Goal: Information Seeking & Learning: Learn about a topic

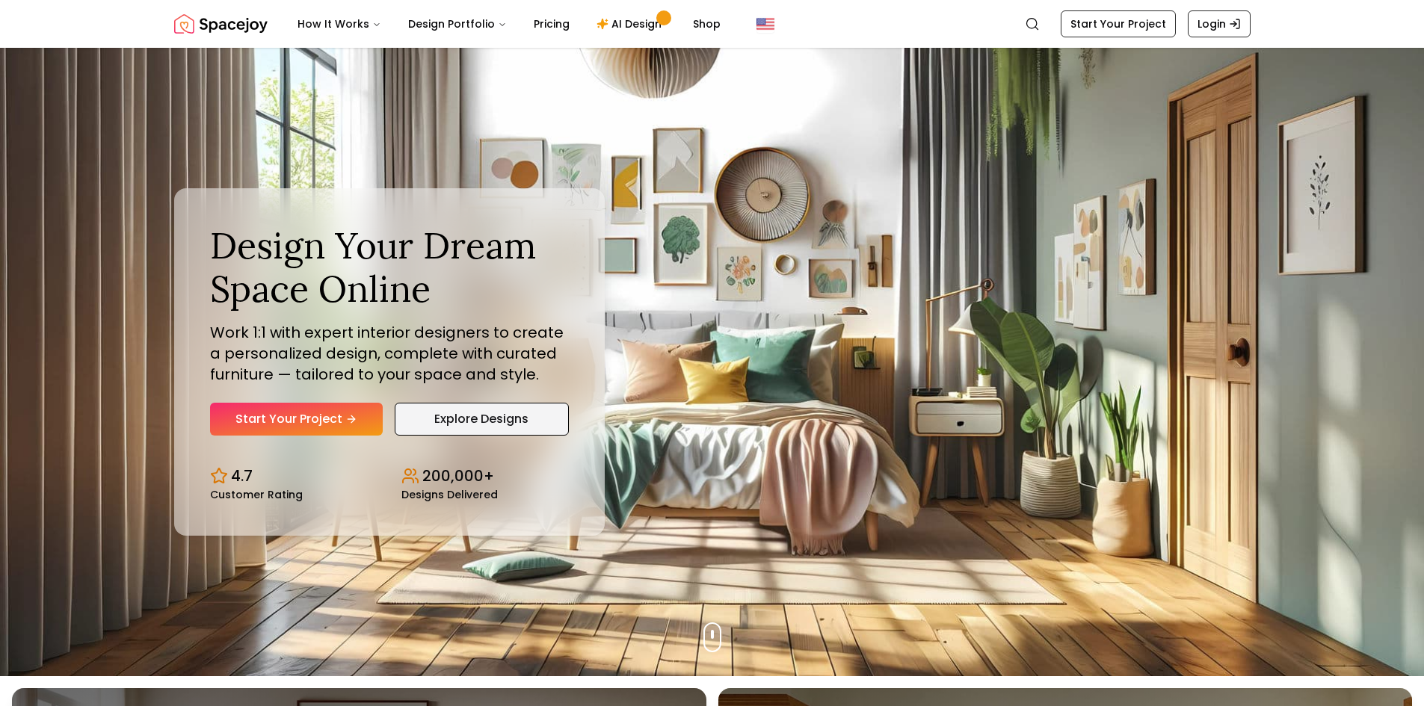
click at [480, 423] on link "Explore Designs" at bounding box center [482, 419] width 174 height 33
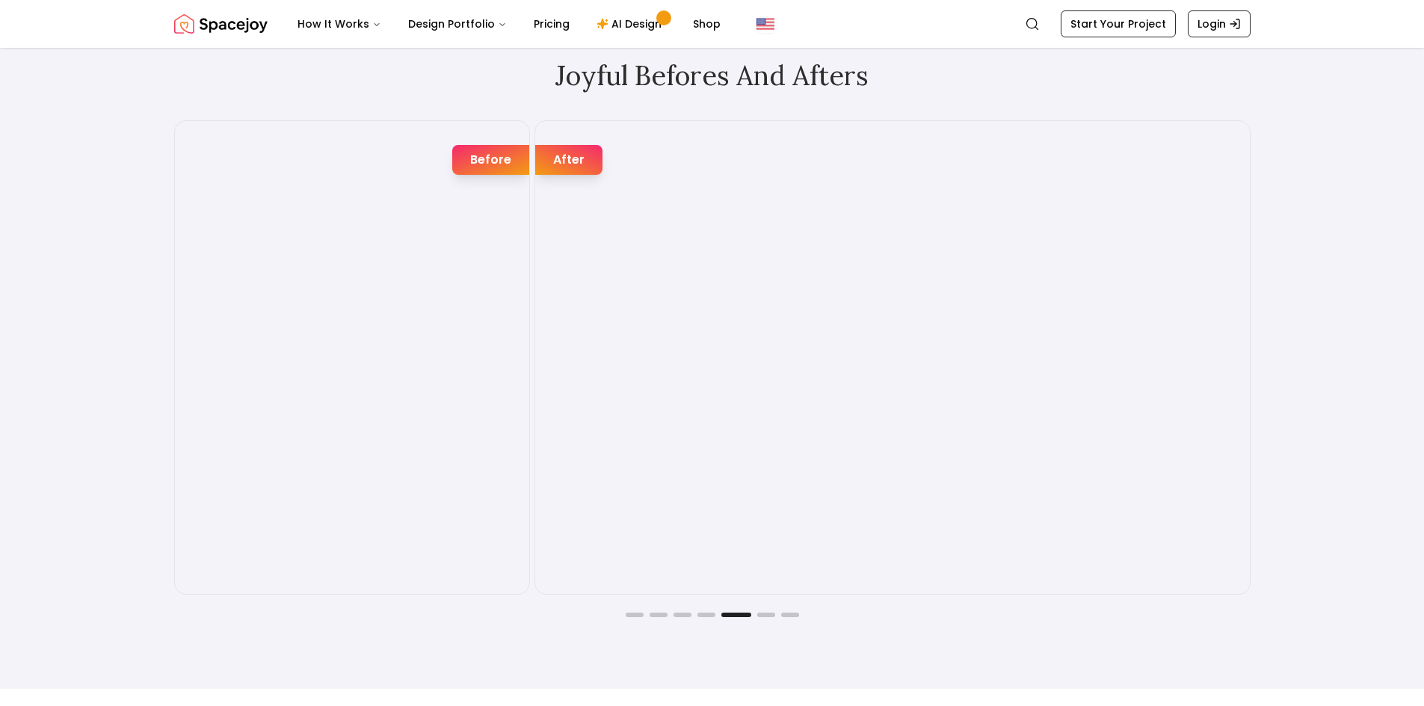
scroll to position [2541, 0]
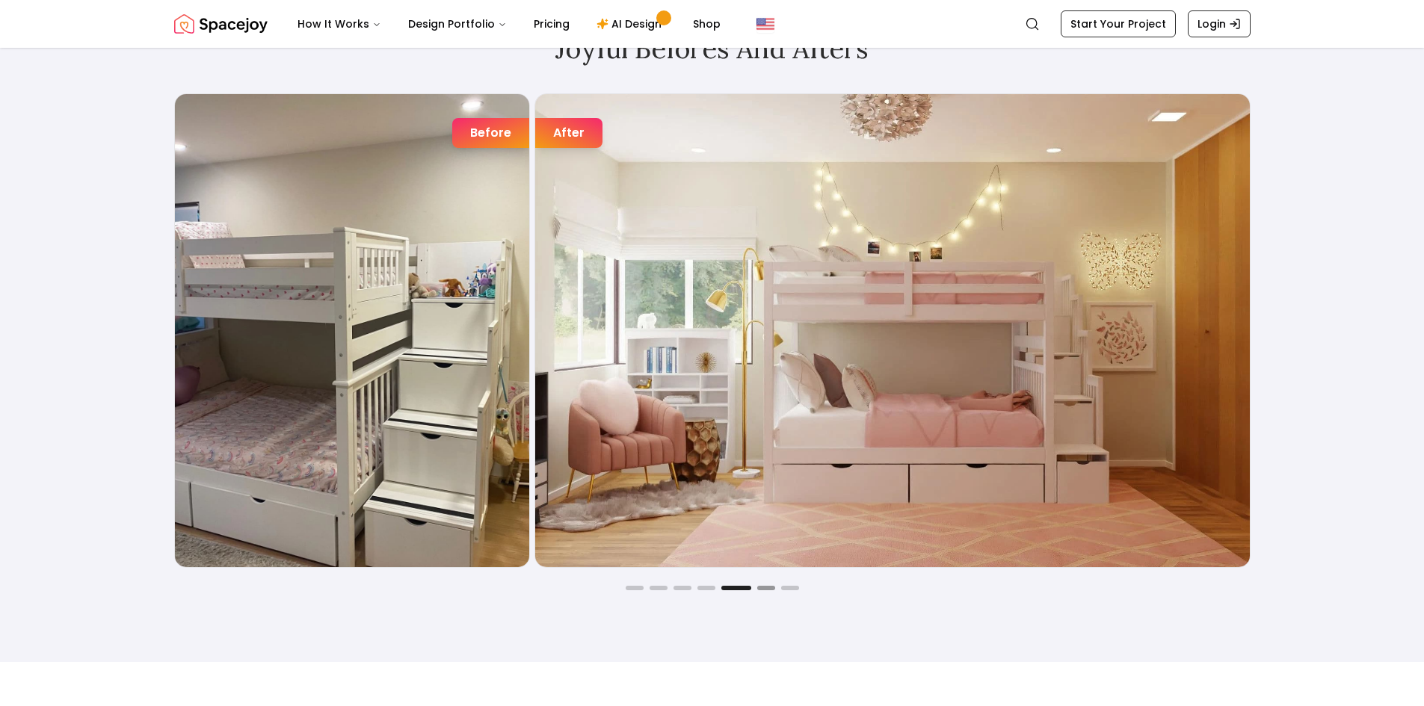
click at [767, 586] on button "Go to slide 6" at bounding box center [766, 588] width 18 height 4
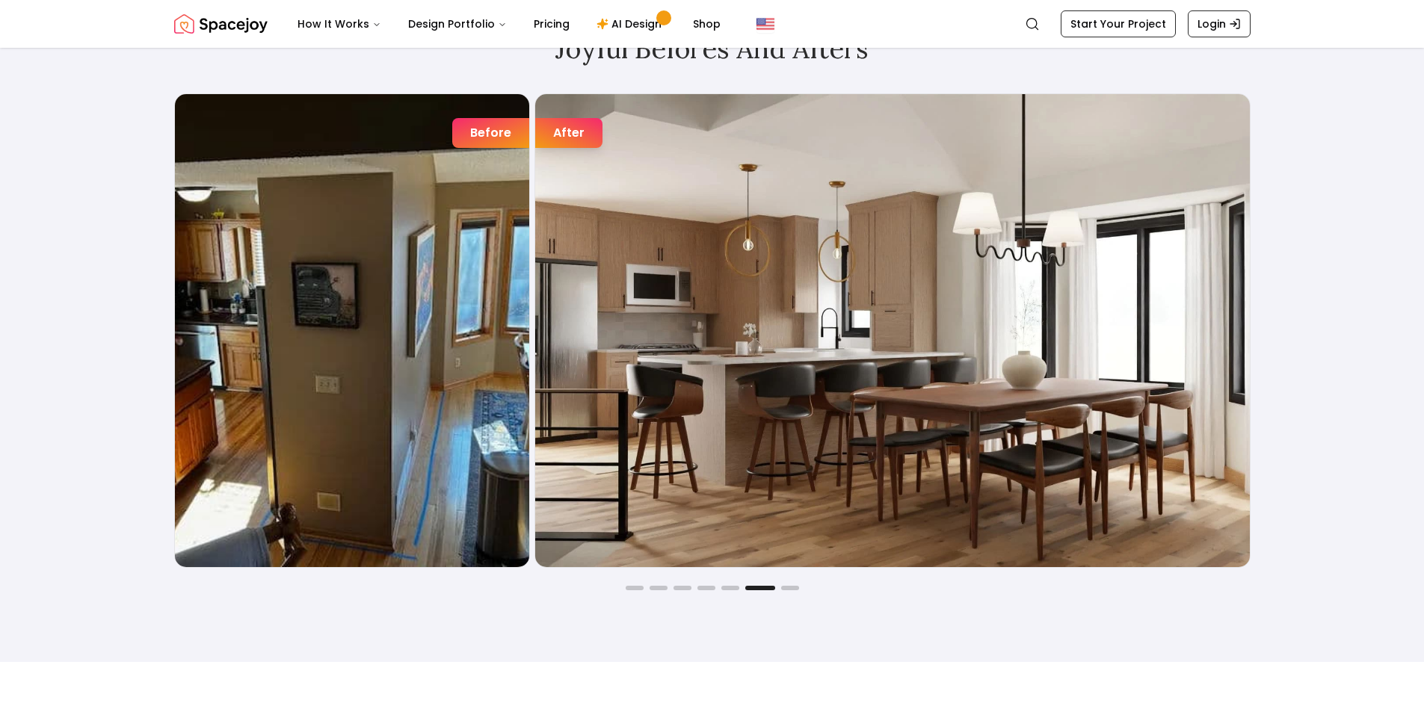
click at [799, 591] on div "Joyful Befores and Afters Before After Before After Before After Before After B…" at bounding box center [712, 312] width 1148 height 700
click at [789, 590] on div "Joyful Befores and Afters Before After Before After Before After Before After B…" at bounding box center [712, 312] width 1148 height 700
click at [788, 586] on button "Go to slide 7" at bounding box center [790, 588] width 18 height 4
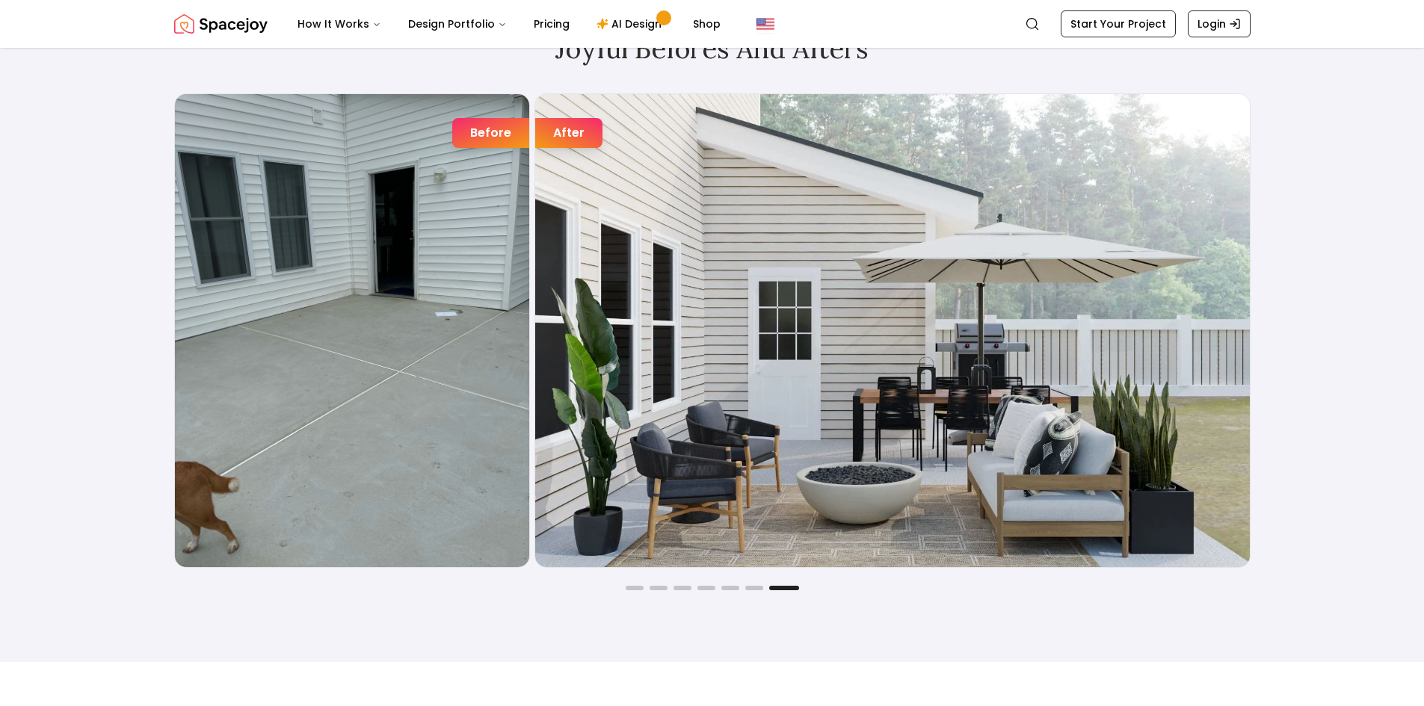
click at [661, 594] on div "Joyful Befores and Afters Before After Before After Before After Before After B…" at bounding box center [712, 312] width 1148 height 700
click at [660, 586] on button "Go to slide 2" at bounding box center [658, 588] width 18 height 4
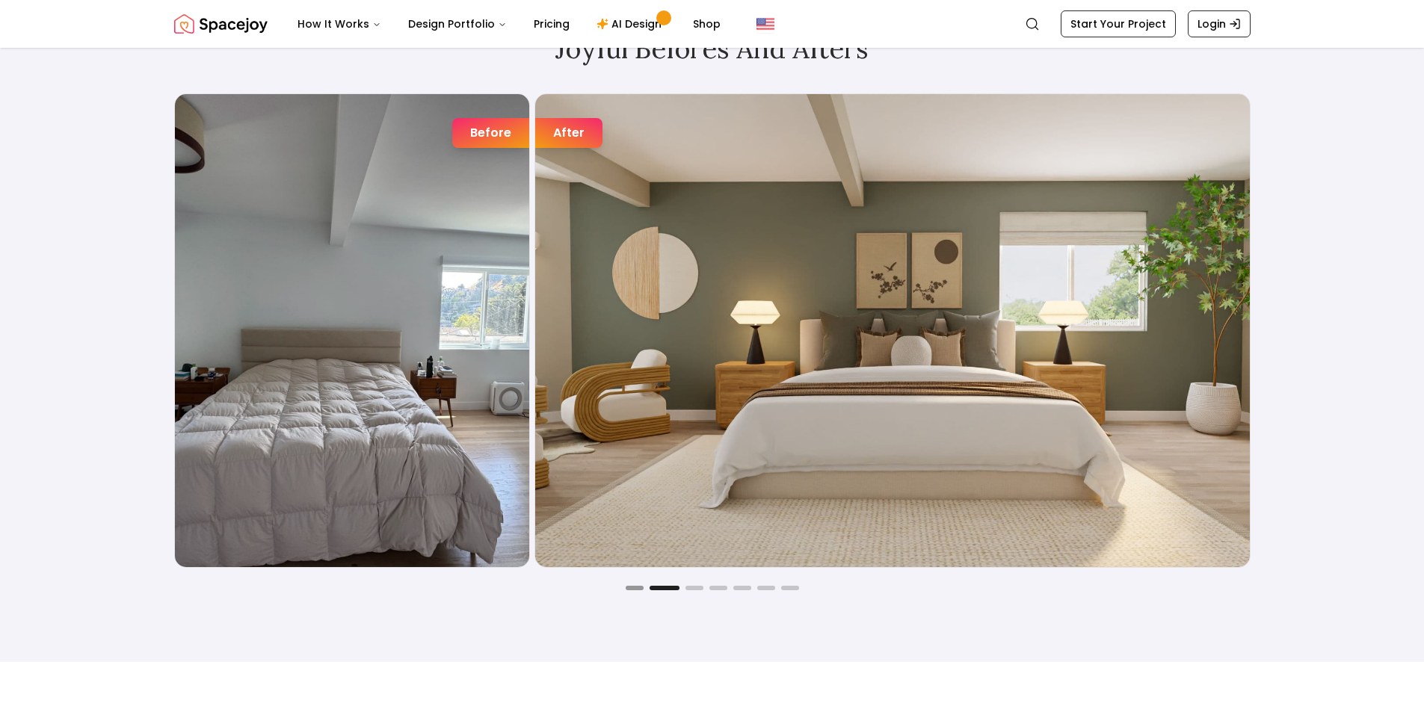
click at [636, 587] on button "Go to slide 1" at bounding box center [634, 588] width 18 height 4
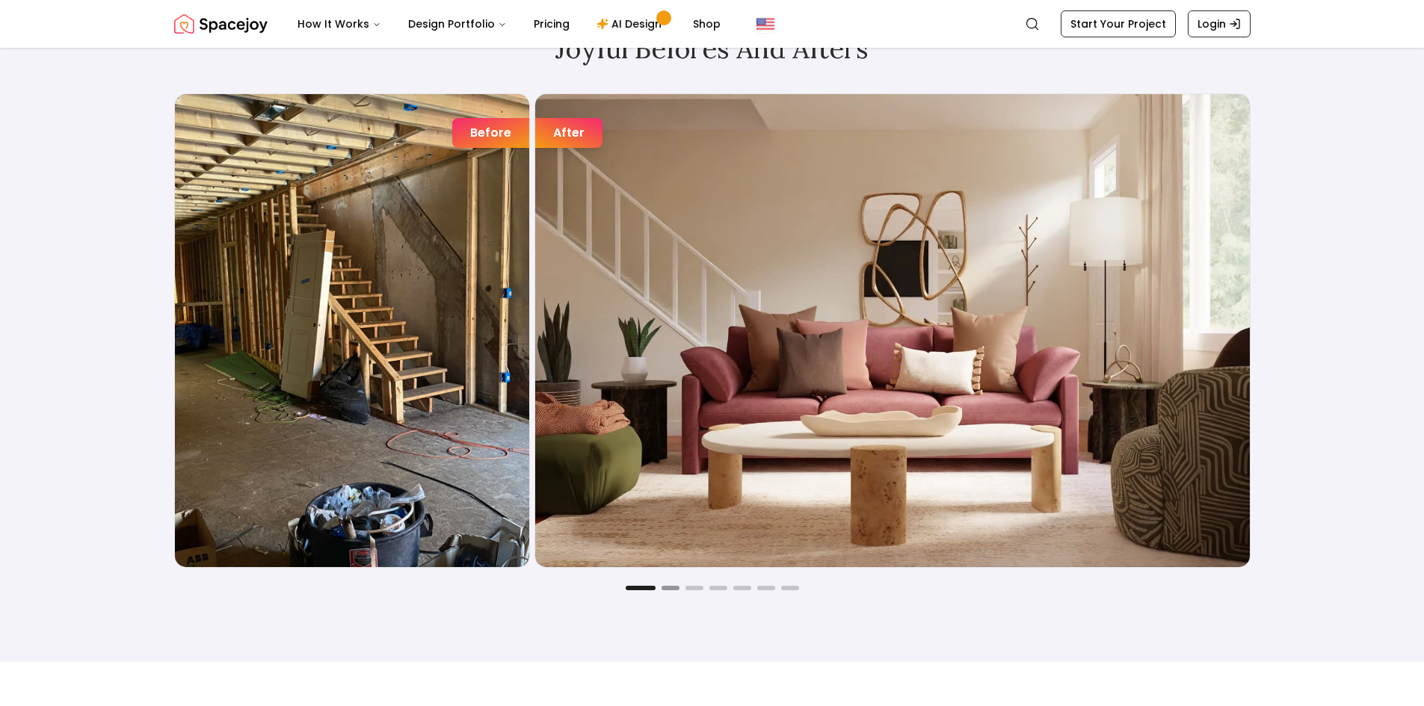
click at [671, 587] on button "Go to slide 2" at bounding box center [670, 588] width 18 height 4
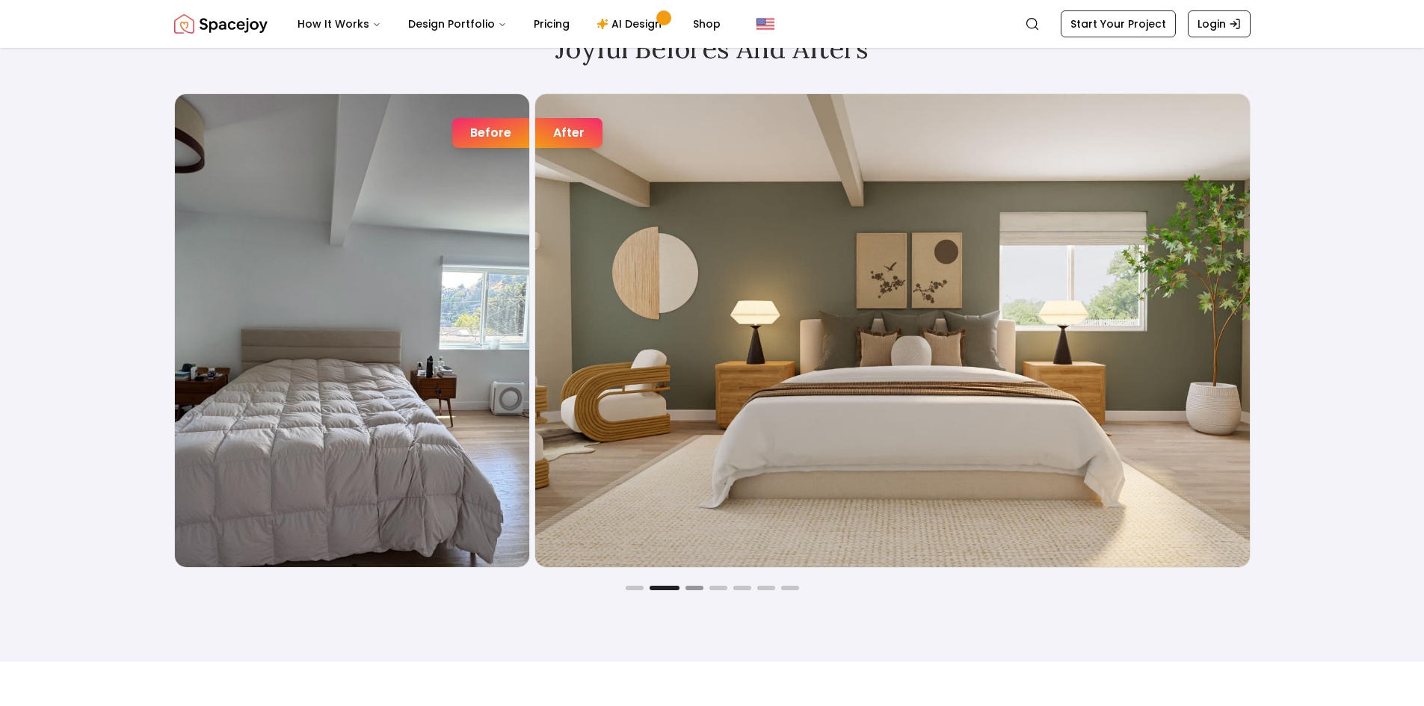
click at [692, 587] on button "Go to slide 3" at bounding box center [694, 588] width 18 height 4
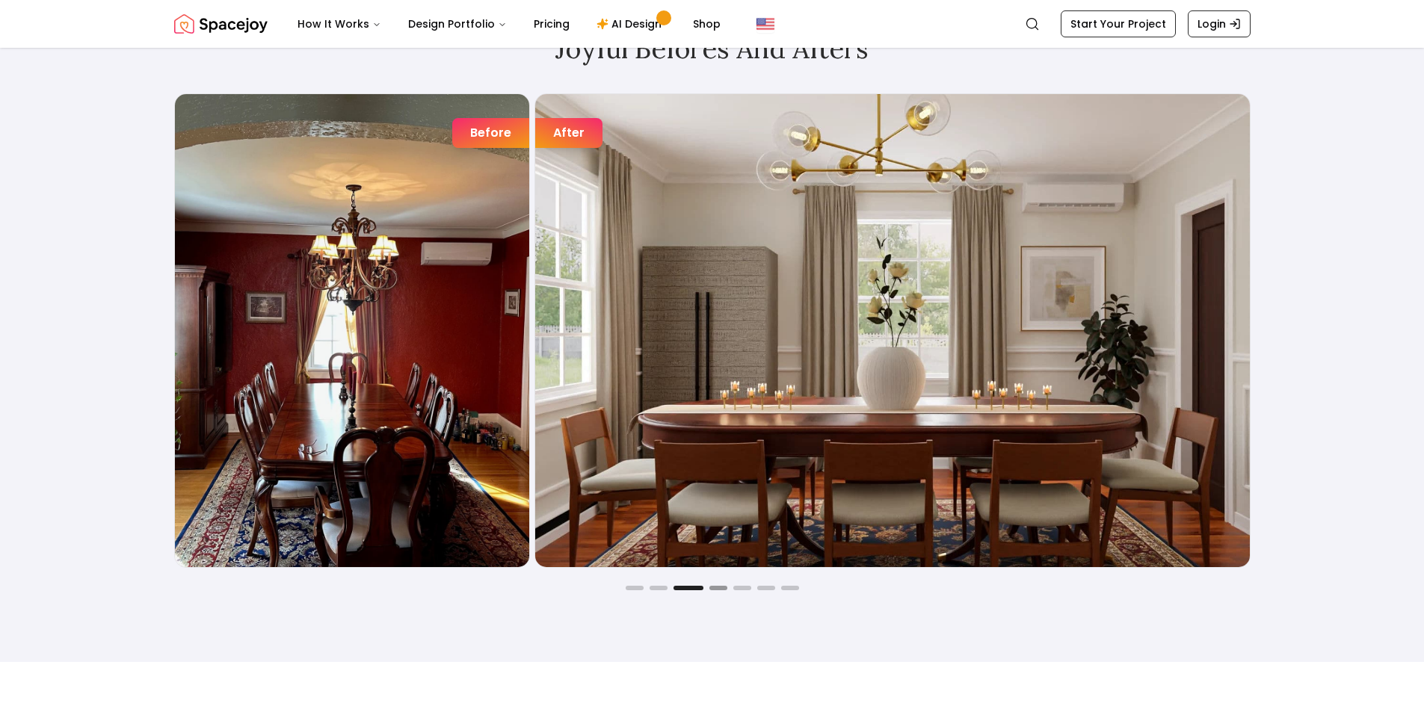
click at [711, 589] on button "Go to slide 4" at bounding box center [718, 588] width 18 height 4
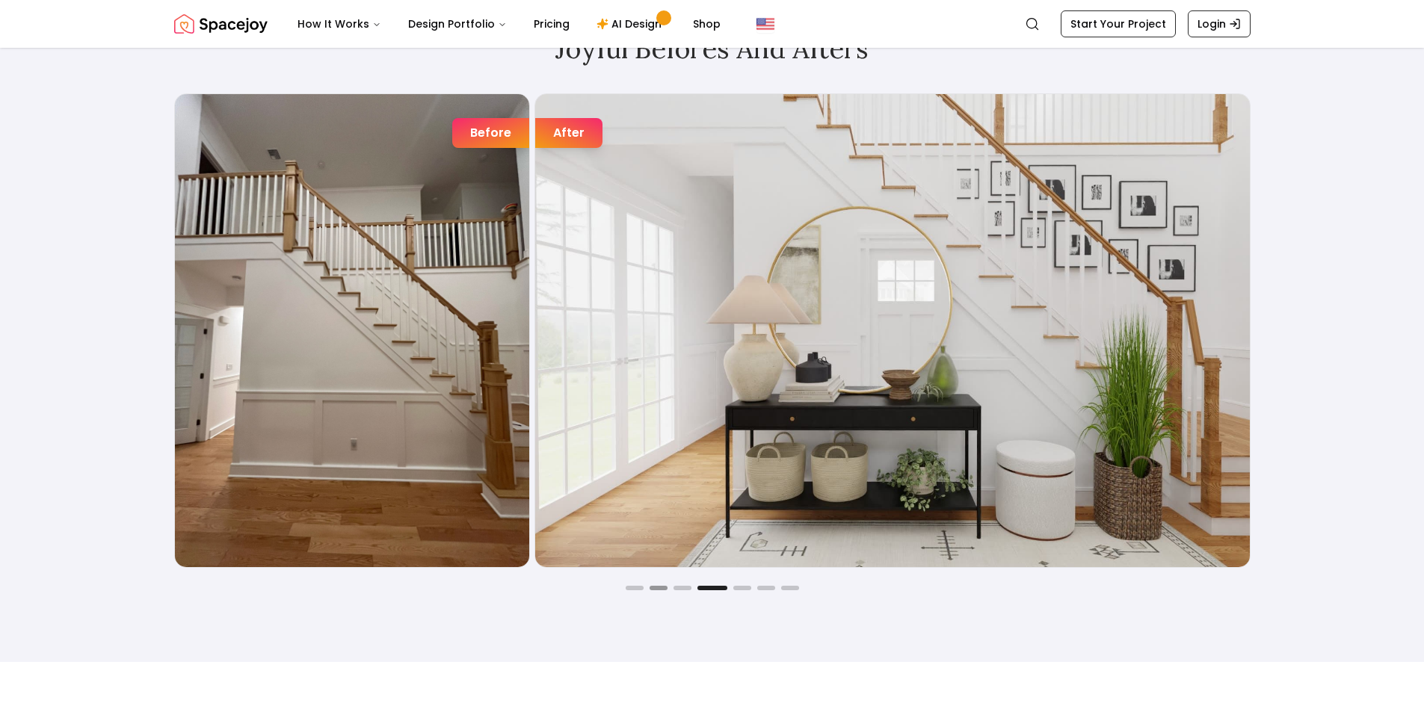
click at [667, 589] on button "Go to slide 2" at bounding box center [658, 588] width 18 height 4
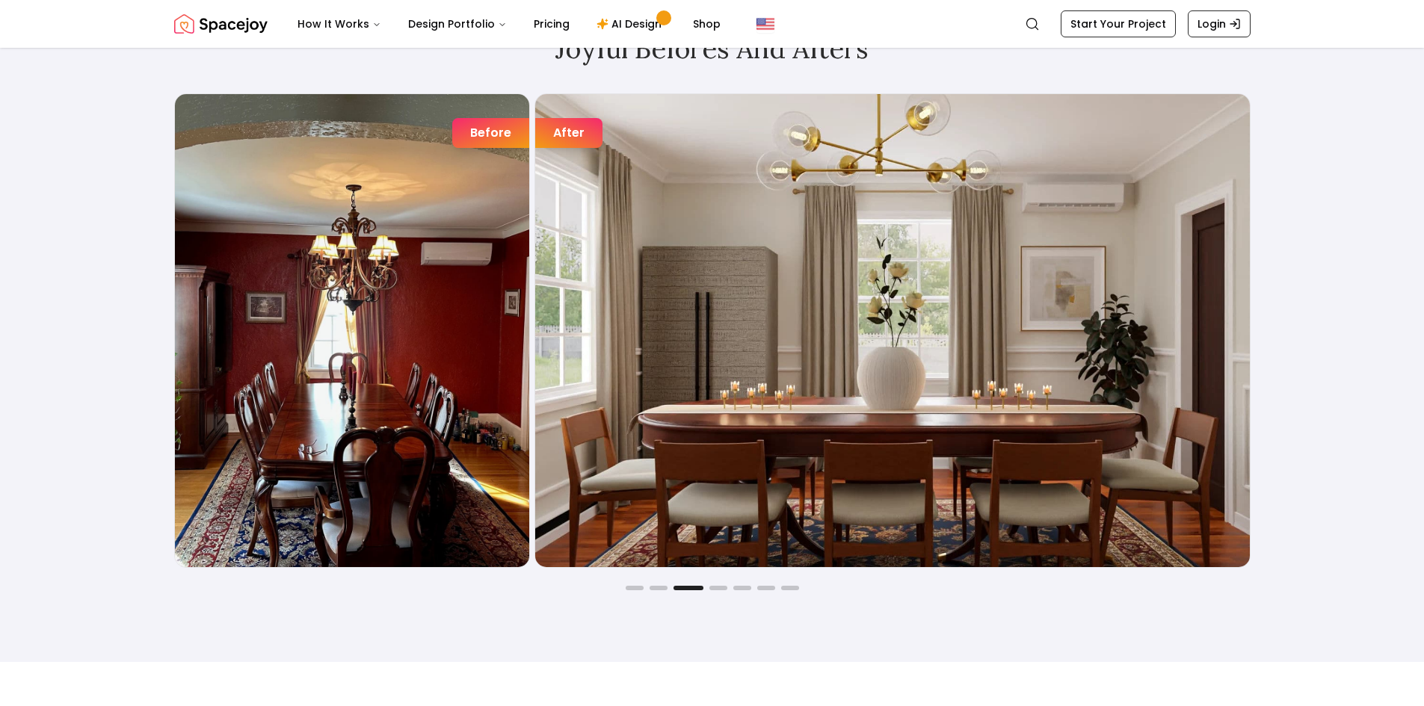
click at [639, 583] on div "Before After Before After Before After Before After Before After Before After B…" at bounding box center [712, 341] width 1076 height 497
click at [637, 592] on div "Joyful Befores and Afters Before After Before After Before After Before After B…" at bounding box center [712, 312] width 1148 height 700
click at [637, 586] on button "Go to slide 1" at bounding box center [634, 588] width 18 height 4
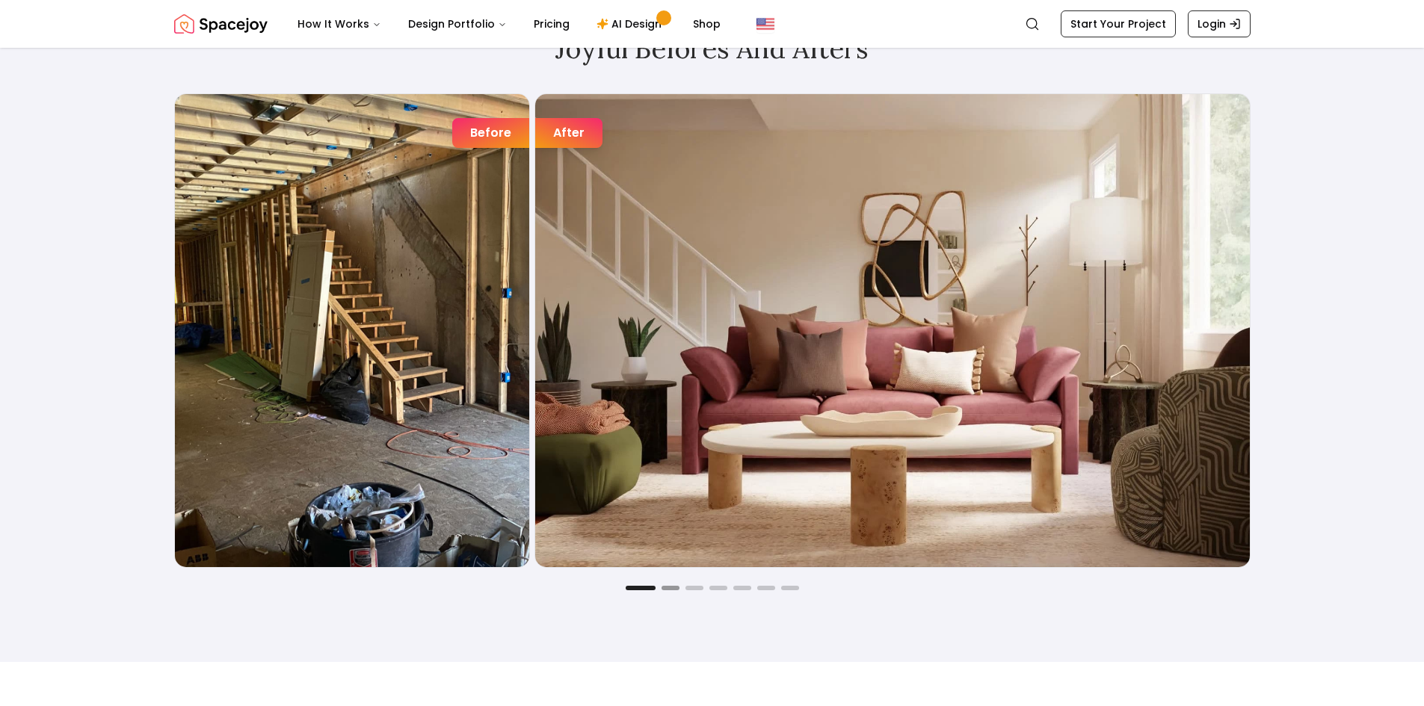
click at [674, 588] on button "Go to slide 2" at bounding box center [670, 588] width 18 height 4
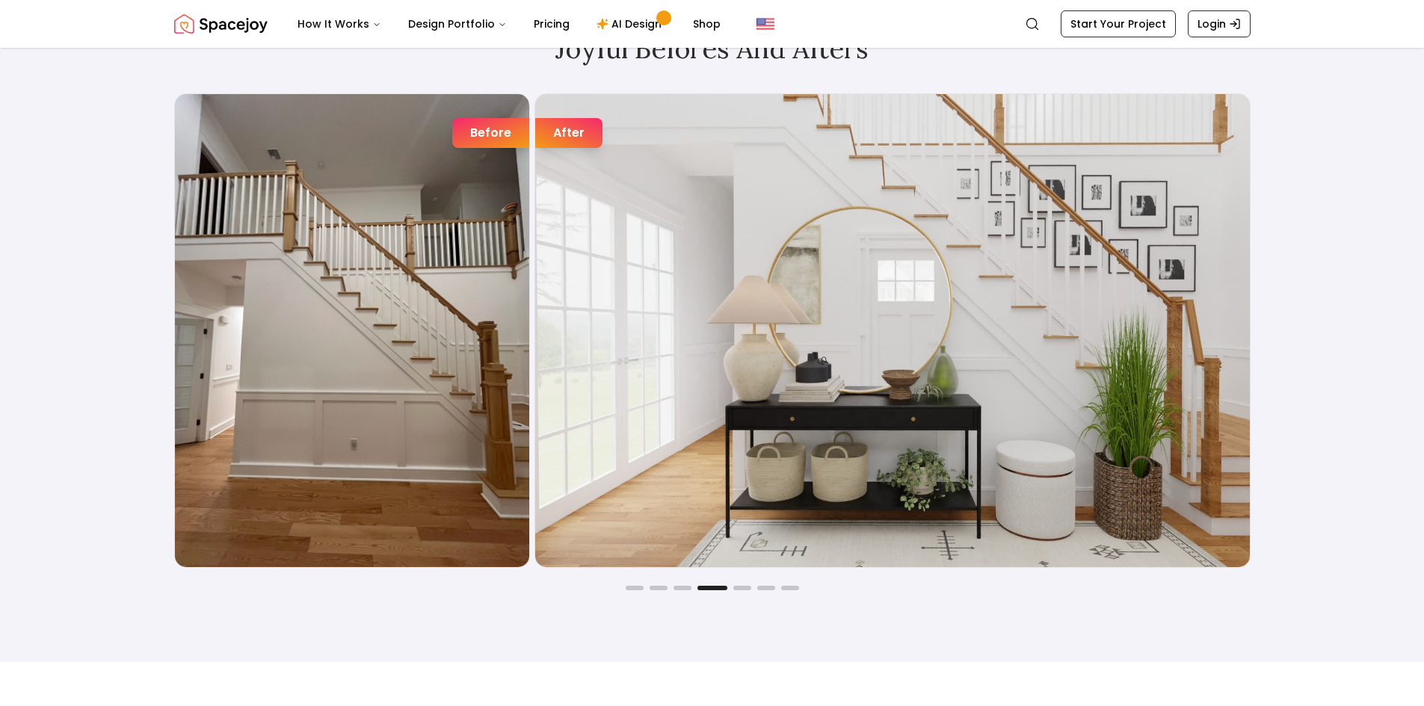
drag, startPoint x: 744, startPoint y: 591, endPoint x: 754, endPoint y: 588, distance: 10.9
click at [744, 591] on div "Joyful Befores and Afters Before After Before After Before After Before After B…" at bounding box center [712, 312] width 1148 height 700
click at [767, 588] on button "Go to slide 6" at bounding box center [766, 588] width 18 height 4
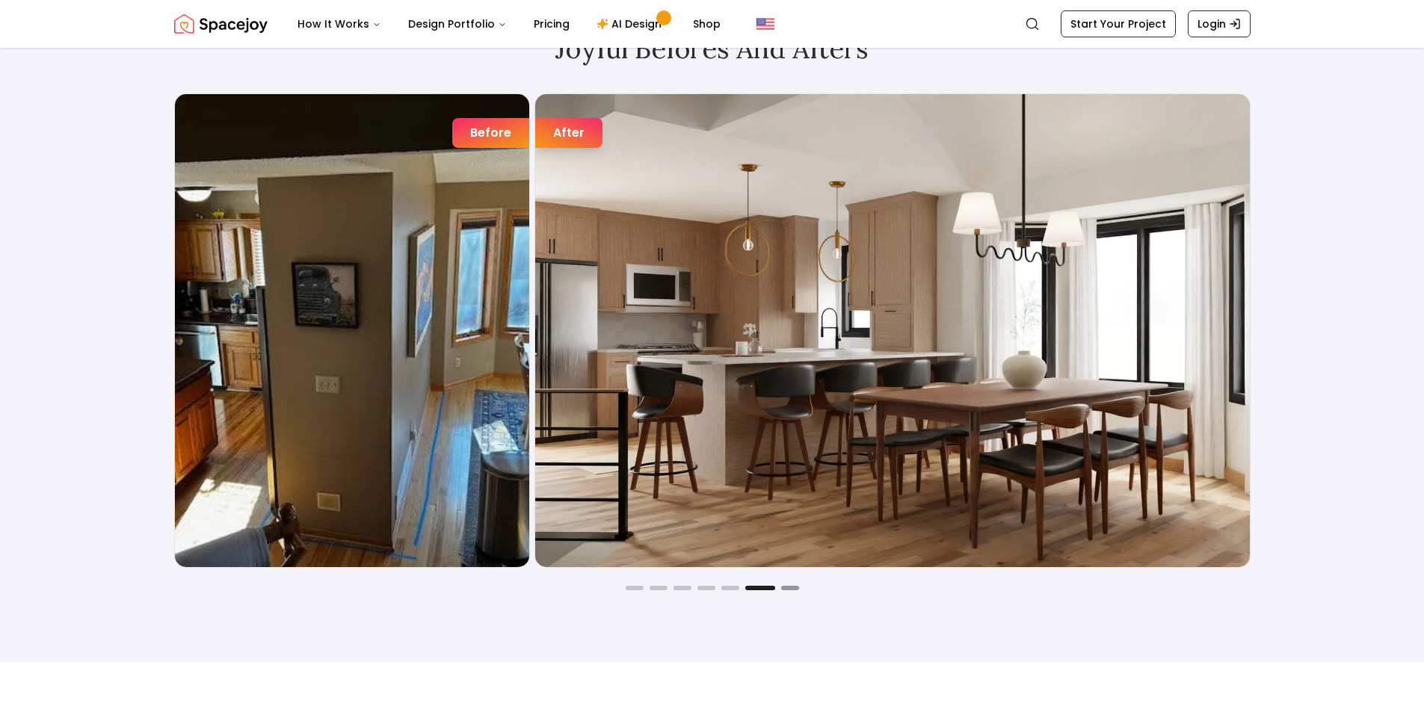
click at [785, 589] on button "Go to slide 7" at bounding box center [790, 588] width 18 height 4
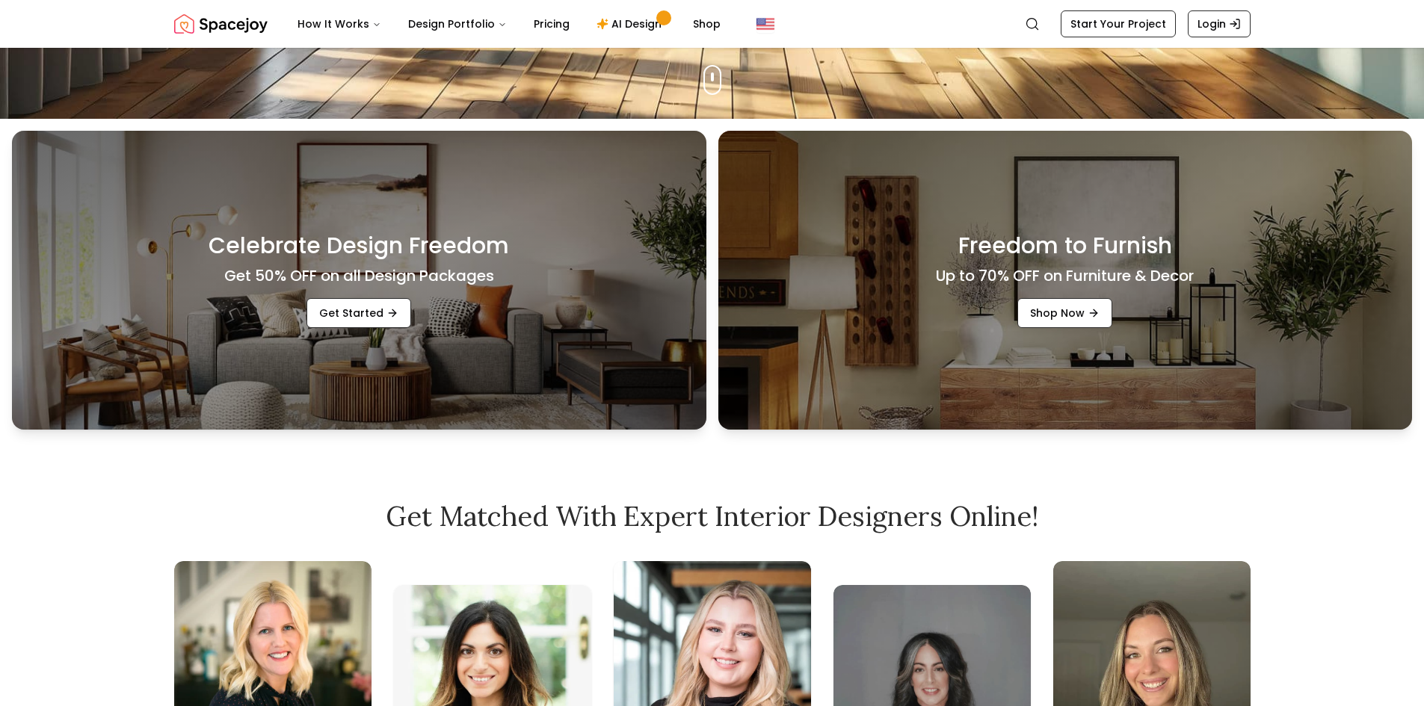
scroll to position [374, 0]
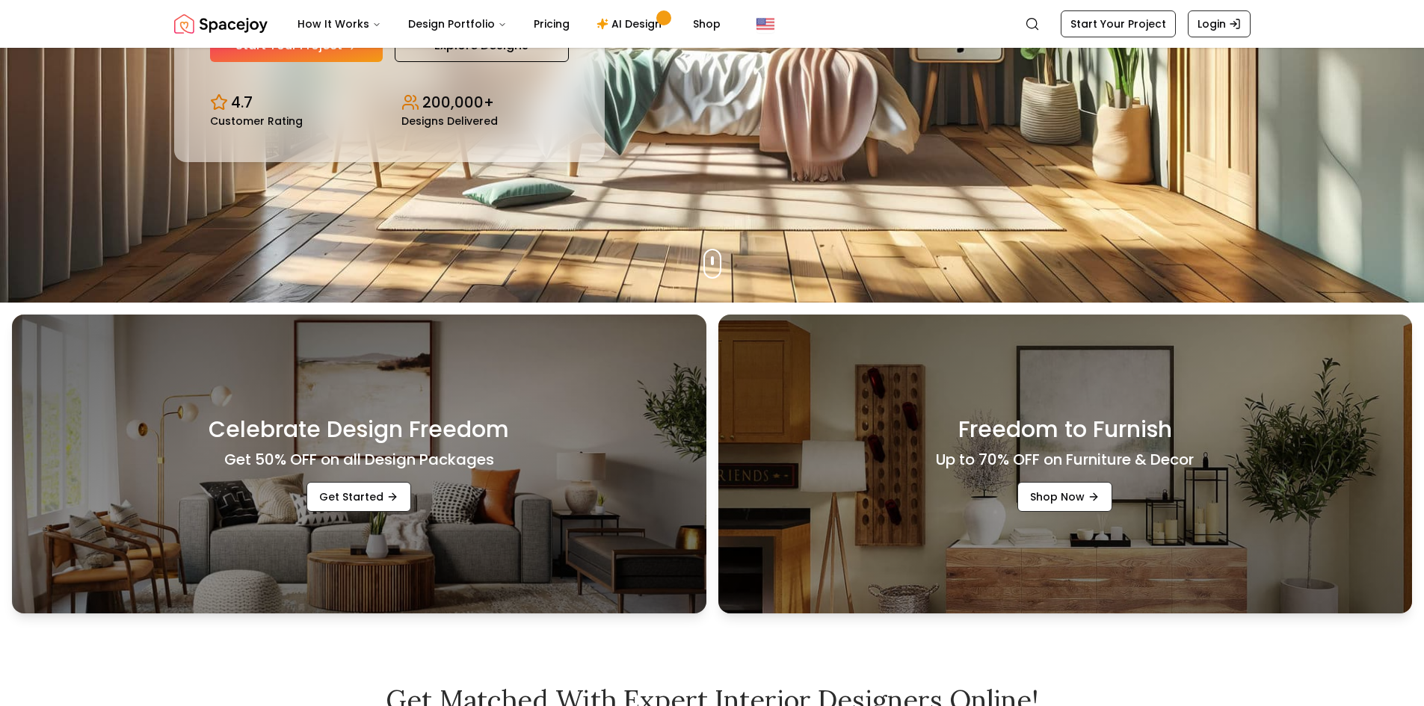
click at [442, 422] on h3 "Celebrate Design Freedom" at bounding box center [358, 429] width 300 height 27
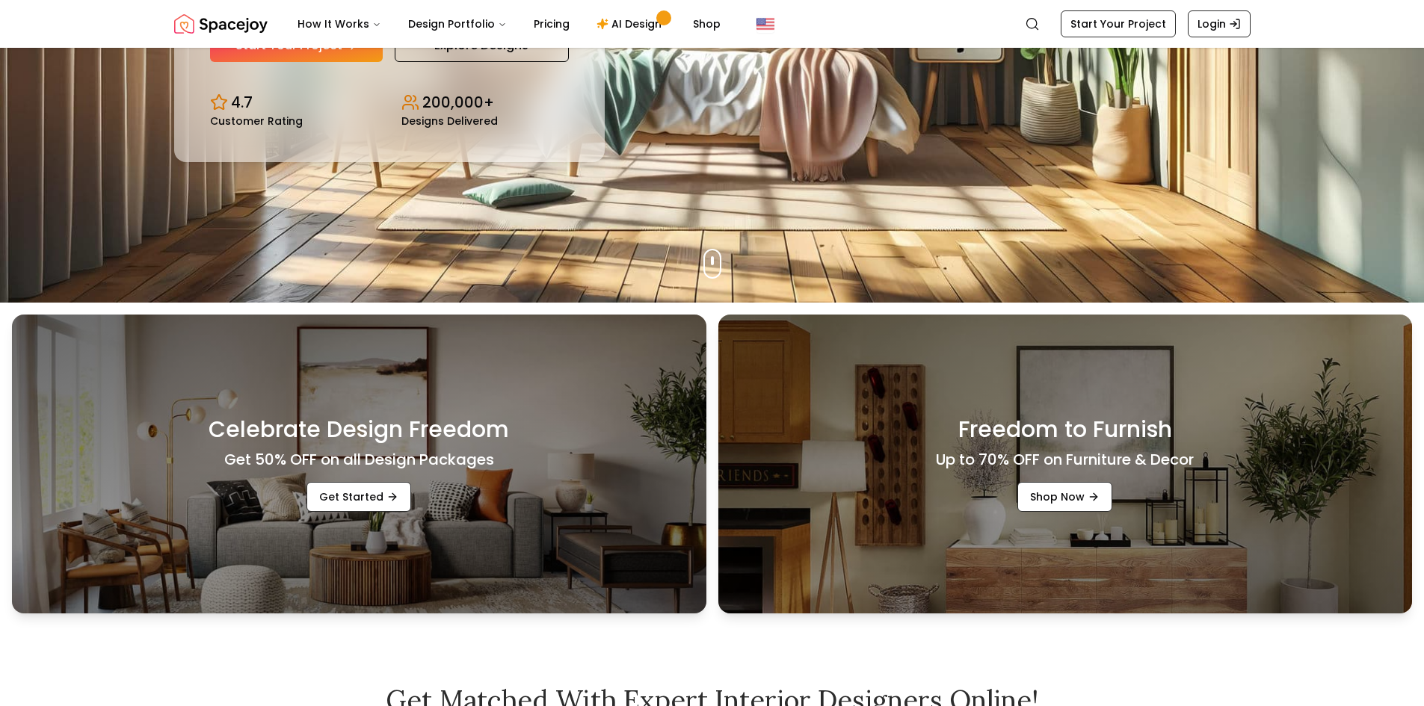
click at [553, 22] on link "Pricing" at bounding box center [552, 24] width 60 height 30
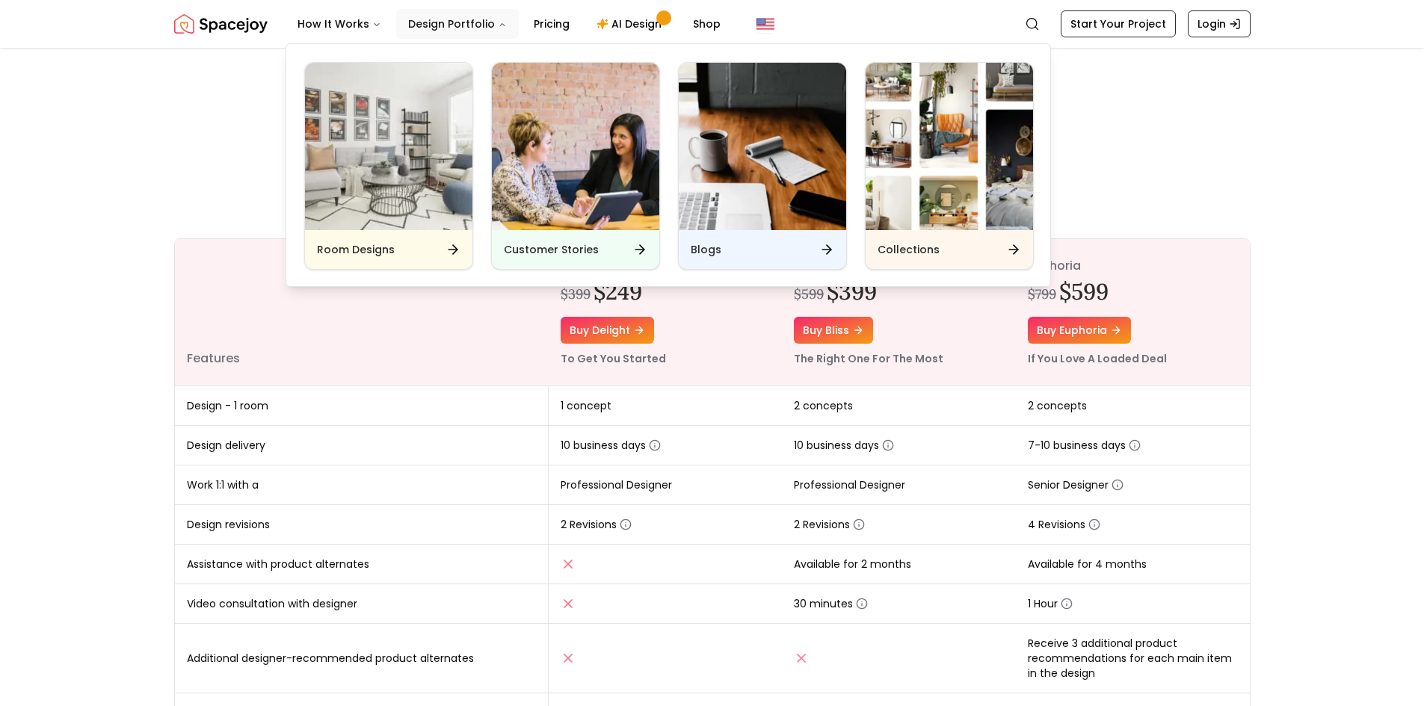
click at [443, 23] on button "Design Portfolio" at bounding box center [457, 24] width 123 height 30
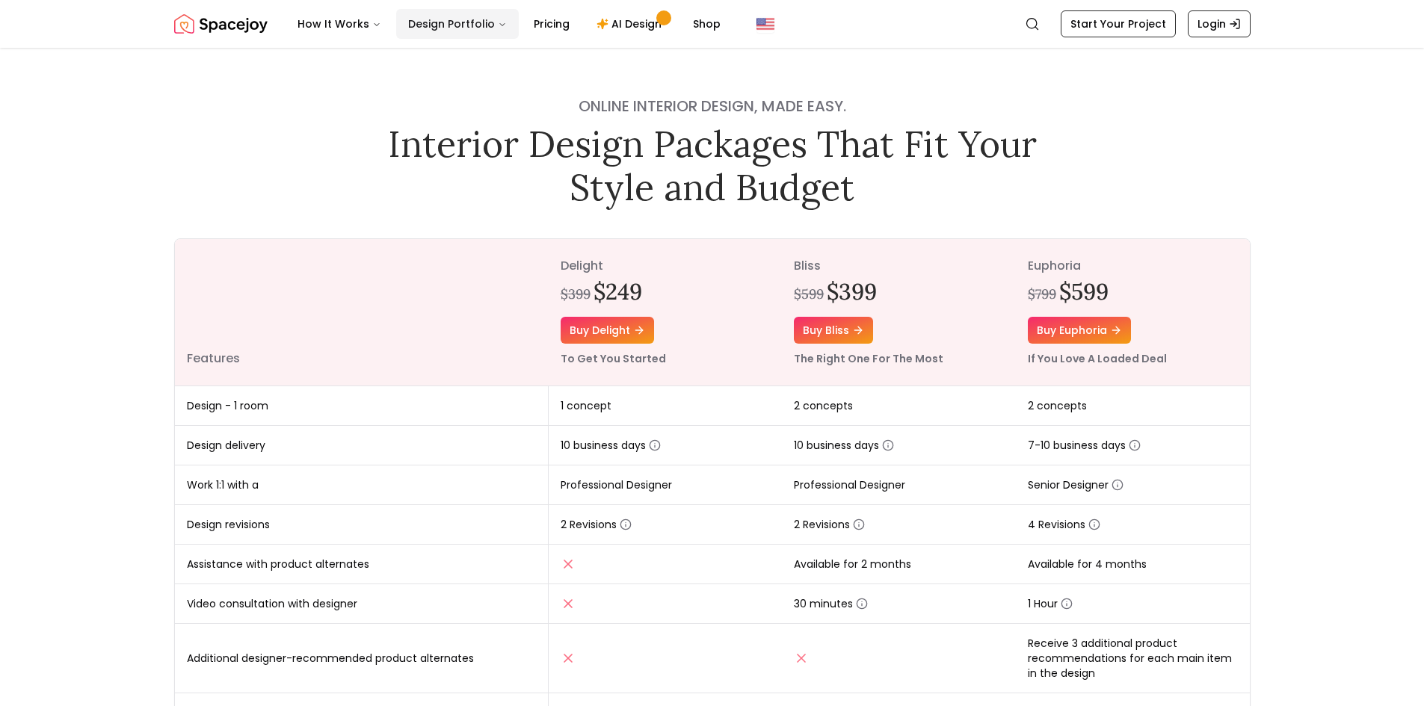
click at [443, 23] on button "Design Portfolio" at bounding box center [457, 24] width 123 height 30
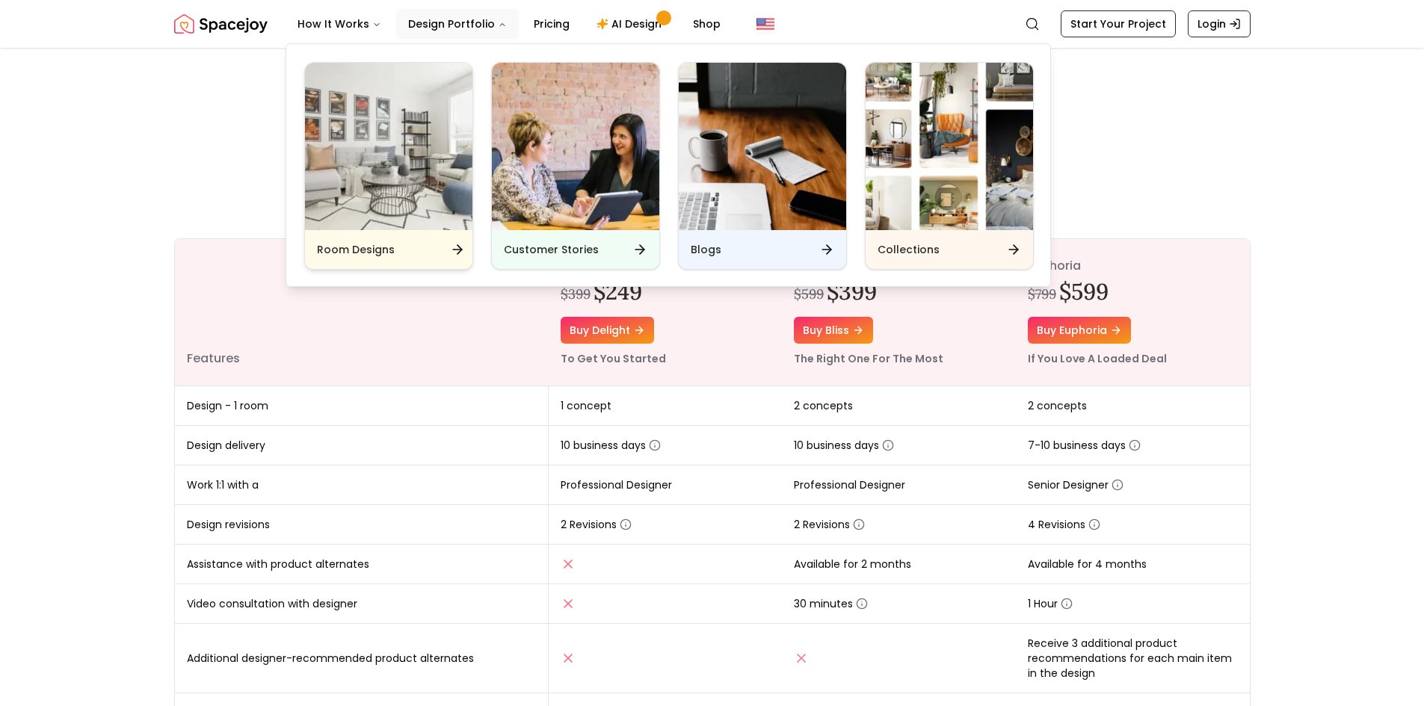
click at [341, 157] on img "Main" at bounding box center [388, 146] width 167 height 167
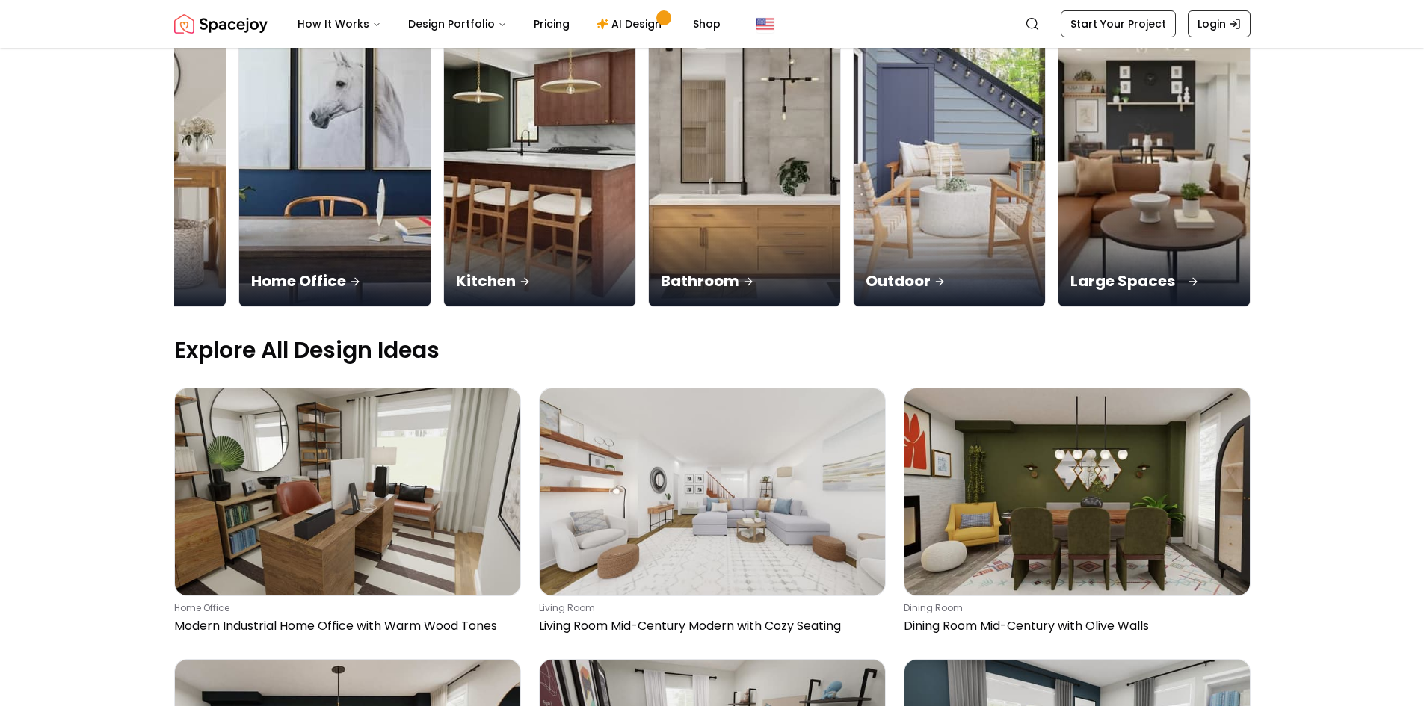
scroll to position [224, 0]
click at [1205, 199] on img at bounding box center [1153, 137] width 201 height 355
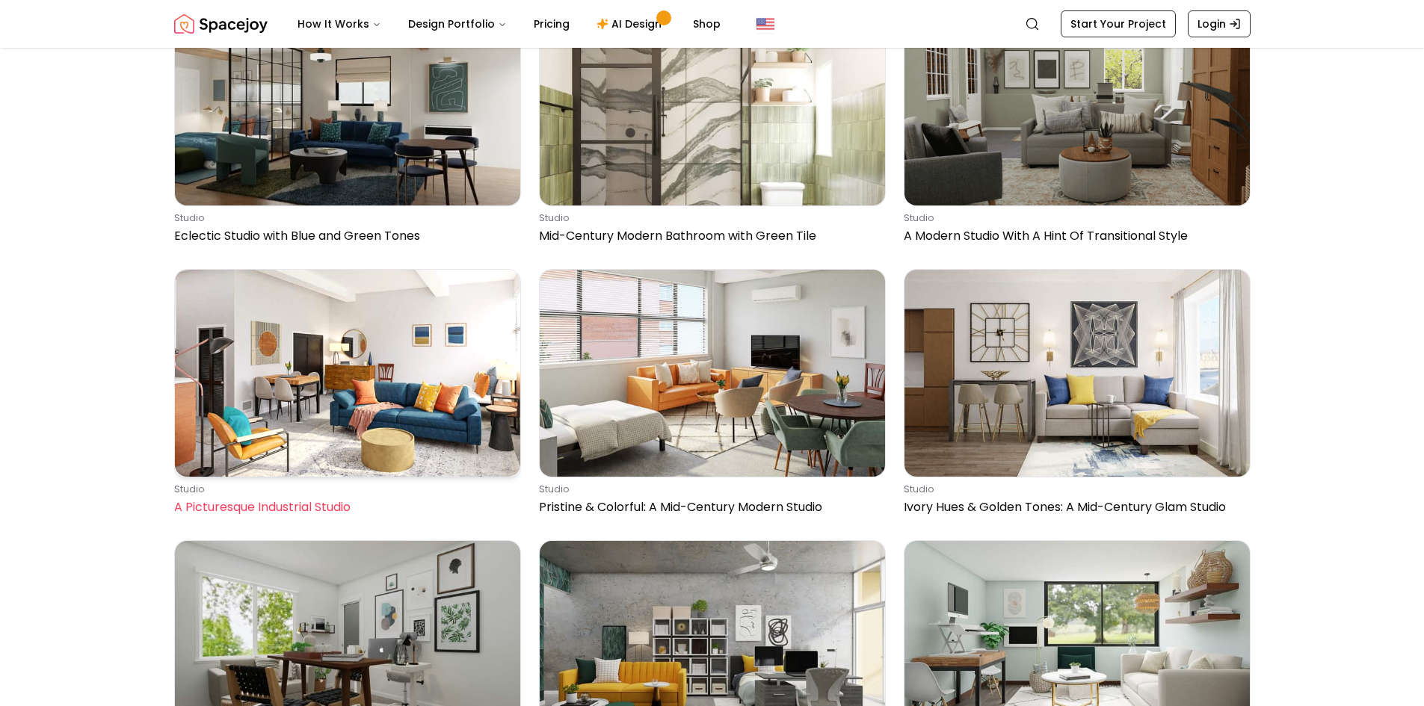
scroll to position [523, 0]
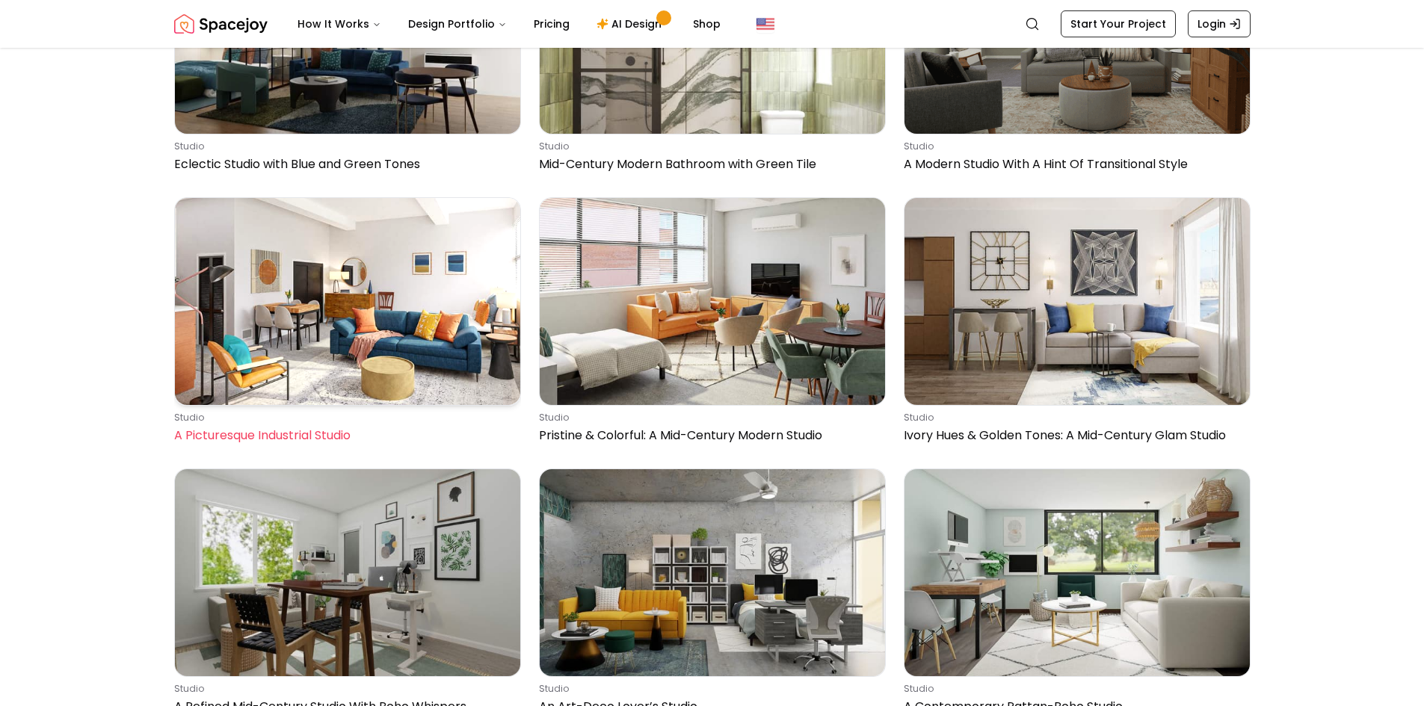
click at [380, 358] on img at bounding box center [347, 301] width 345 height 207
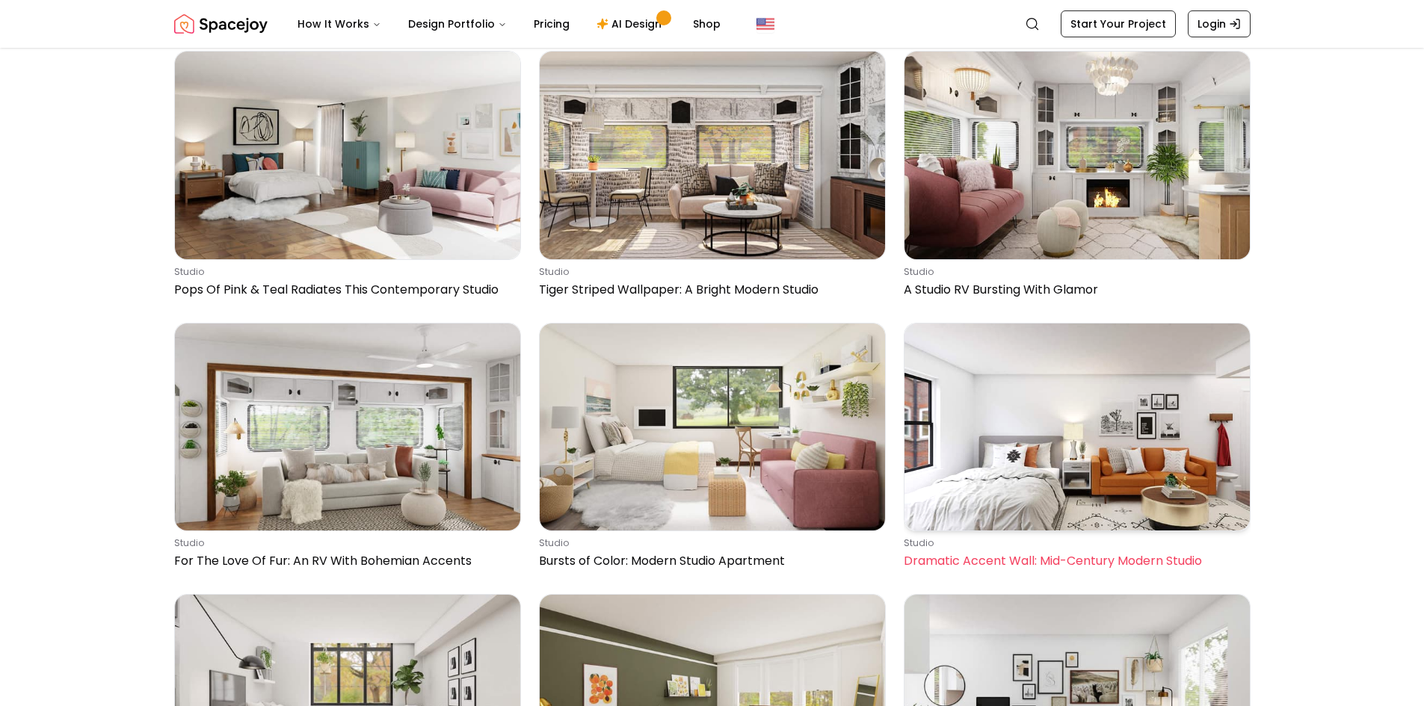
scroll to position [3138, 0]
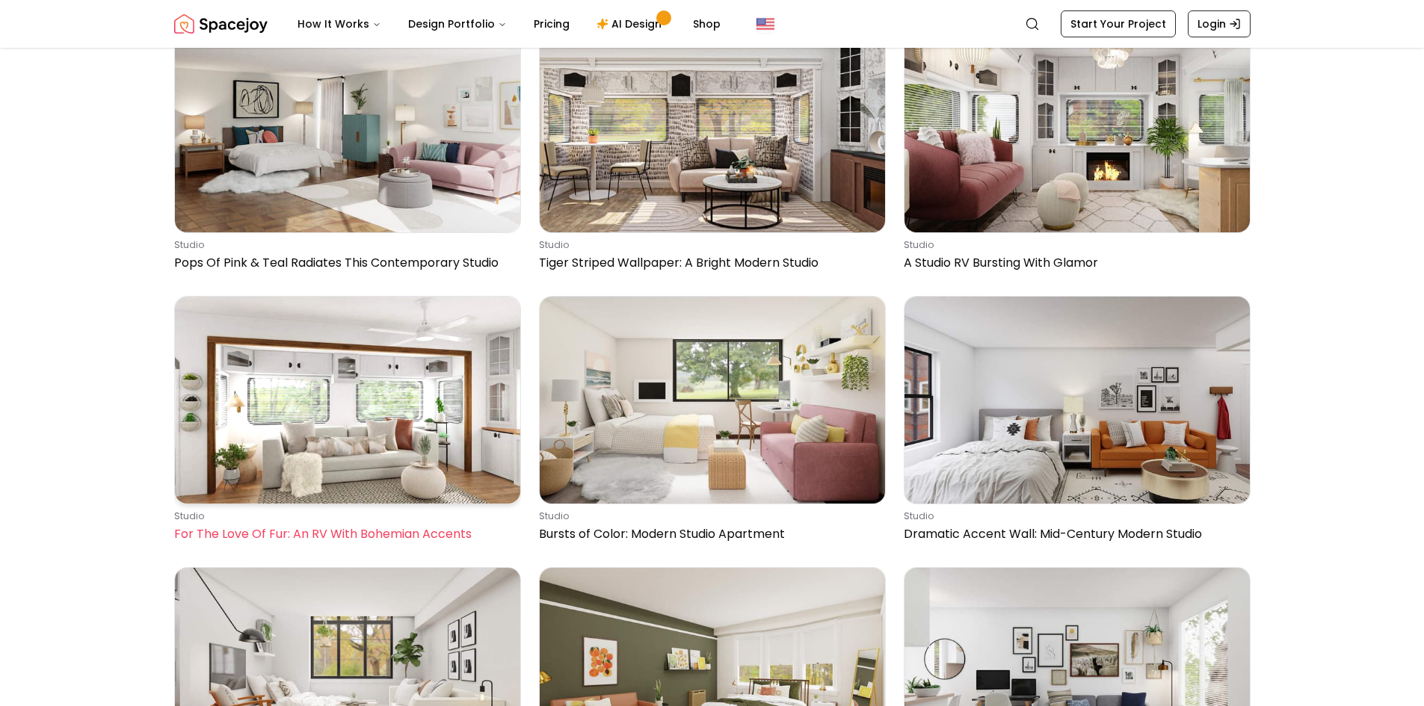
click at [355, 436] on img at bounding box center [347, 400] width 345 height 207
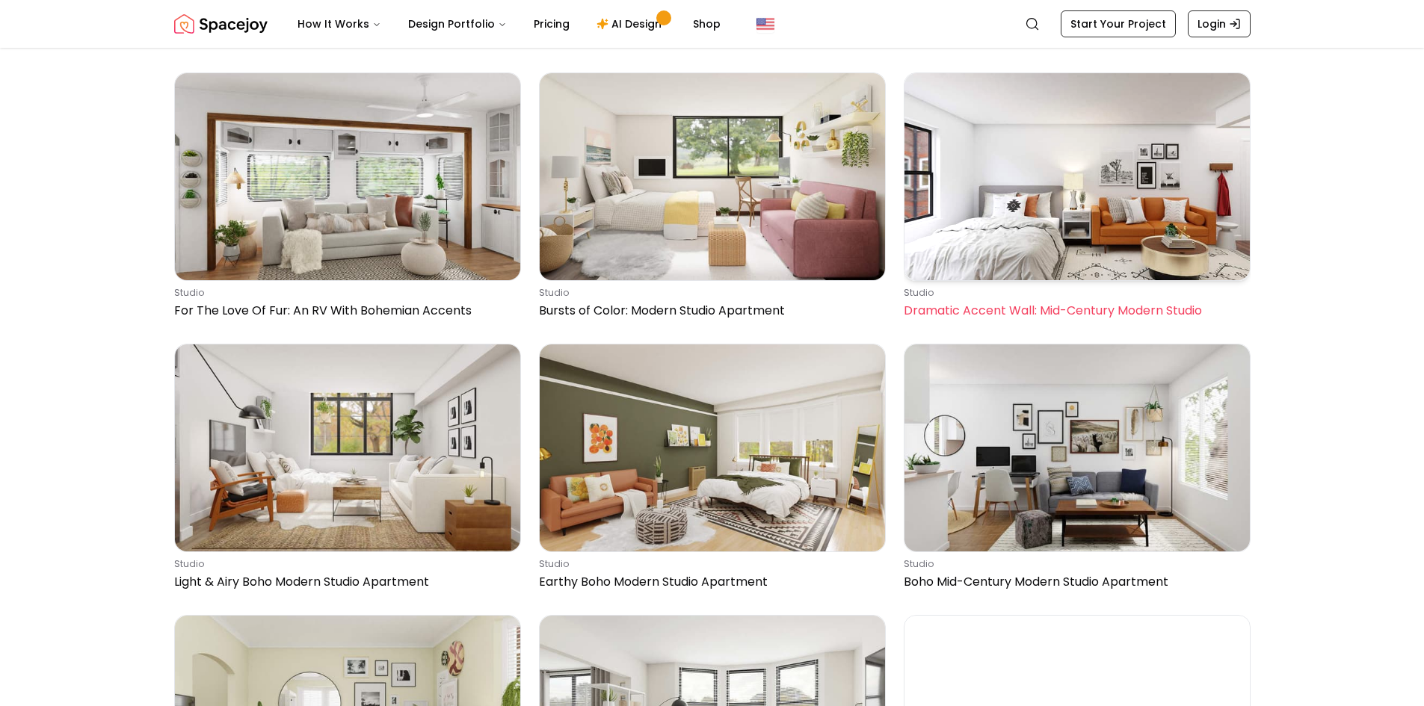
scroll to position [3363, 0]
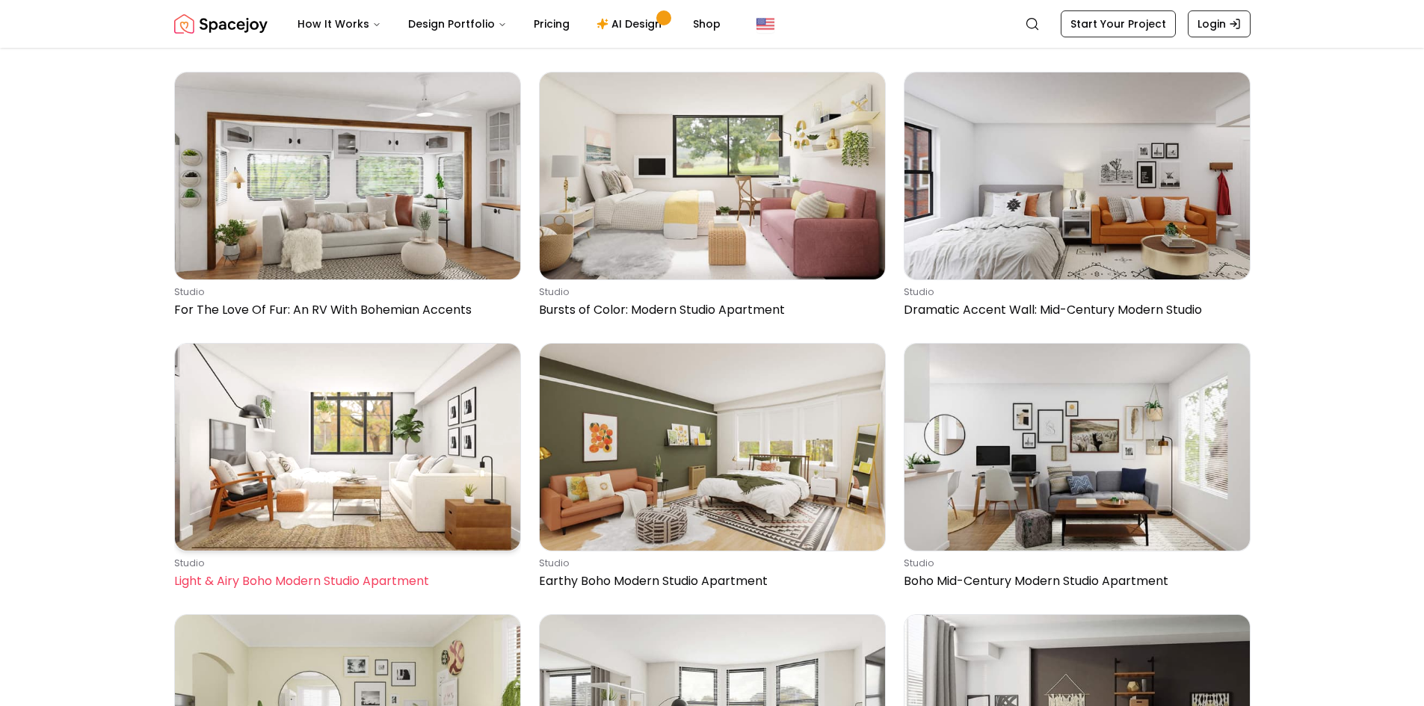
click at [347, 454] on img at bounding box center [347, 447] width 345 height 207
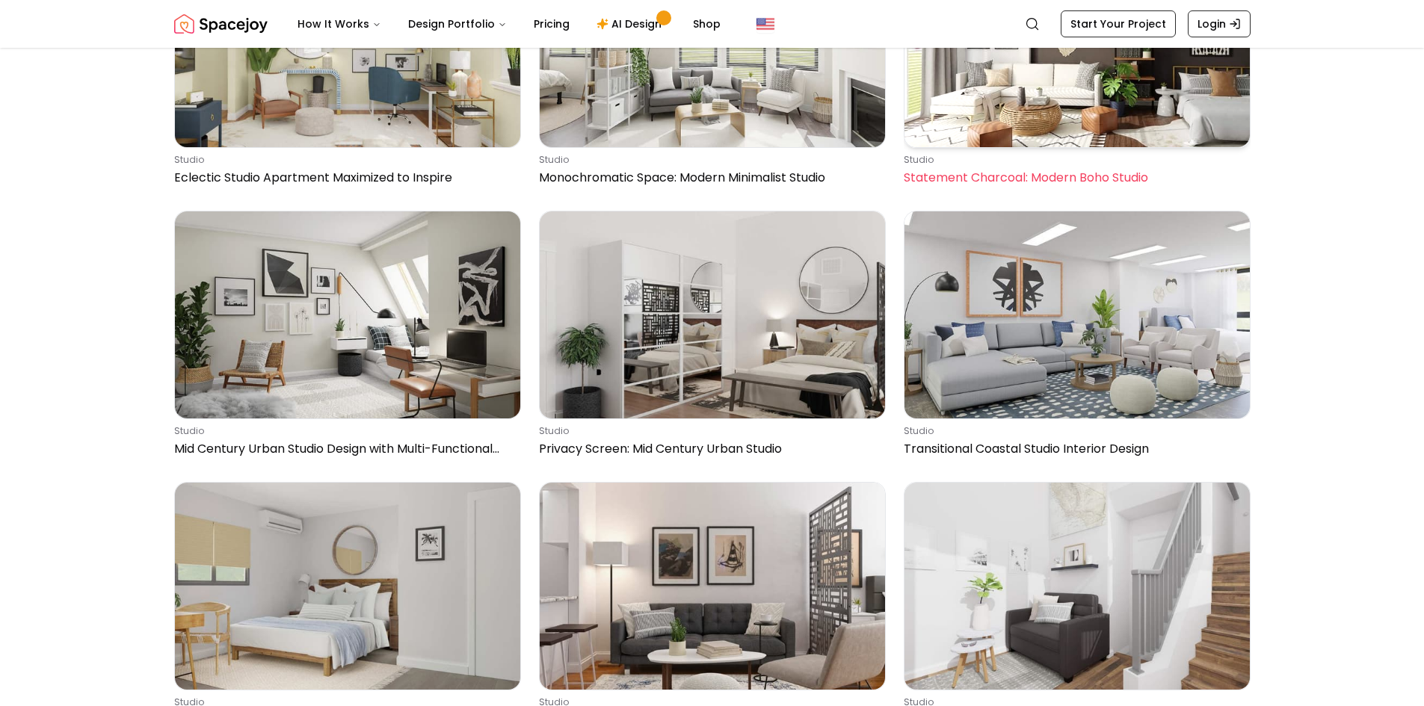
scroll to position [4110, 0]
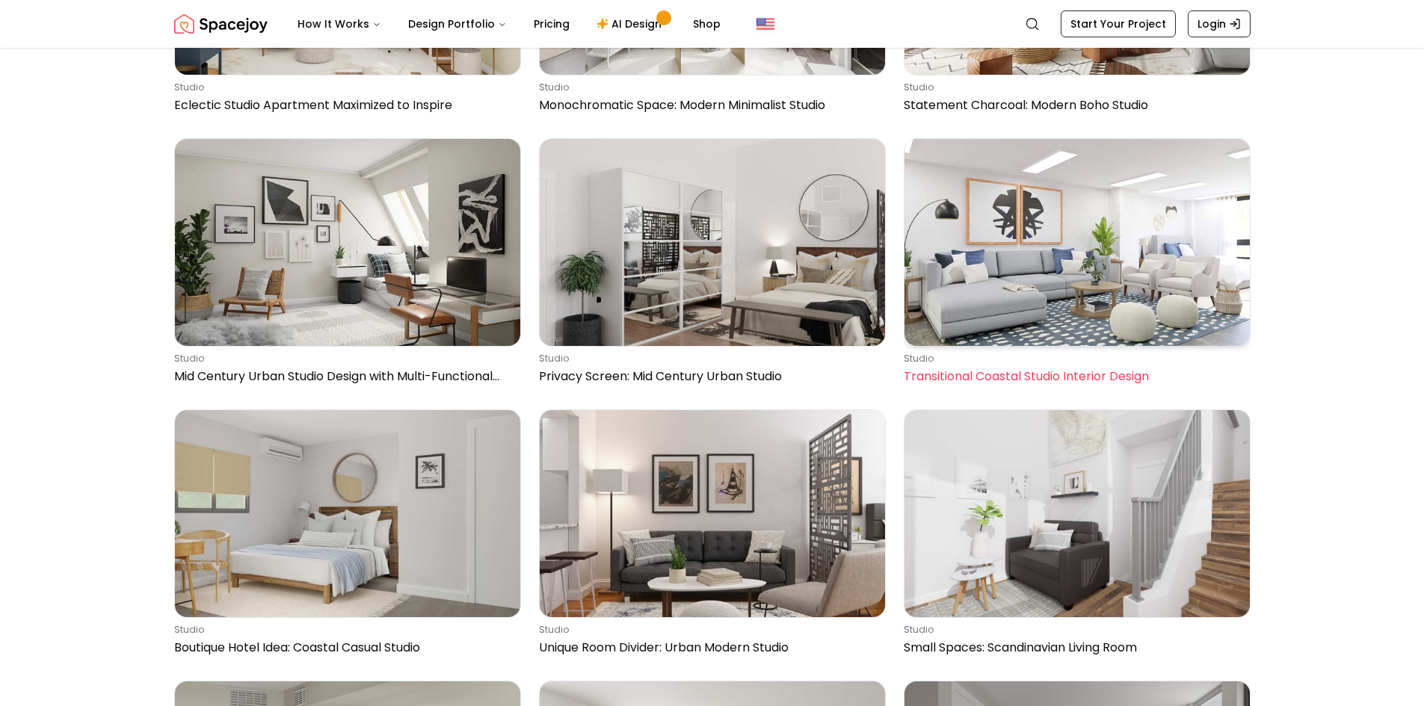
click at [1085, 220] on img at bounding box center [1076, 242] width 345 height 207
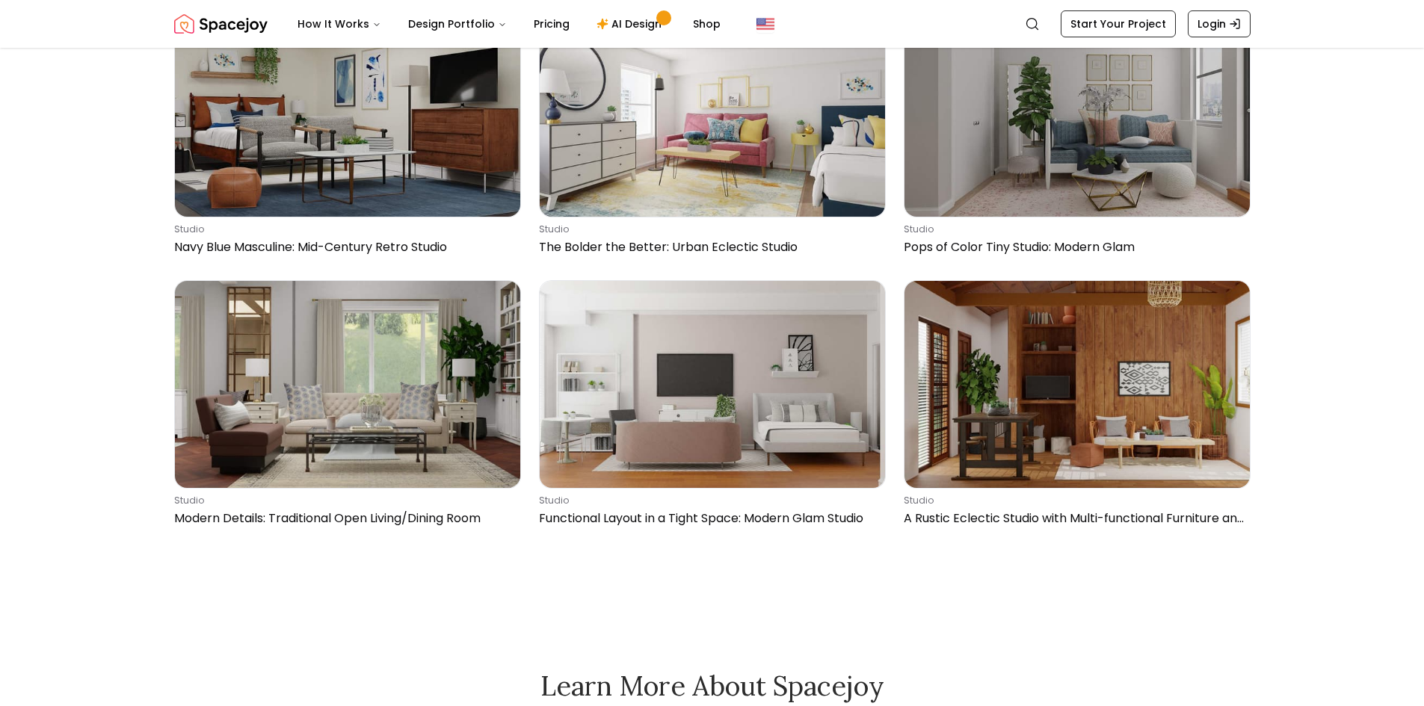
scroll to position [4633, 0]
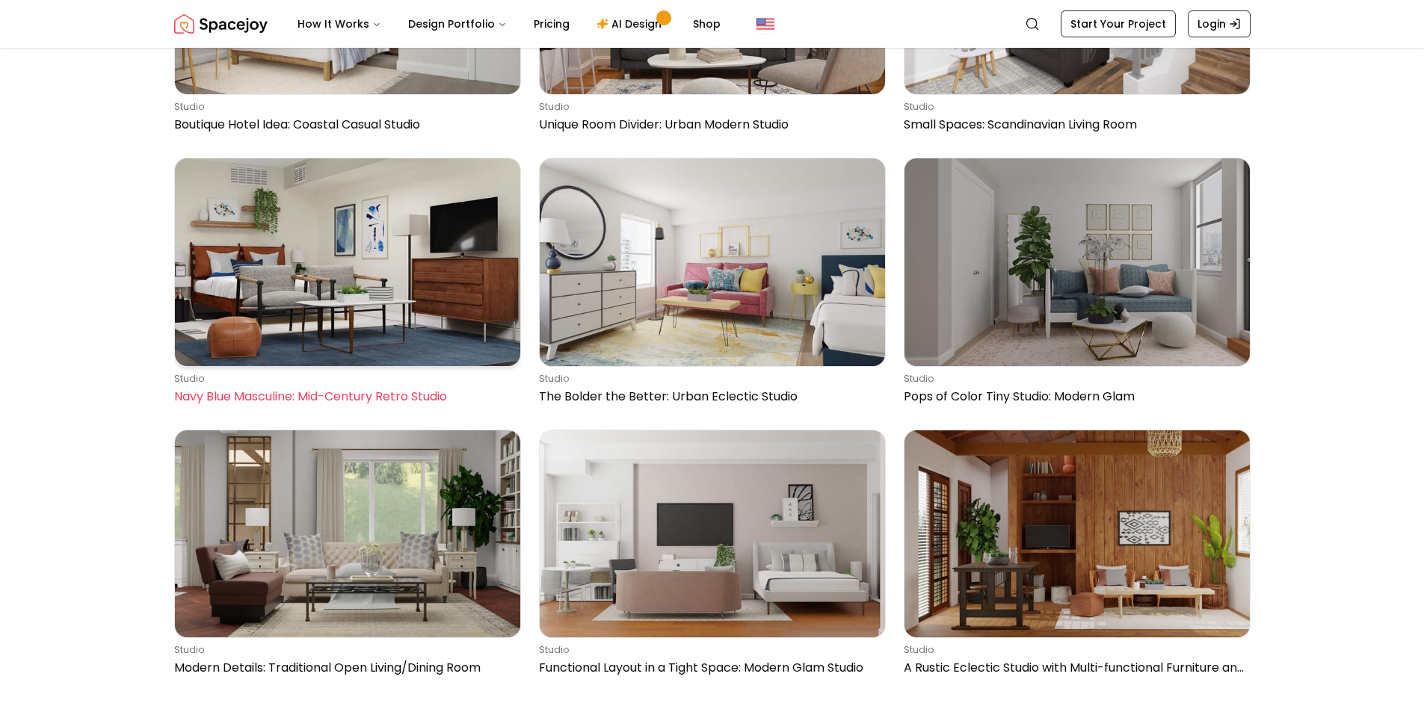
click at [350, 317] on img at bounding box center [347, 261] width 345 height 207
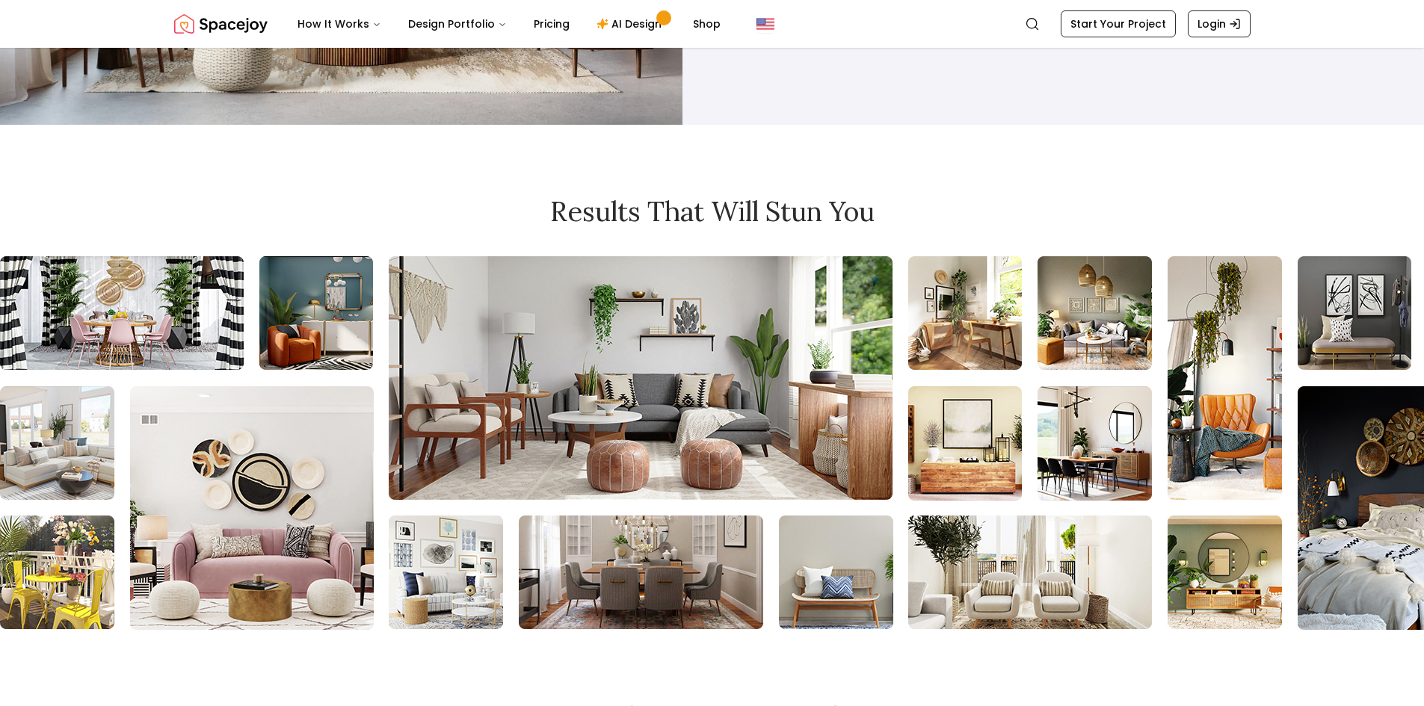
scroll to position [6202, 0]
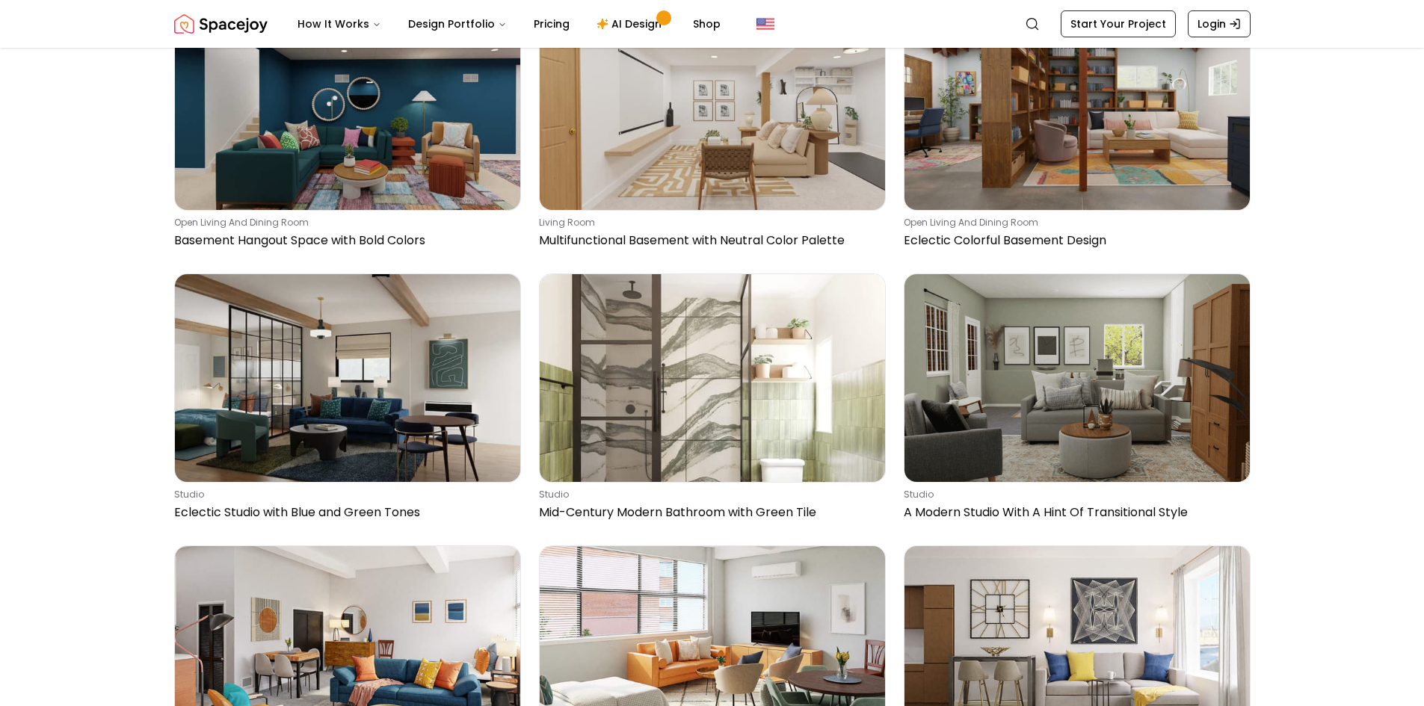
scroll to position [0, 0]
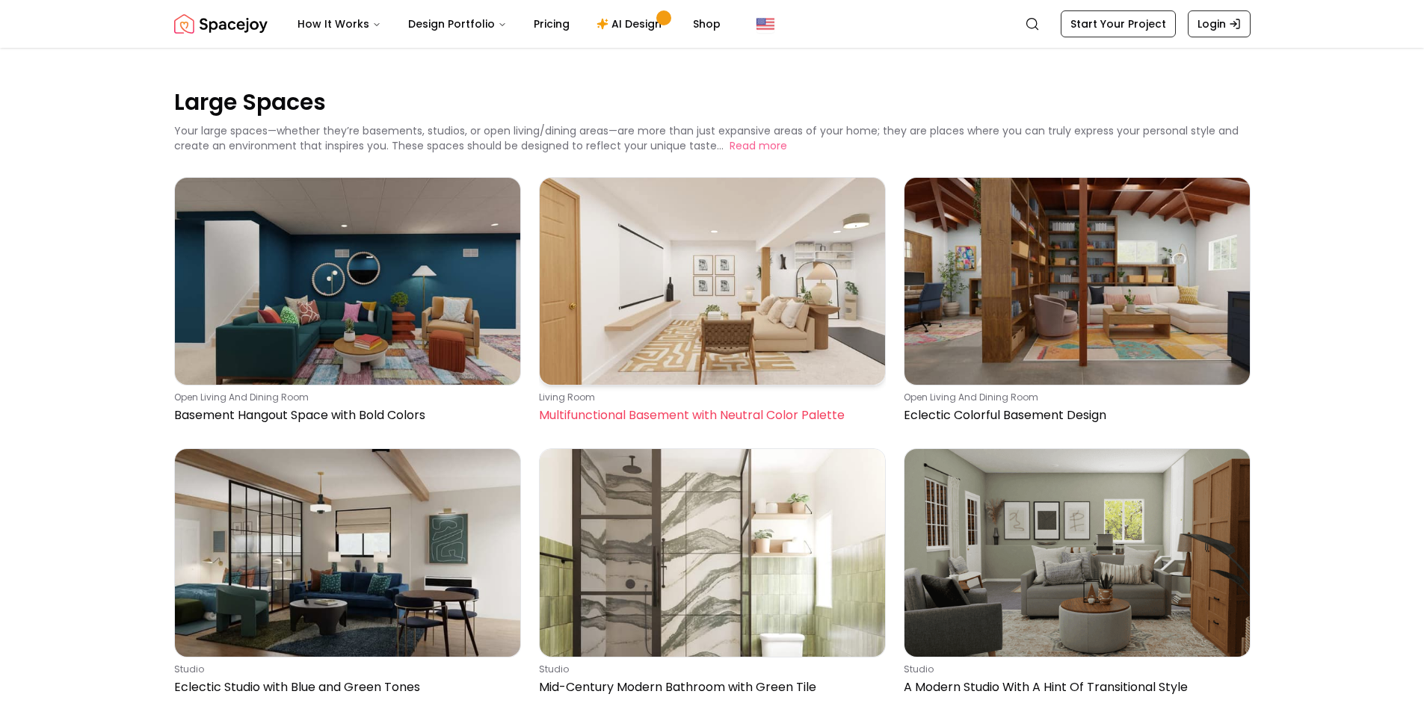
click at [658, 327] on img at bounding box center [712, 281] width 345 height 207
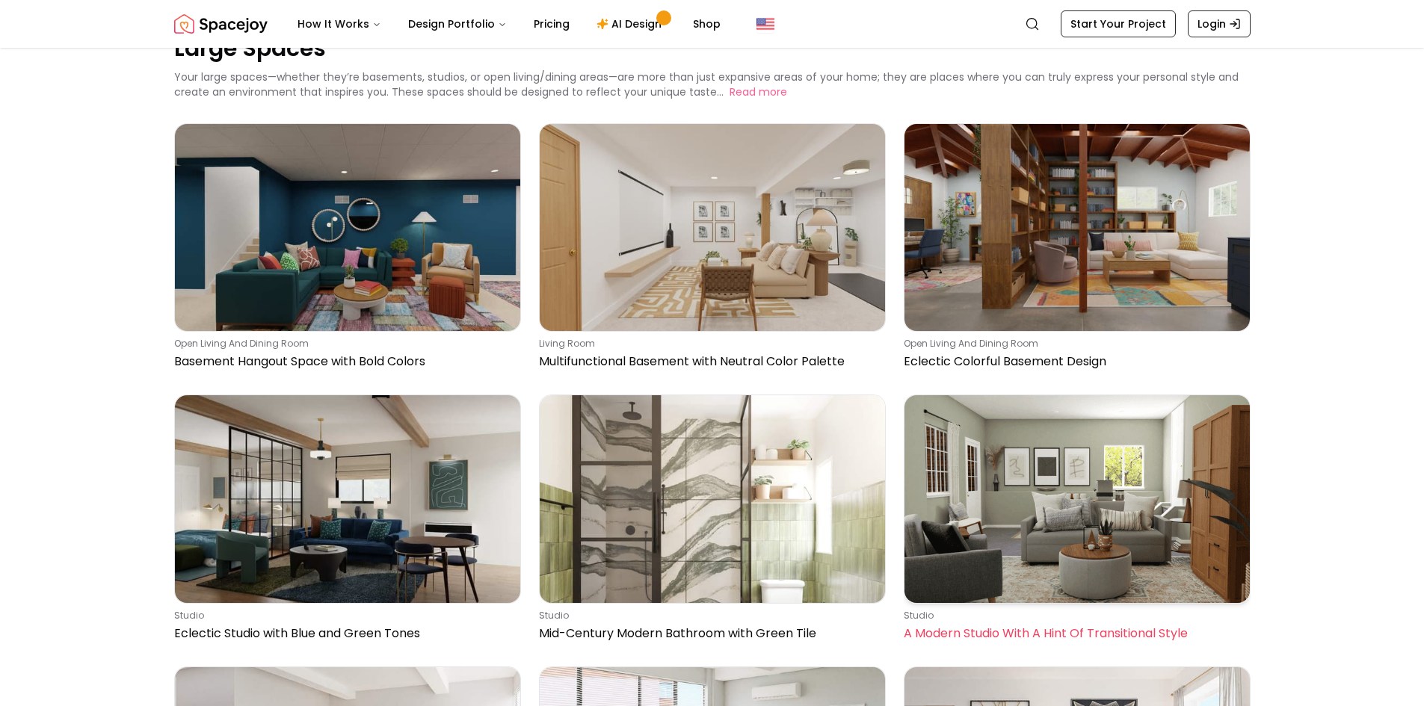
scroll to position [299, 0]
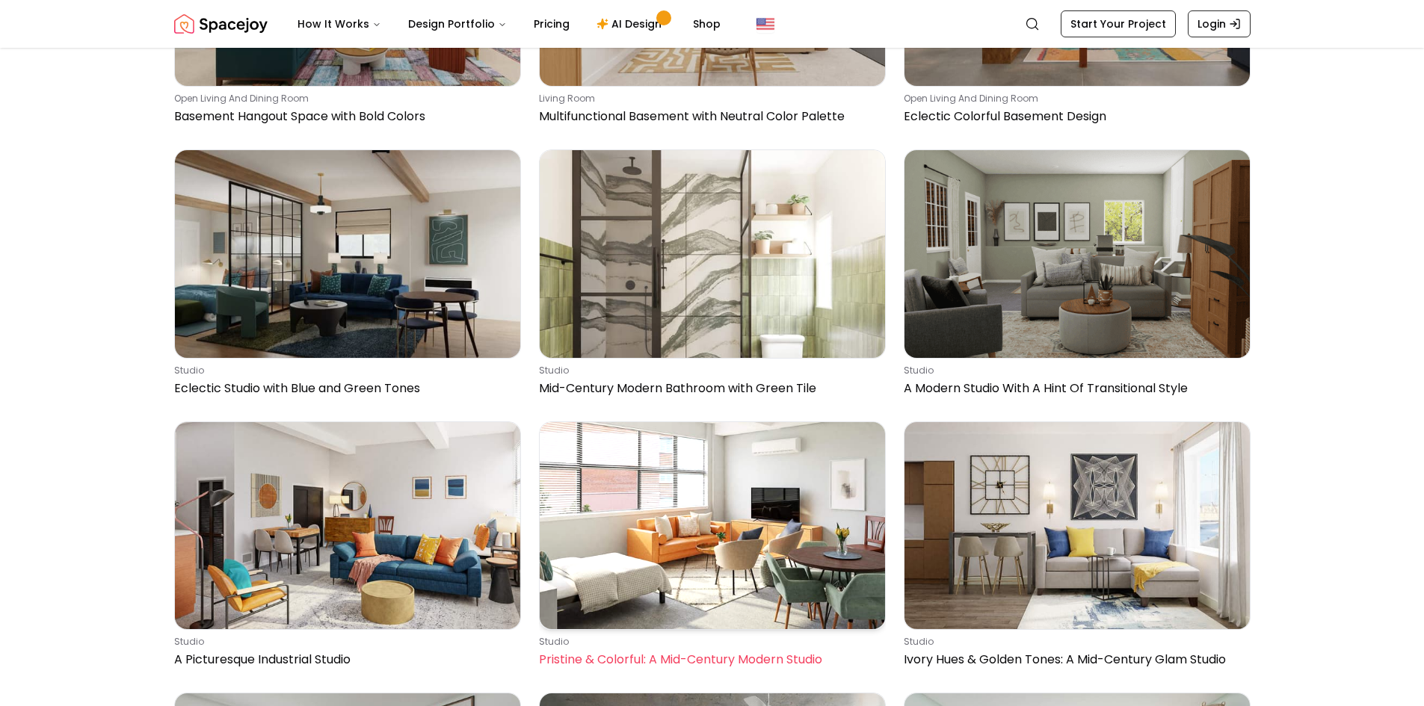
click at [750, 568] on img at bounding box center [712, 525] width 345 height 207
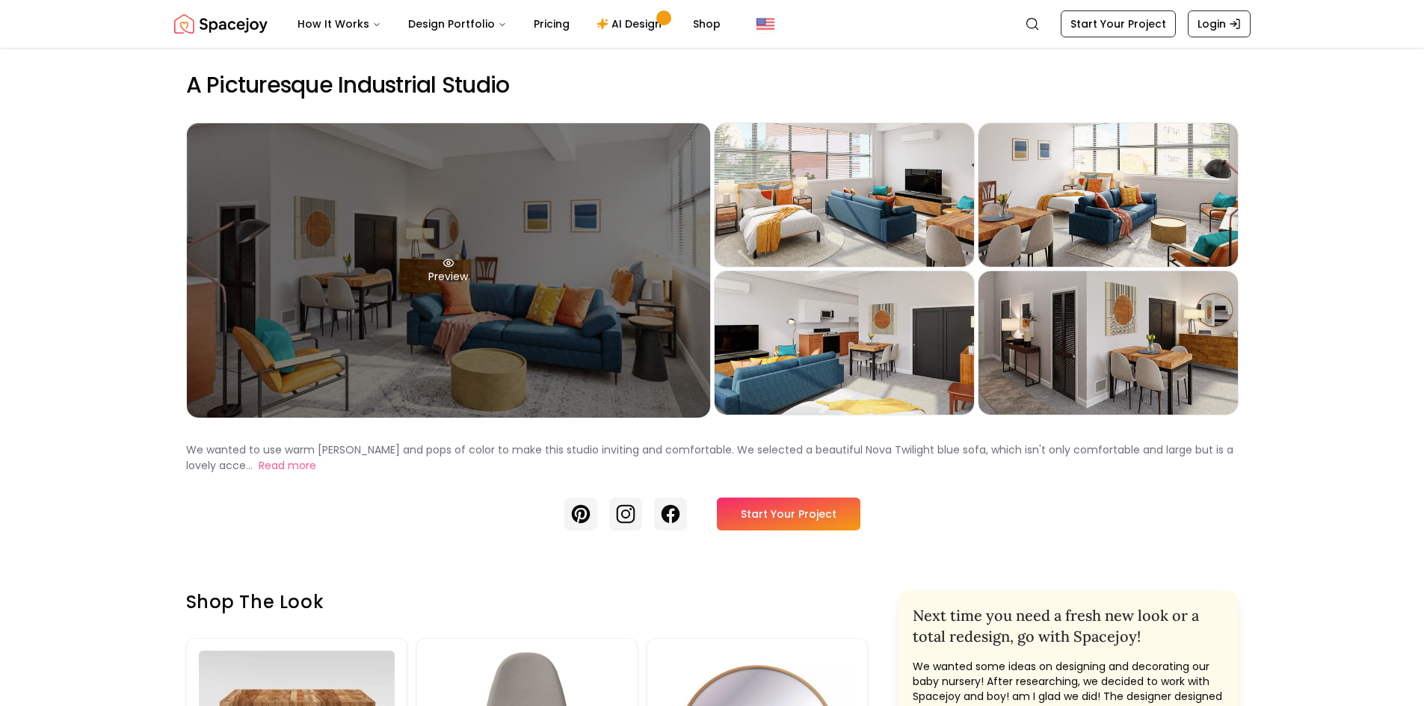
click at [465, 339] on div "Preview" at bounding box center [448, 270] width 523 height 294
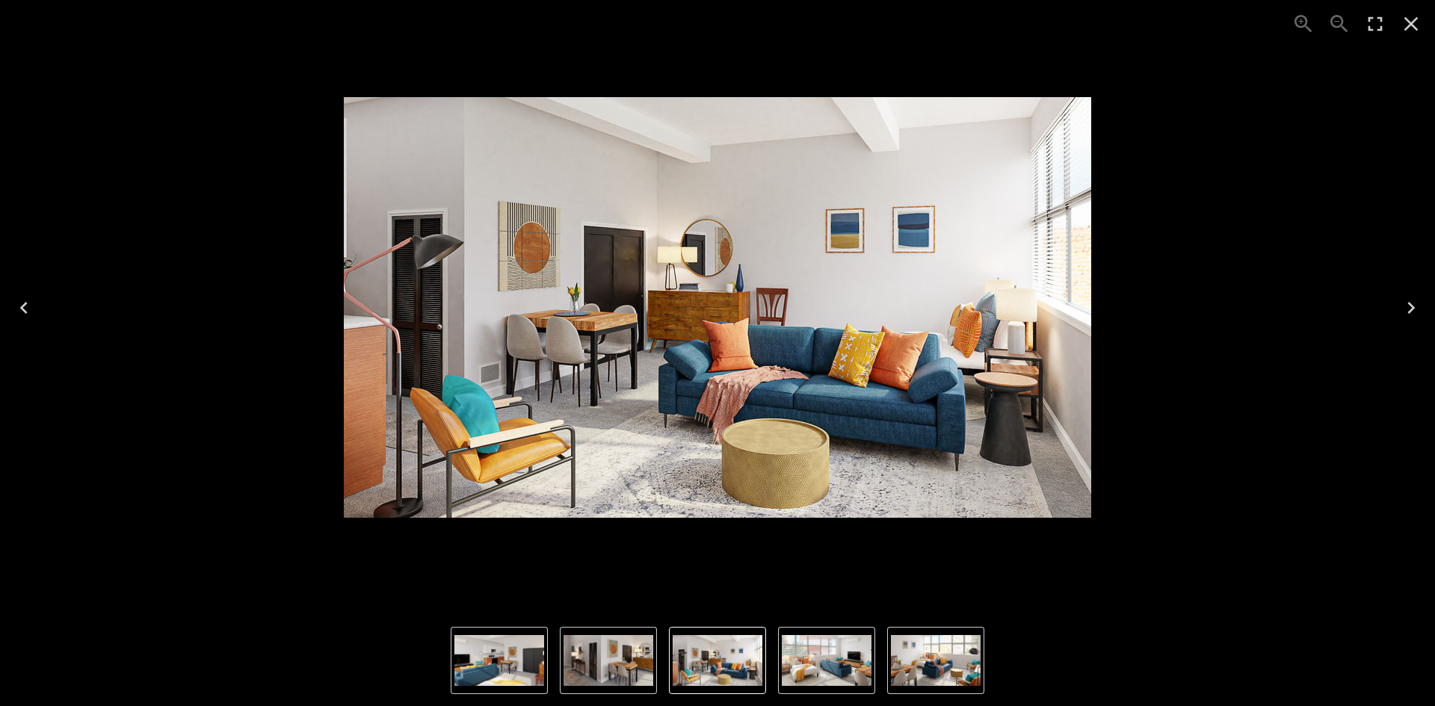
click at [594, 670] on img "5 of 5" at bounding box center [608, 660] width 90 height 51
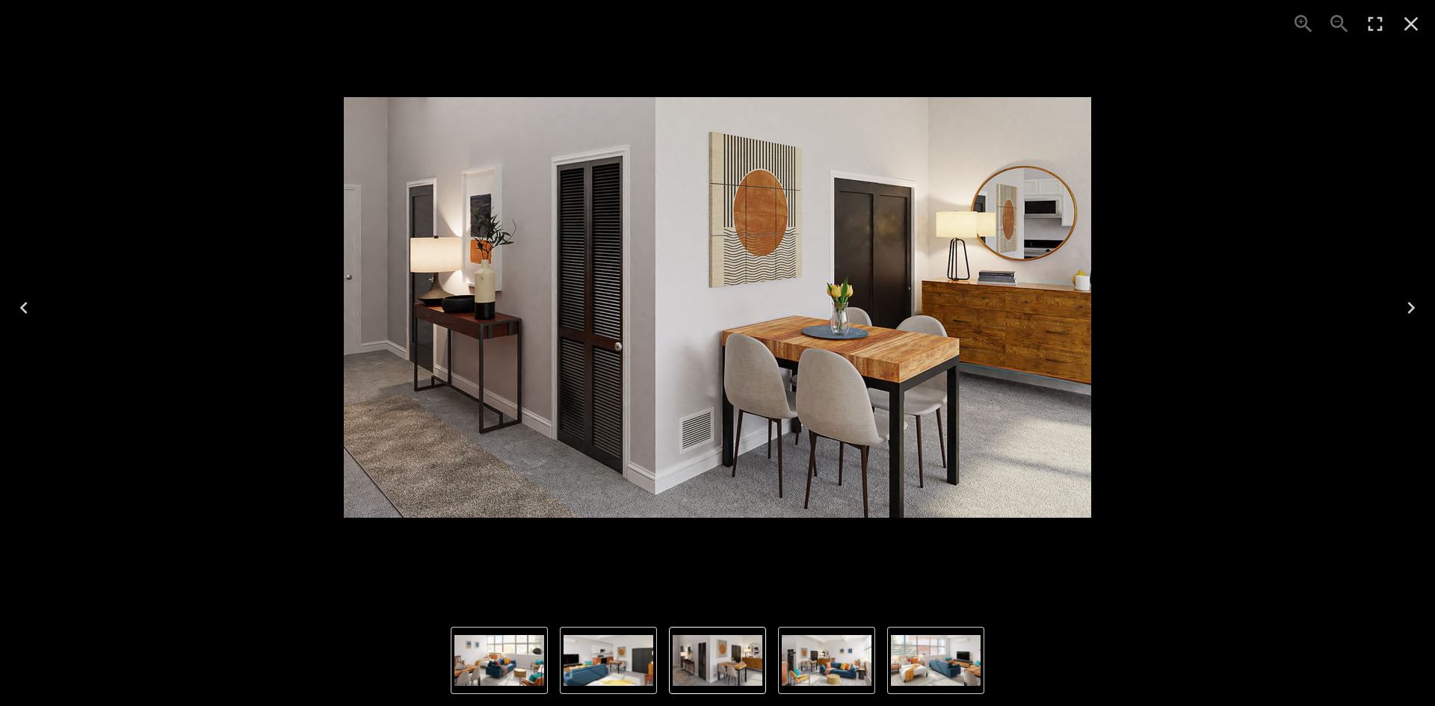
click at [679, 664] on img "5 of 5" at bounding box center [718, 660] width 90 height 51
click at [806, 661] on img "1 of 5" at bounding box center [827, 660] width 90 height 51
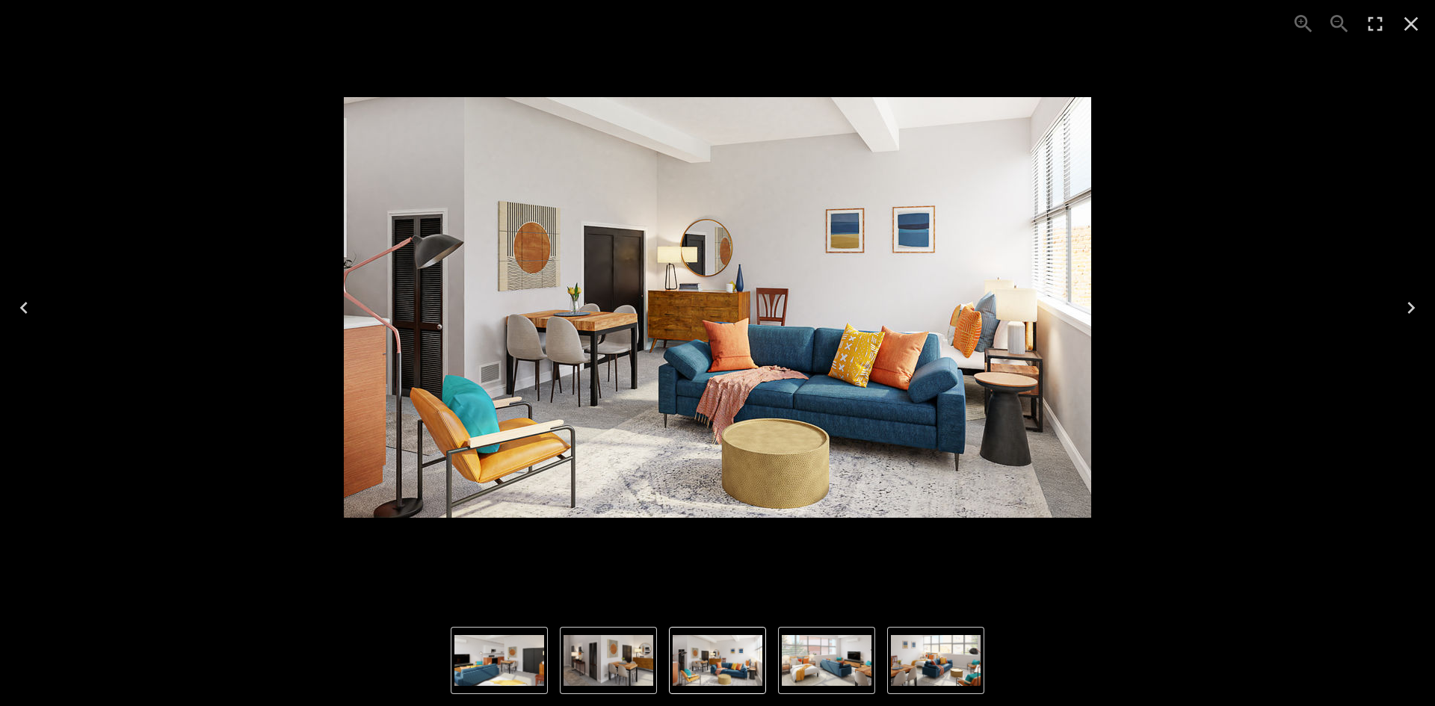
click at [924, 669] on img "3 of 5" at bounding box center [936, 660] width 90 height 51
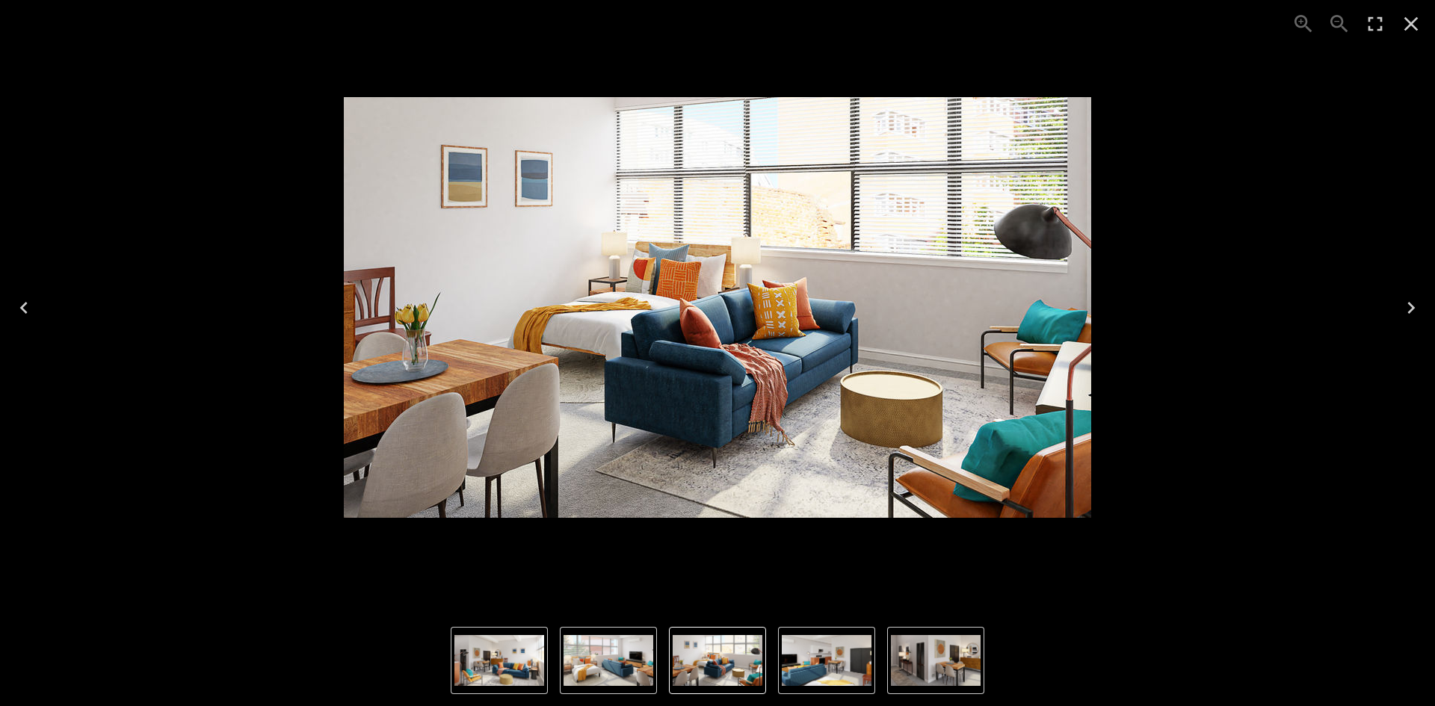
click at [1411, 22] on icon "Close" at bounding box center [1411, 24] width 24 height 24
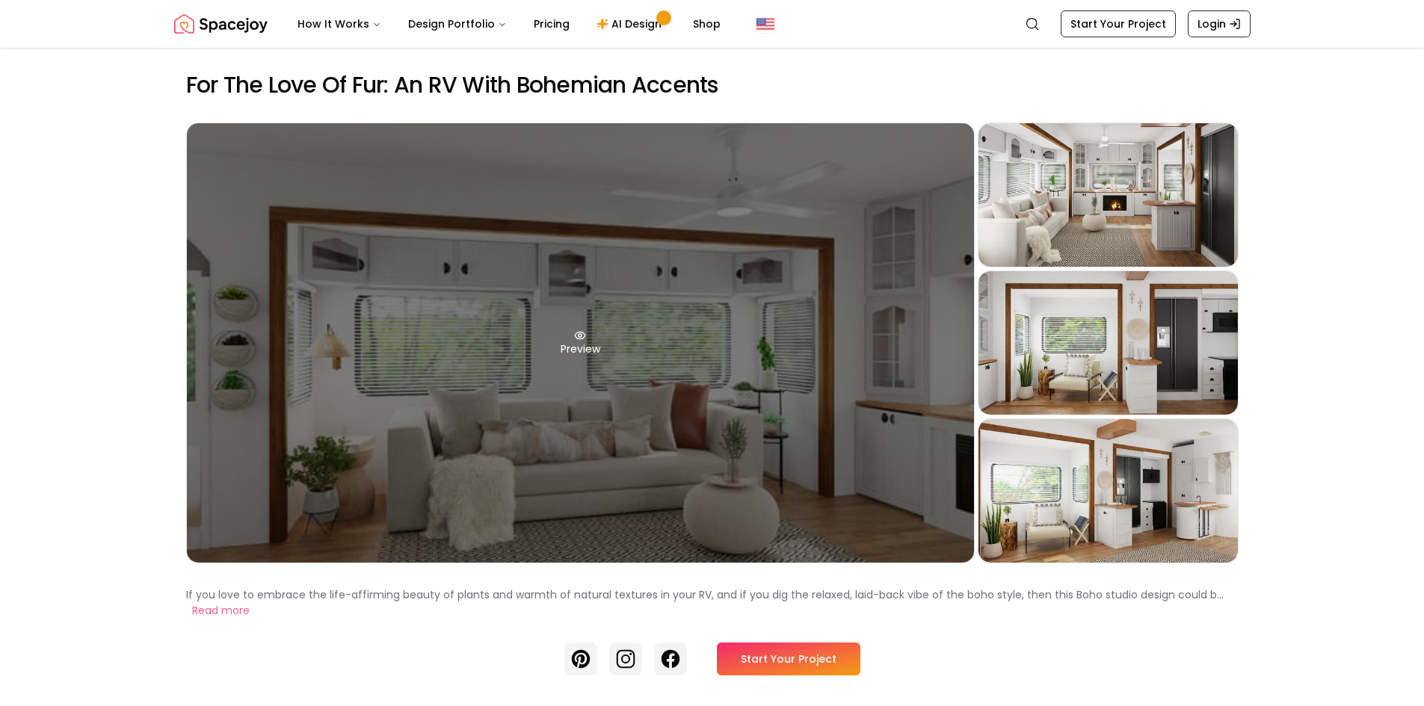
click at [692, 425] on div "Preview" at bounding box center [580, 342] width 787 height 439
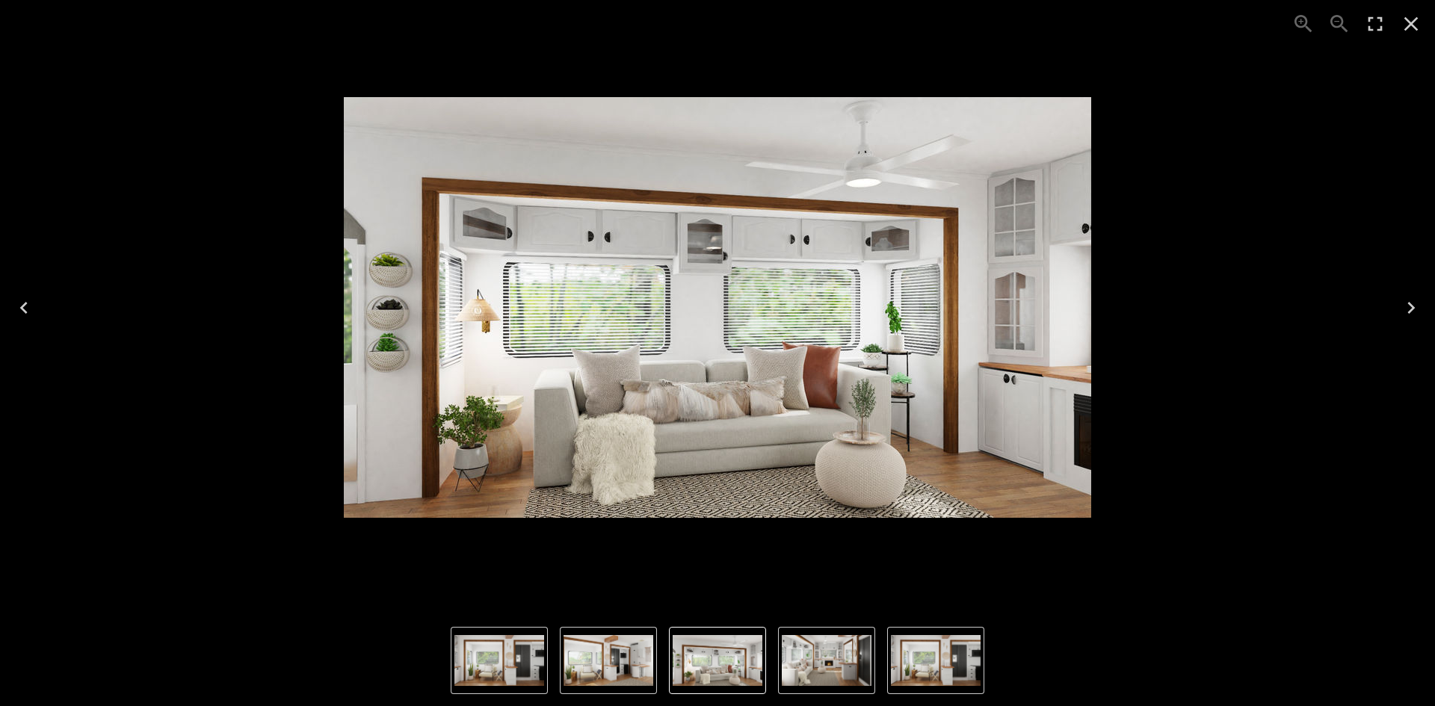
click at [605, 673] on img "4 of 4" at bounding box center [608, 660] width 90 height 51
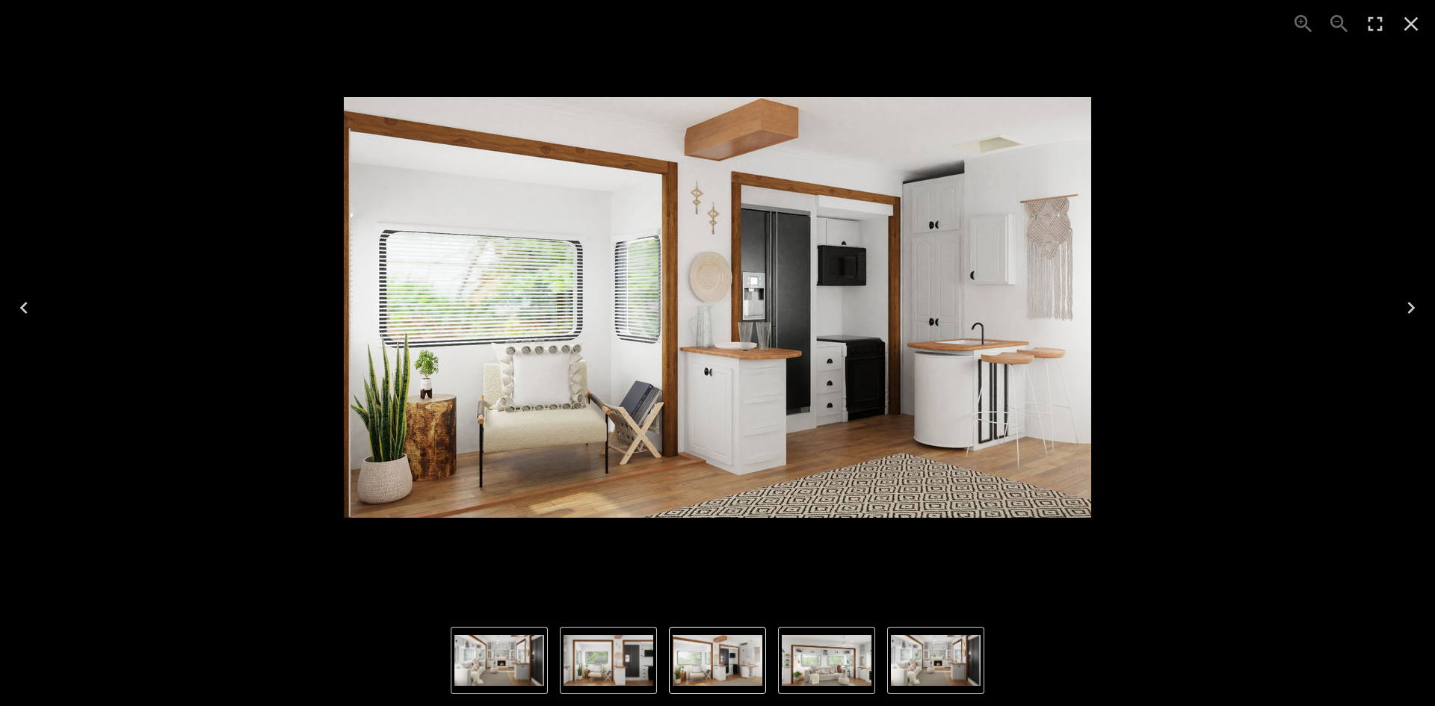
click at [691, 671] on img "4 of 4" at bounding box center [718, 660] width 90 height 51
click at [826, 657] on img "1 of 4" at bounding box center [827, 660] width 90 height 51
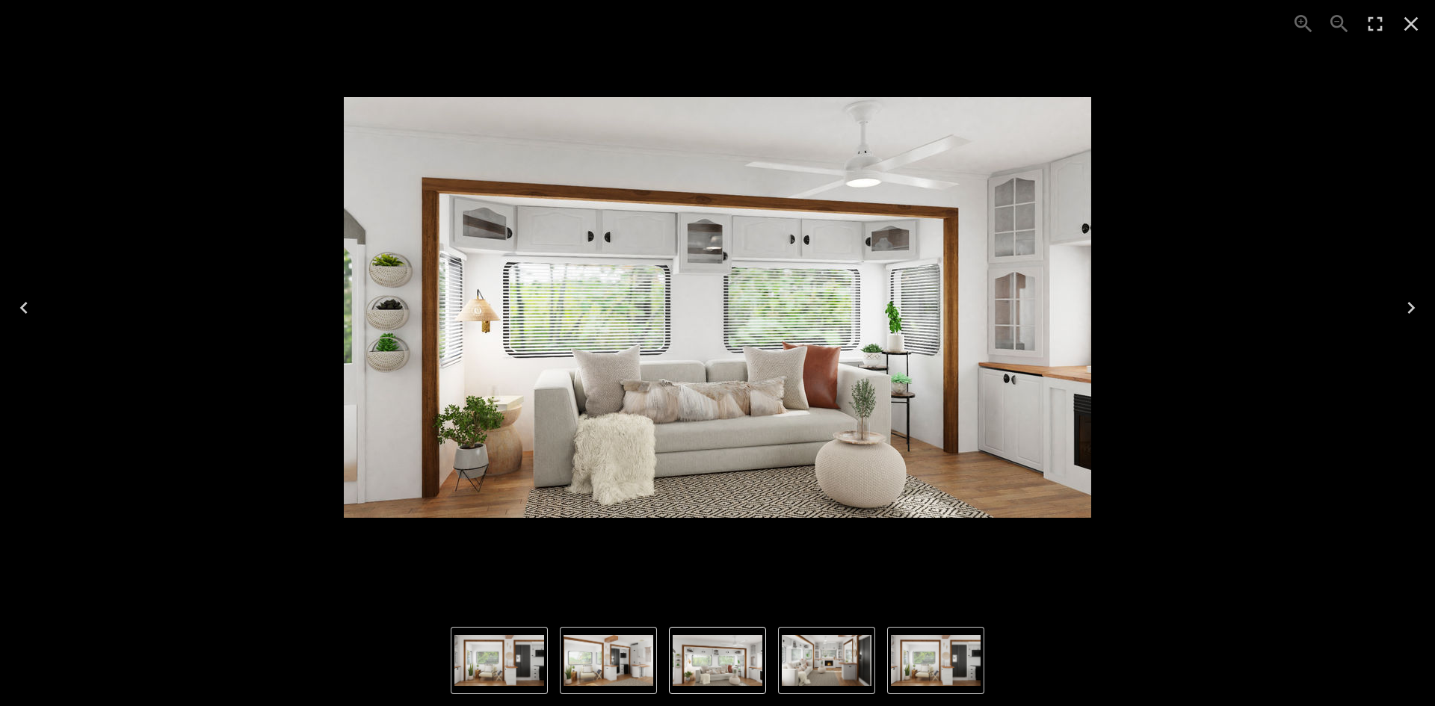
click at [858, 659] on img "2 of 4" at bounding box center [827, 660] width 90 height 51
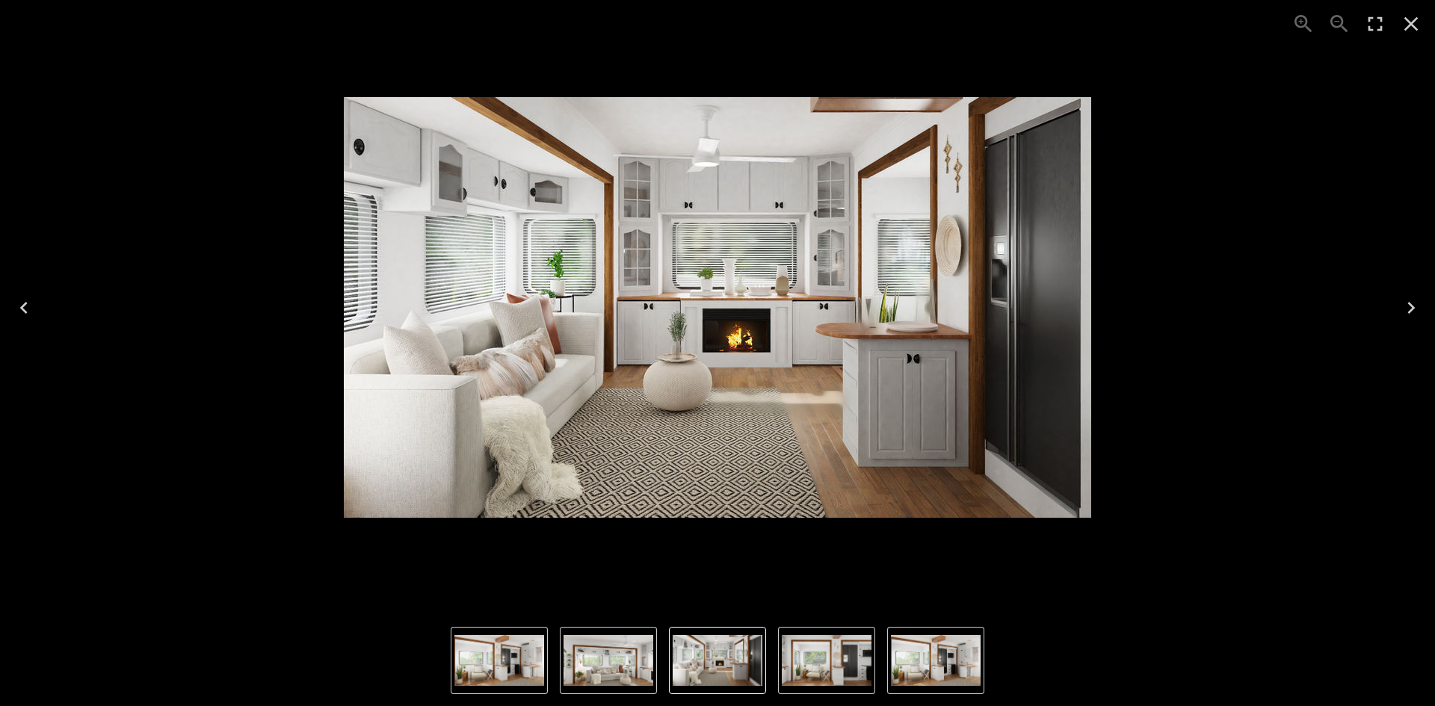
click at [897, 662] on img "4 of 4" at bounding box center [936, 660] width 90 height 51
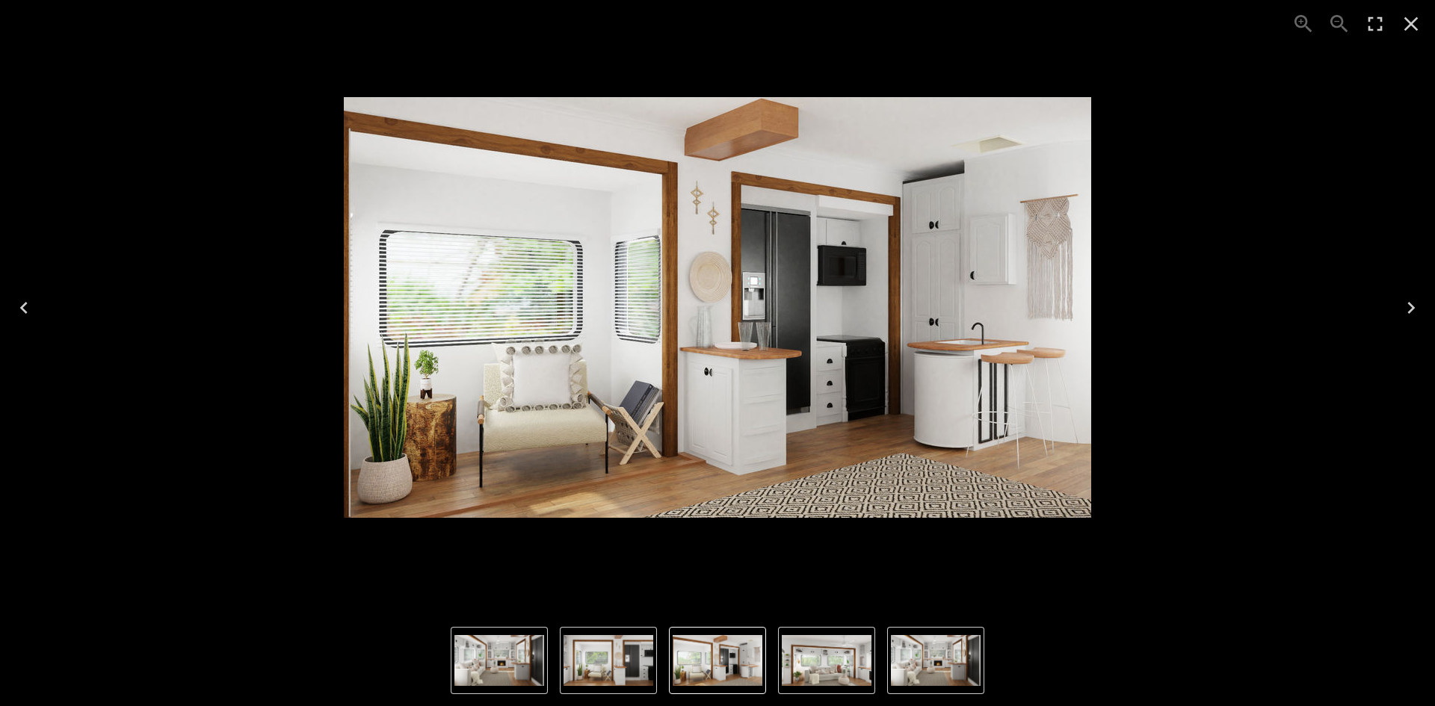
click at [852, 658] on img "1 of 4" at bounding box center [827, 660] width 90 height 51
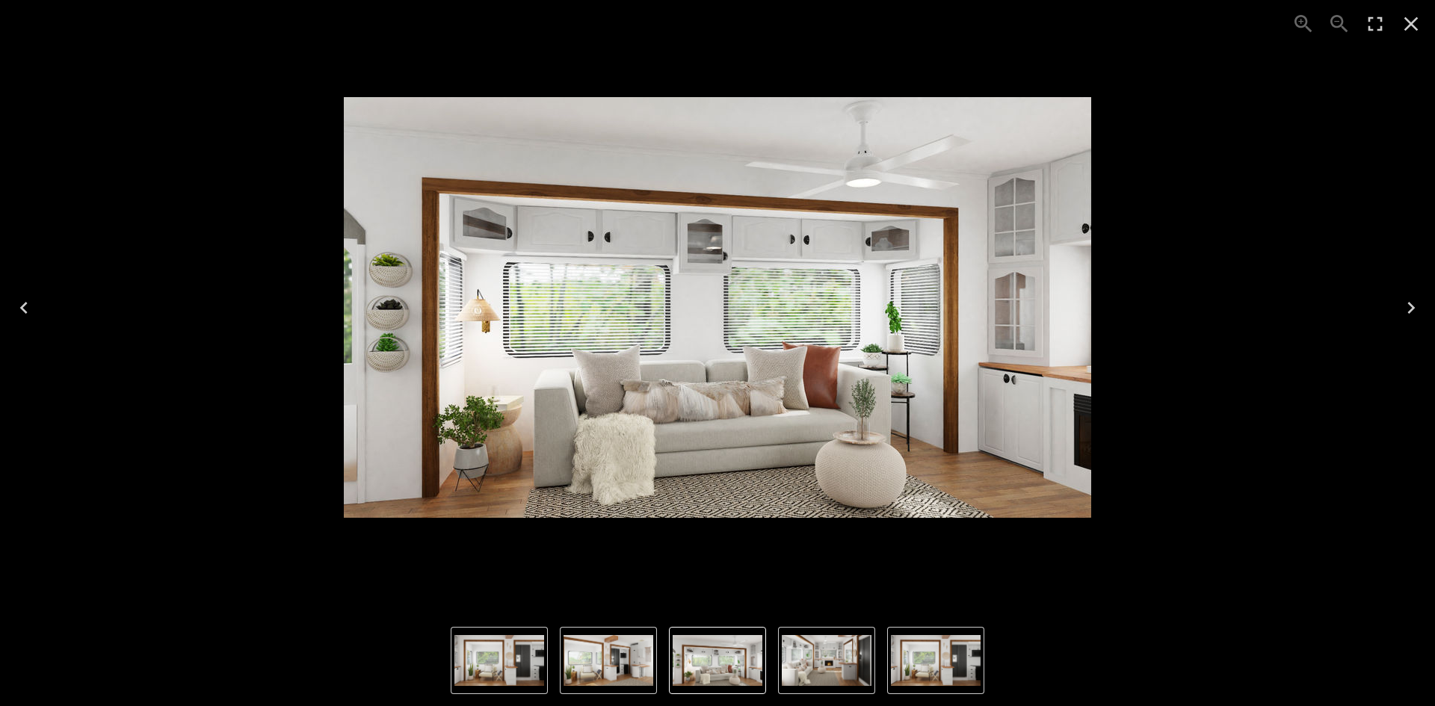
click at [965, 658] on img "3 of 4" at bounding box center [936, 660] width 90 height 51
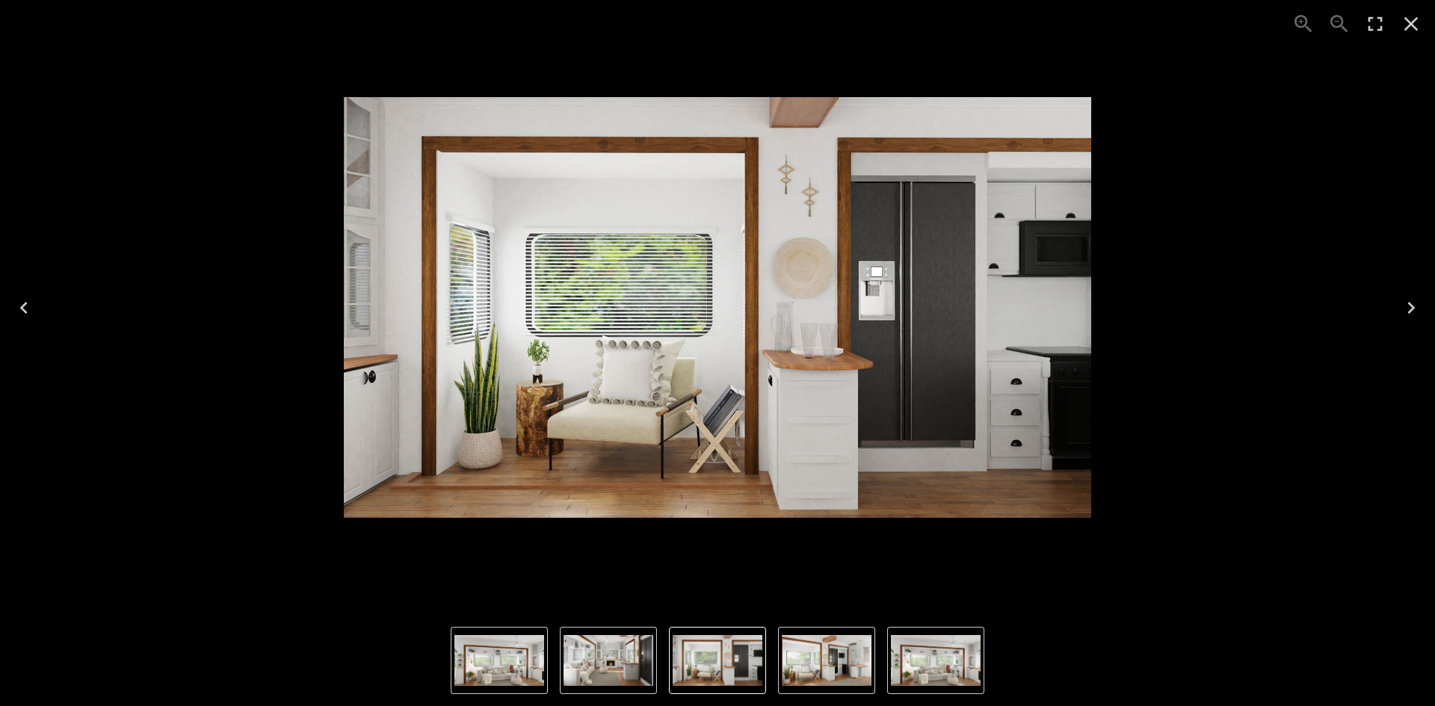
click at [504, 658] on img "1 of 4" at bounding box center [499, 660] width 90 height 51
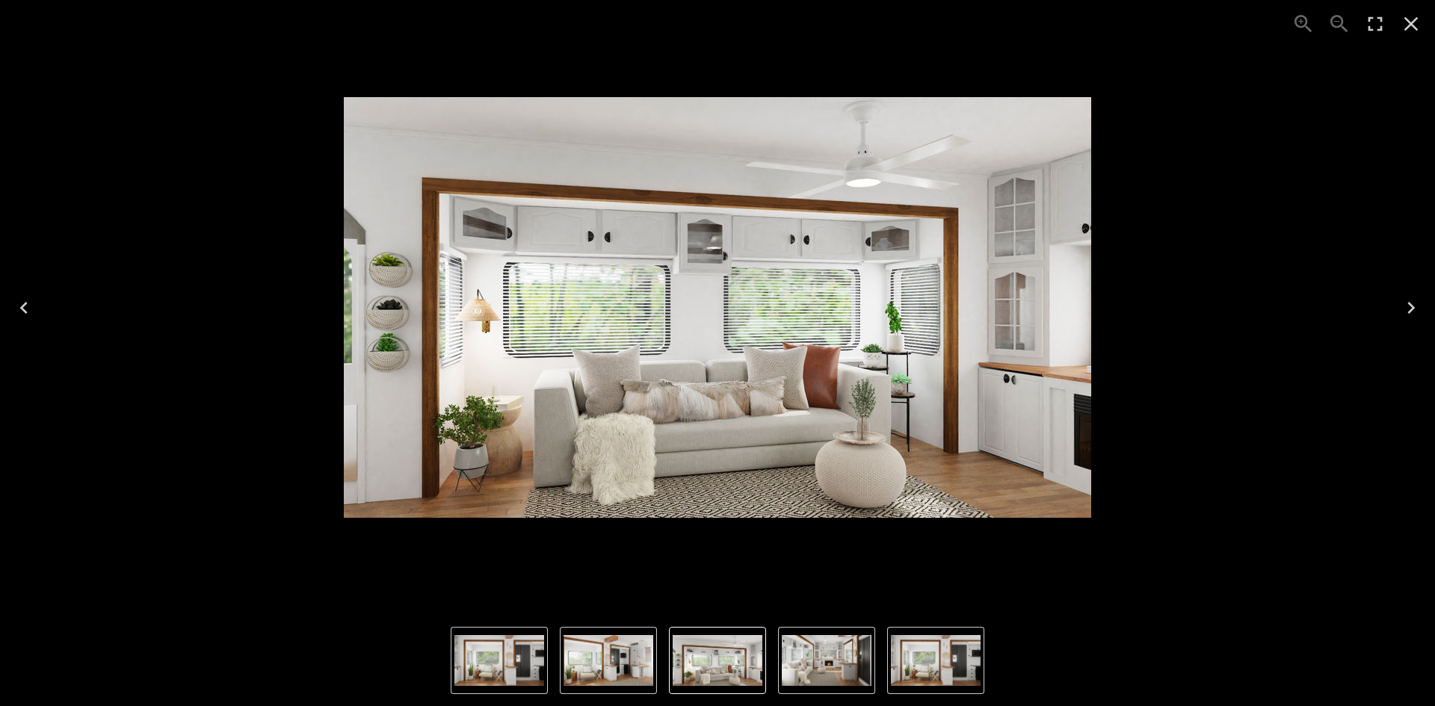
click at [683, 662] on img "1 of 4" at bounding box center [718, 660] width 90 height 51
click at [694, 660] on img "1 of 4" at bounding box center [718, 660] width 90 height 51
click at [640, 662] on img "4 of 4" at bounding box center [608, 660] width 90 height 51
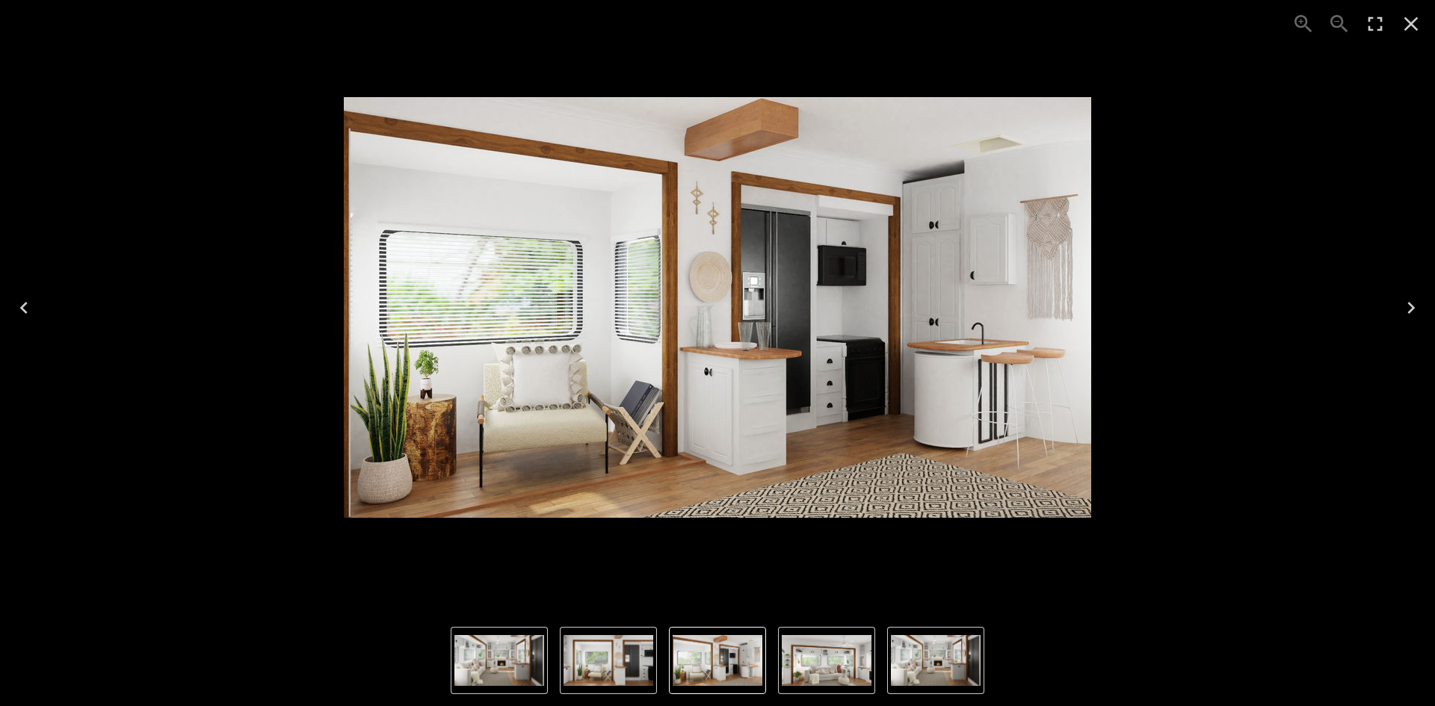
click at [483, 663] on img "2 of 4" at bounding box center [499, 660] width 90 height 51
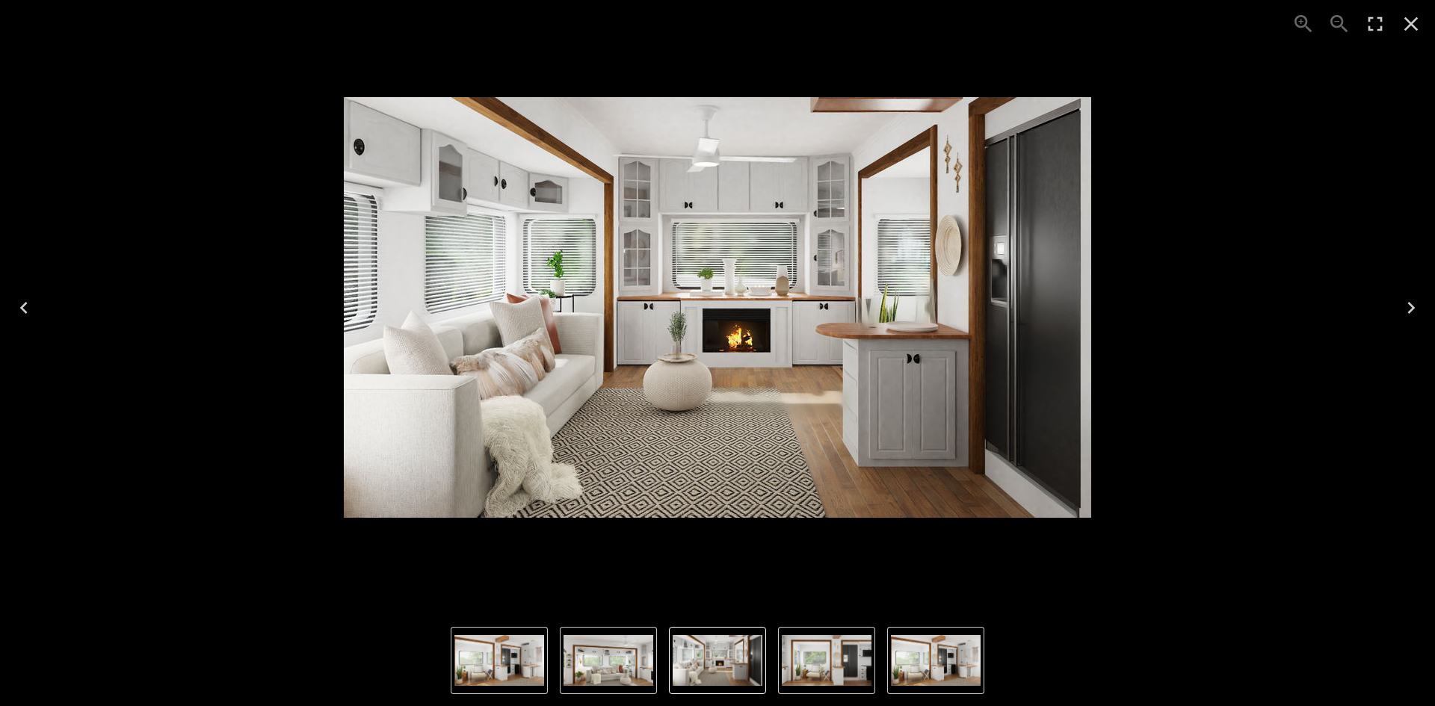
click at [1420, 22] on icon "Close" at bounding box center [1411, 24] width 24 height 24
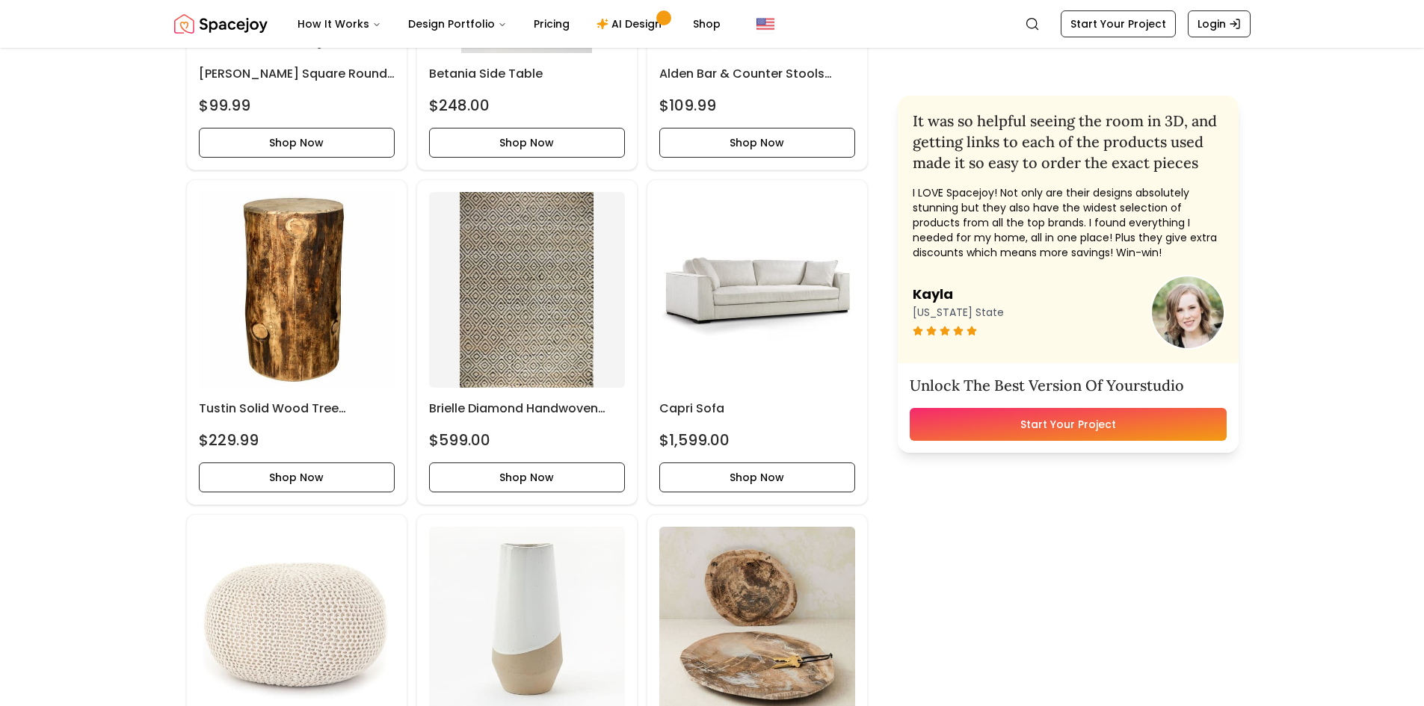
scroll to position [2167, 0]
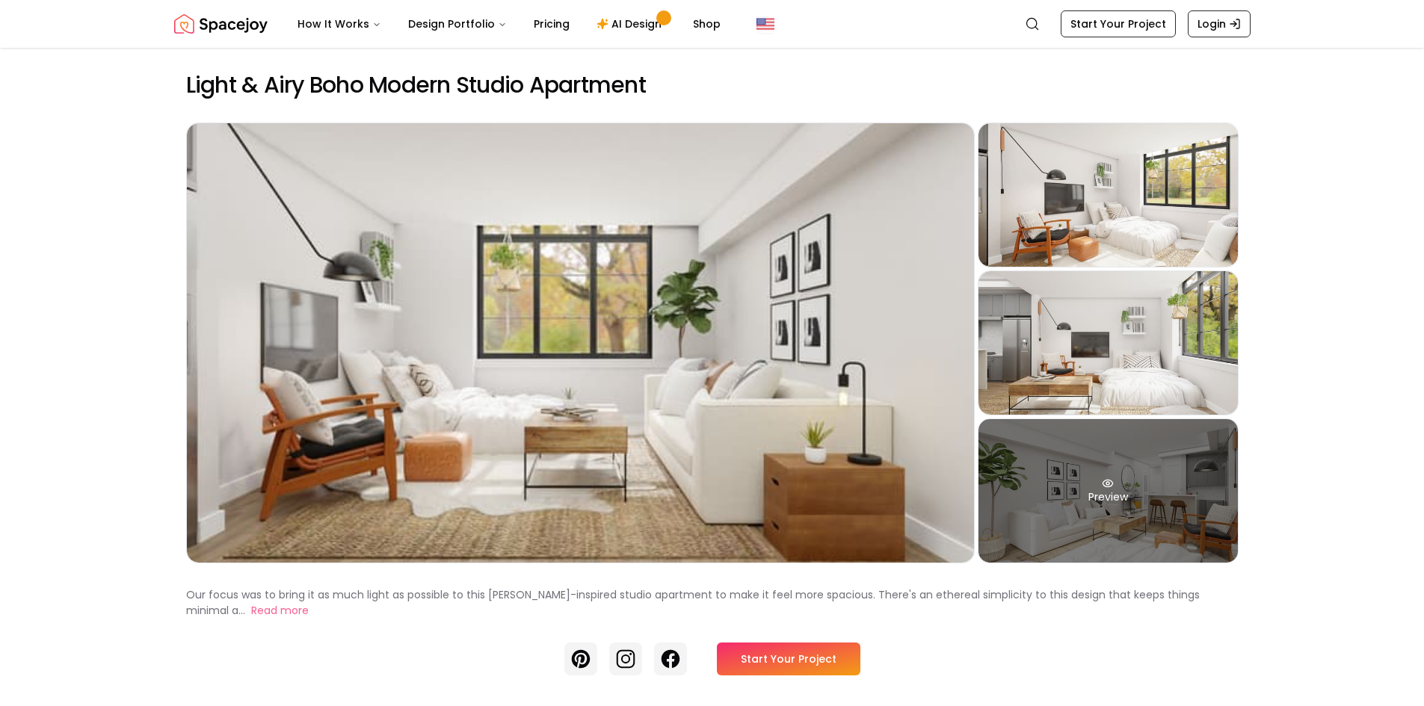
click at [1152, 512] on div "Preview" at bounding box center [1107, 490] width 259 height 143
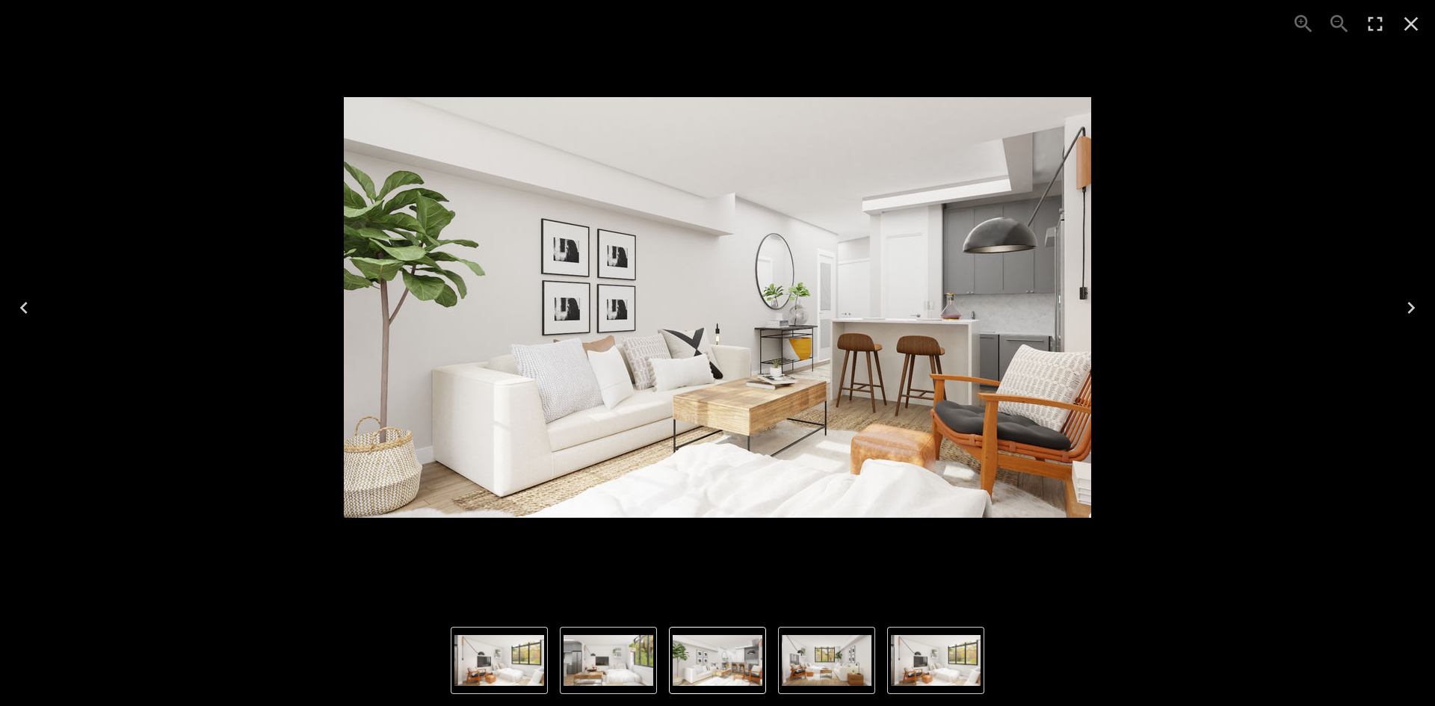
click at [625, 659] on img "3 of 4" at bounding box center [608, 660] width 90 height 51
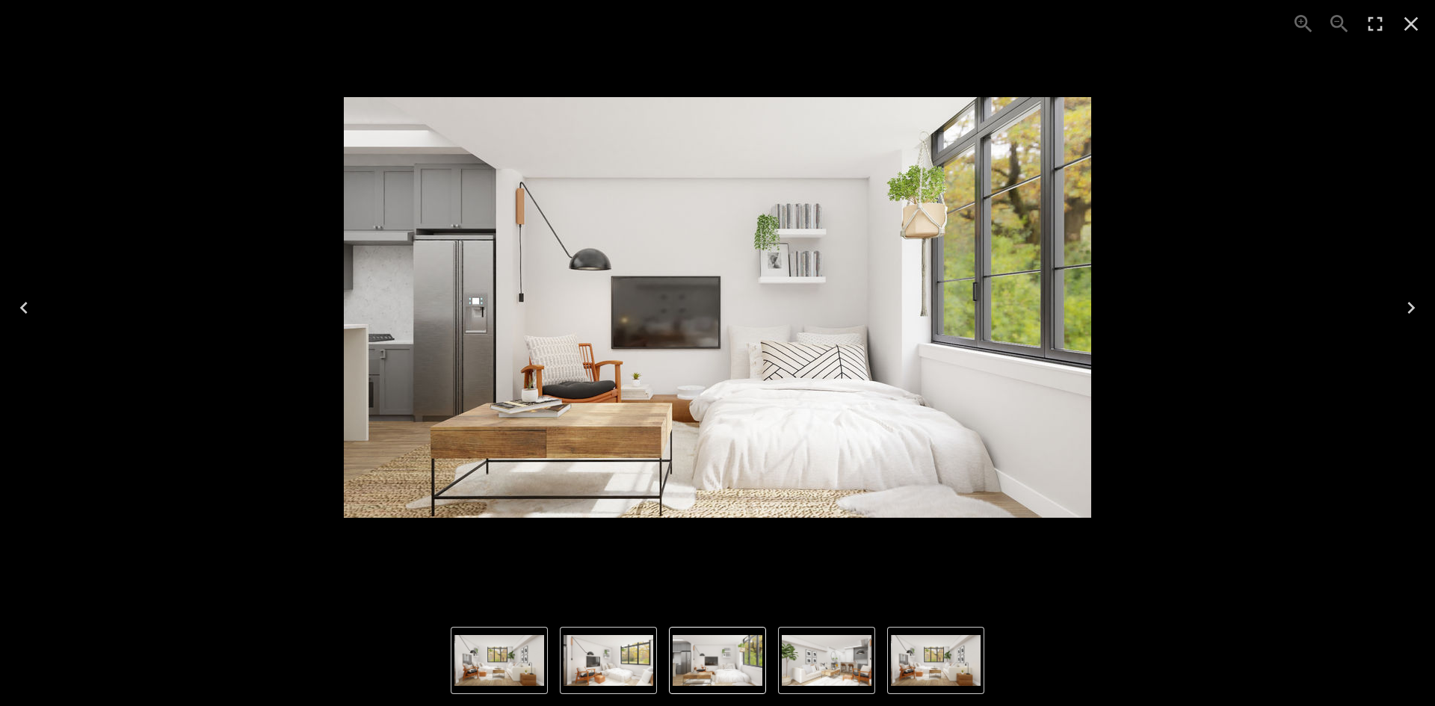
click at [537, 654] on img "1 of 4" at bounding box center [499, 660] width 90 height 51
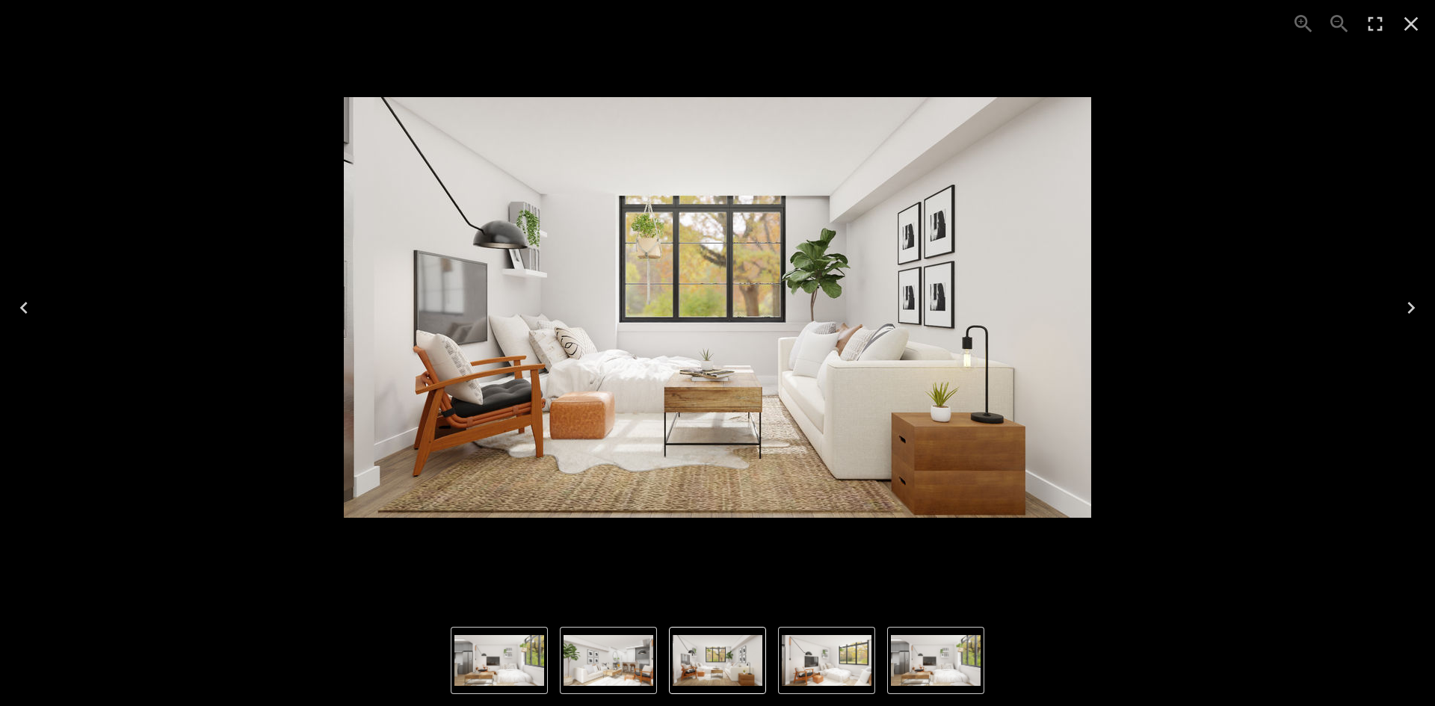
click at [602, 655] on img "4 of 4" at bounding box center [608, 660] width 90 height 51
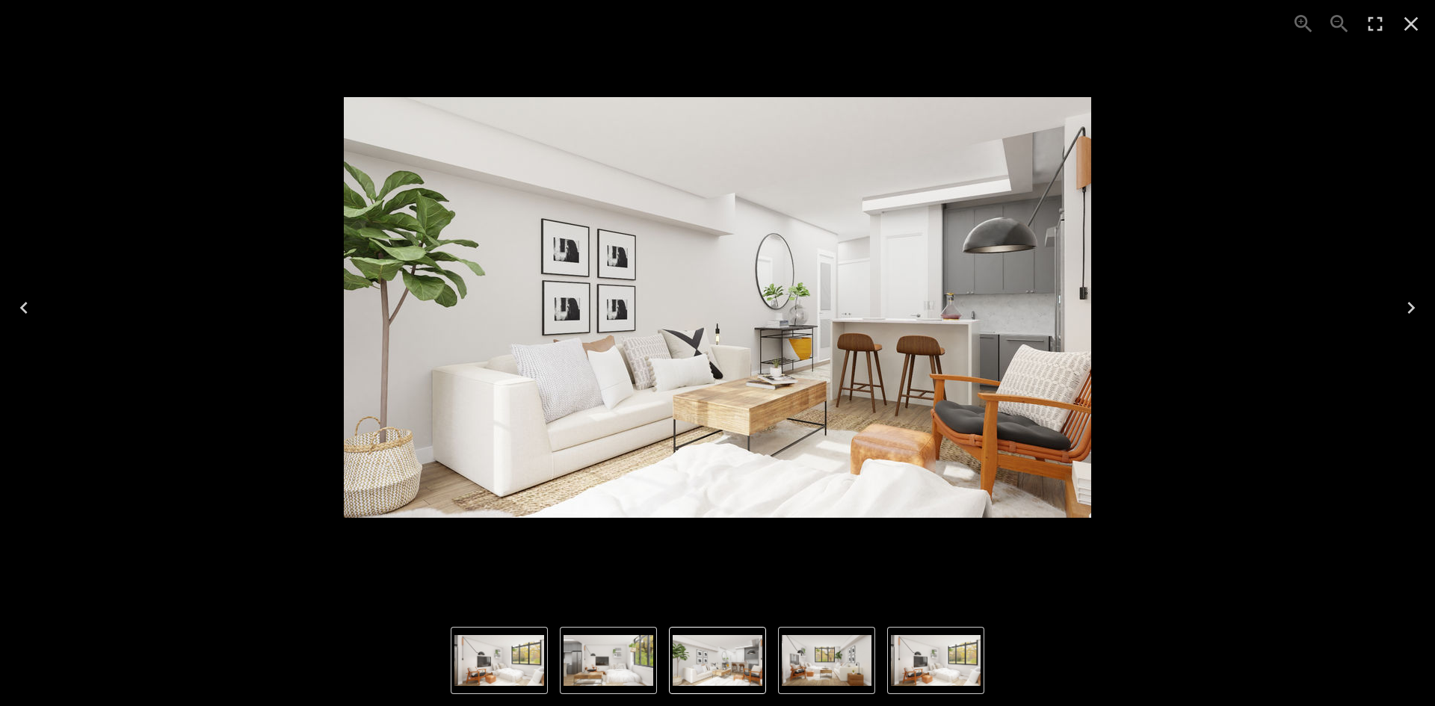
click at [834, 662] on img "1 of 4" at bounding box center [827, 660] width 90 height 51
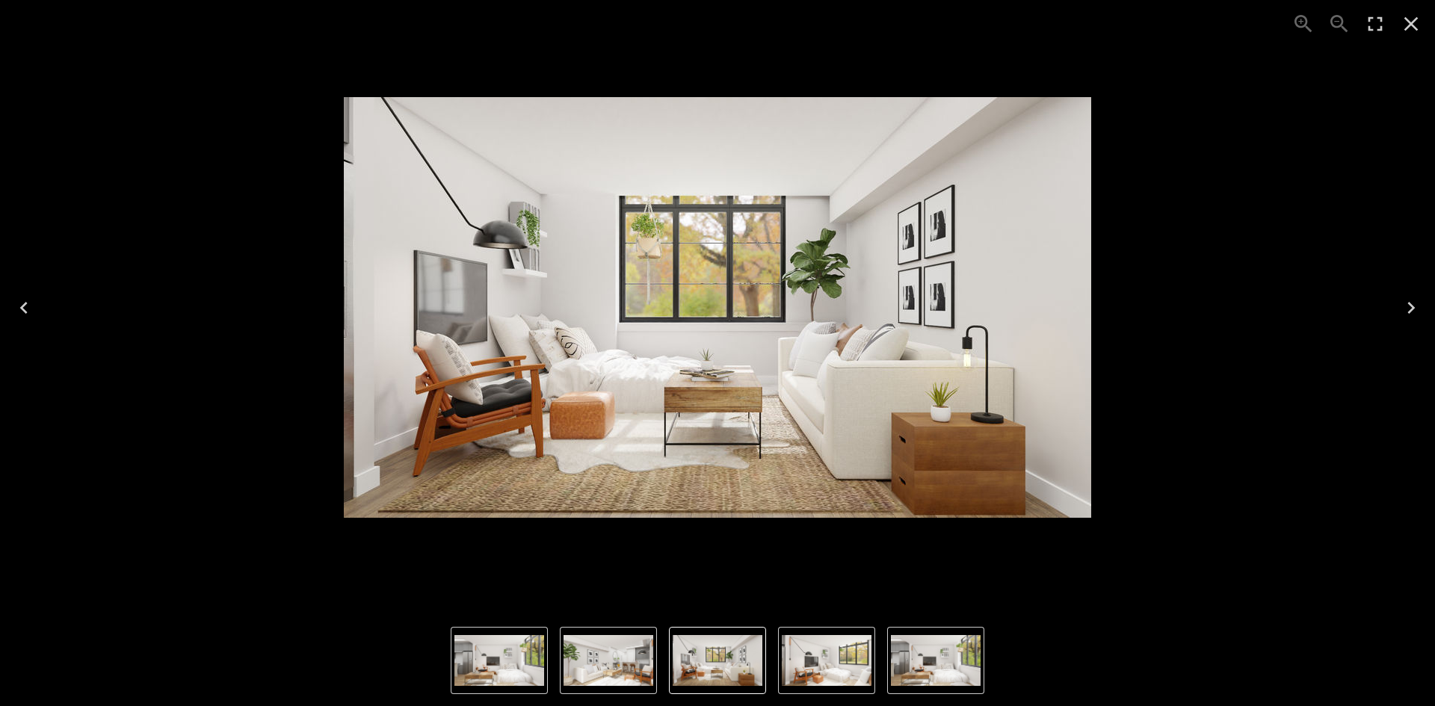
click at [916, 664] on img "3 of 4" at bounding box center [936, 660] width 90 height 51
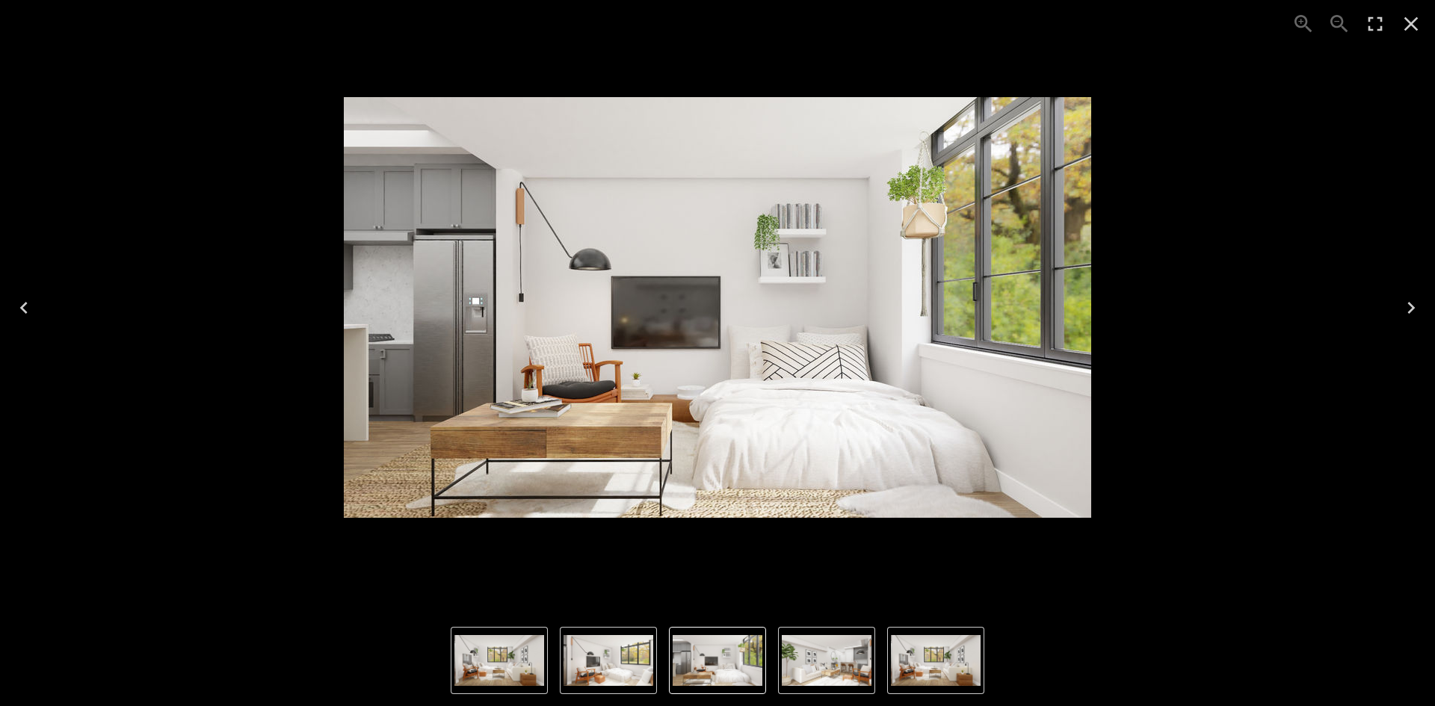
click at [704, 675] on img "3 of 4" at bounding box center [718, 660] width 90 height 51
click at [584, 672] on img "2 of 4" at bounding box center [608, 660] width 90 height 51
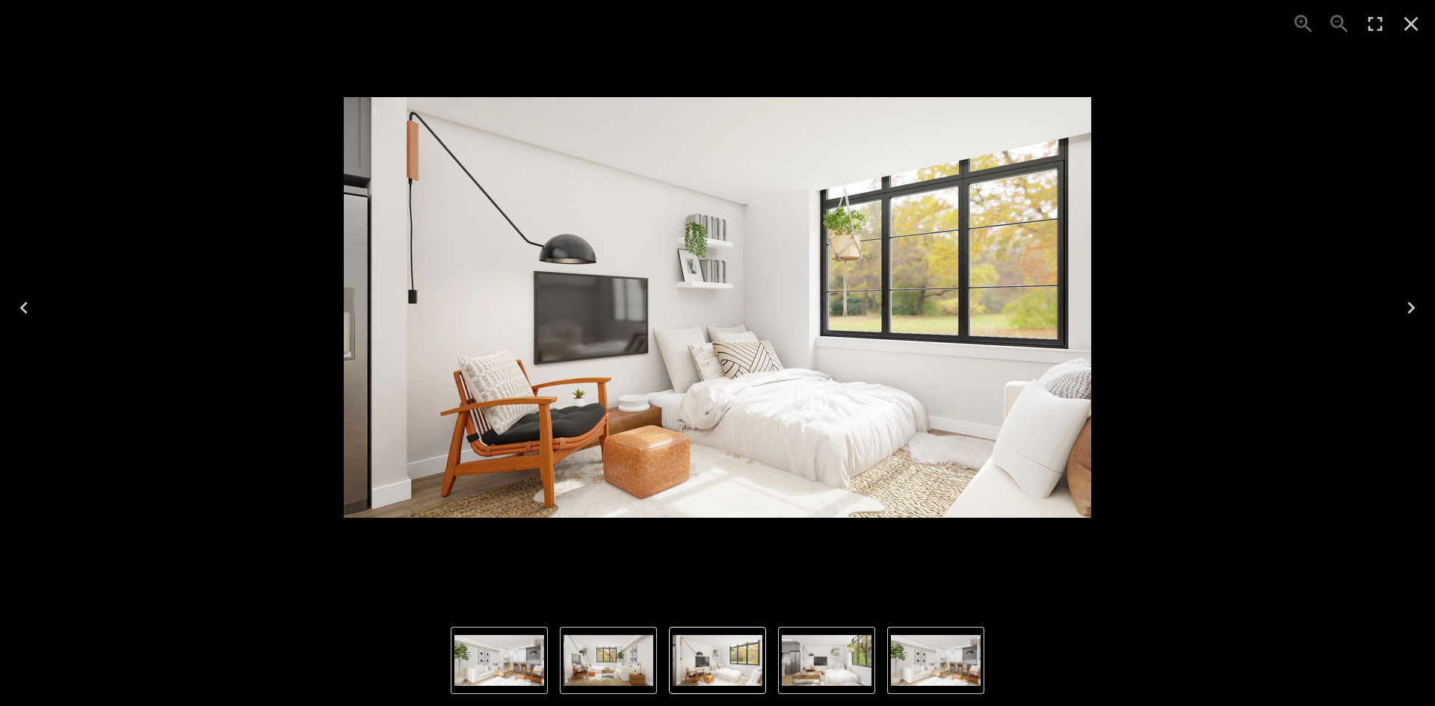
click at [594, 669] on img "1 of 4" at bounding box center [608, 660] width 90 height 51
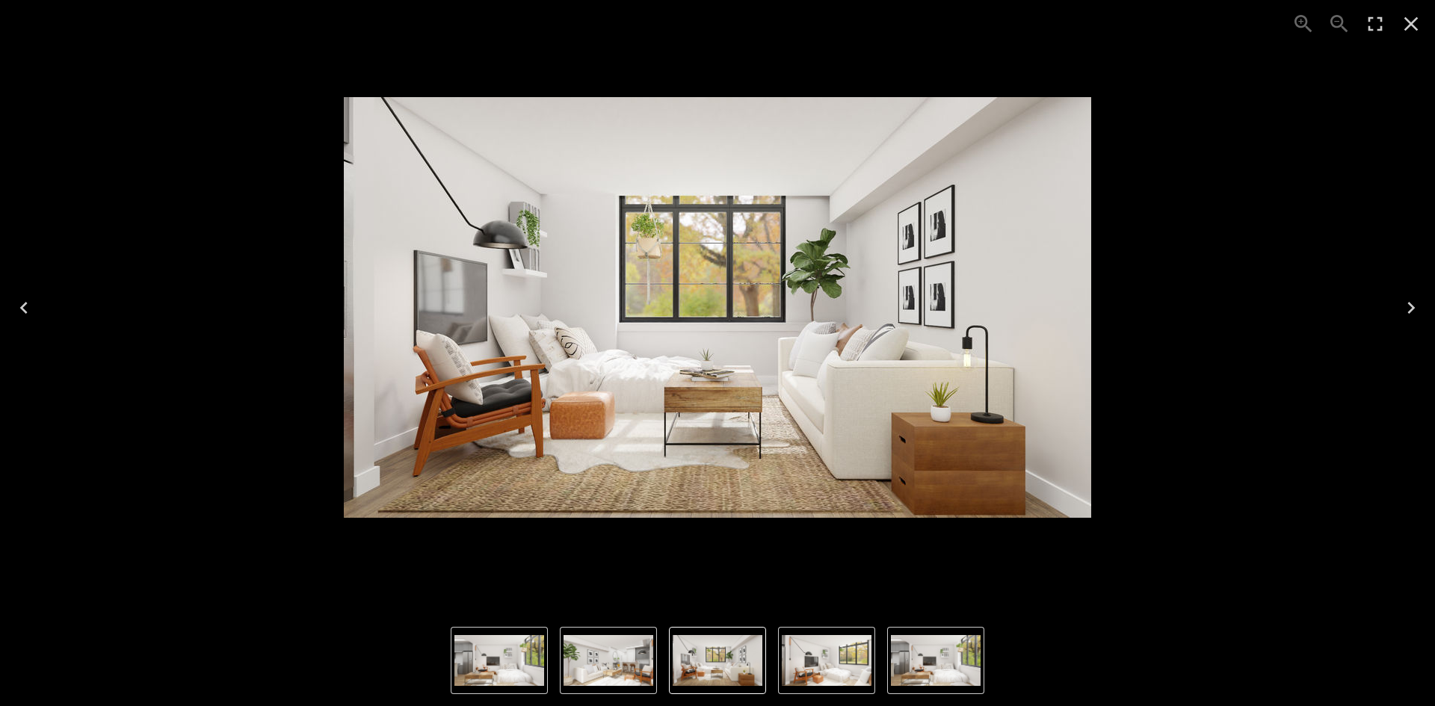
click at [504, 669] on img "3 of 4" at bounding box center [499, 660] width 90 height 51
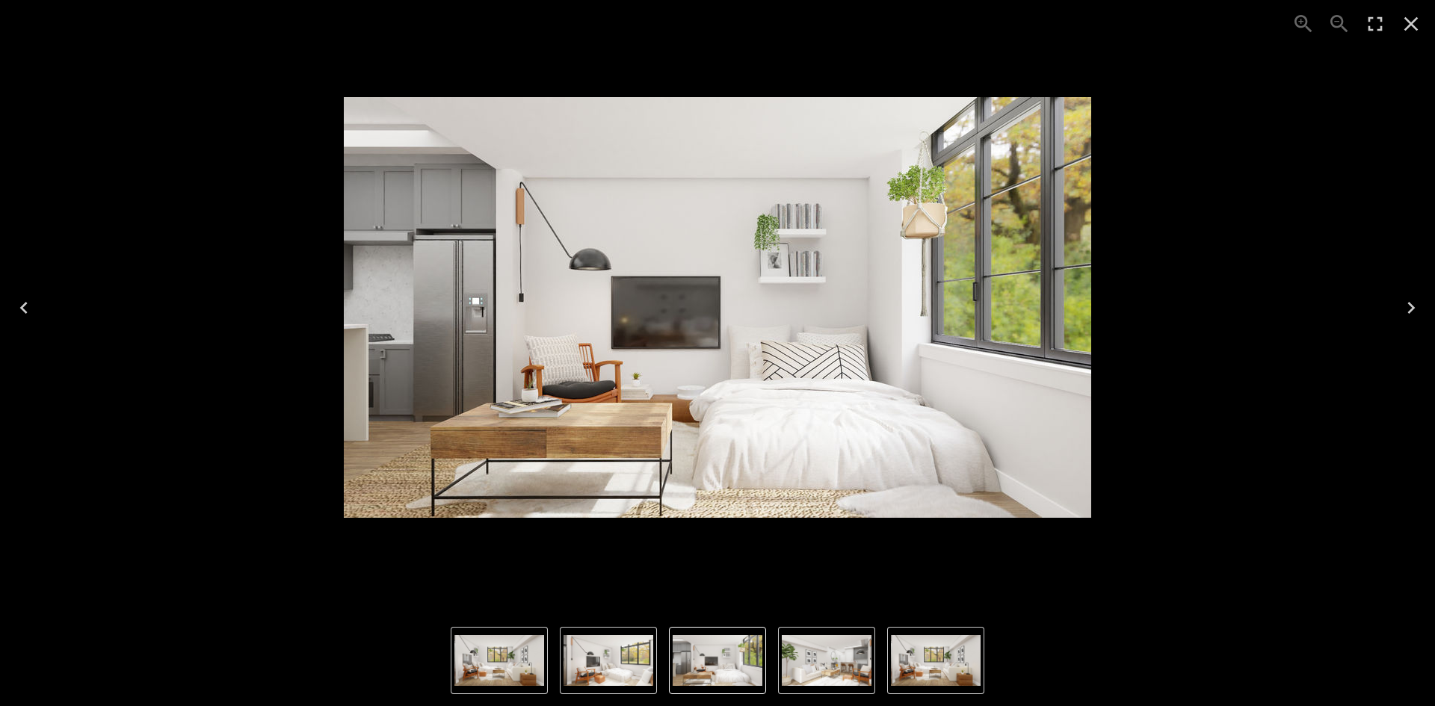
click at [566, 662] on img "2 of 4" at bounding box center [608, 660] width 90 height 51
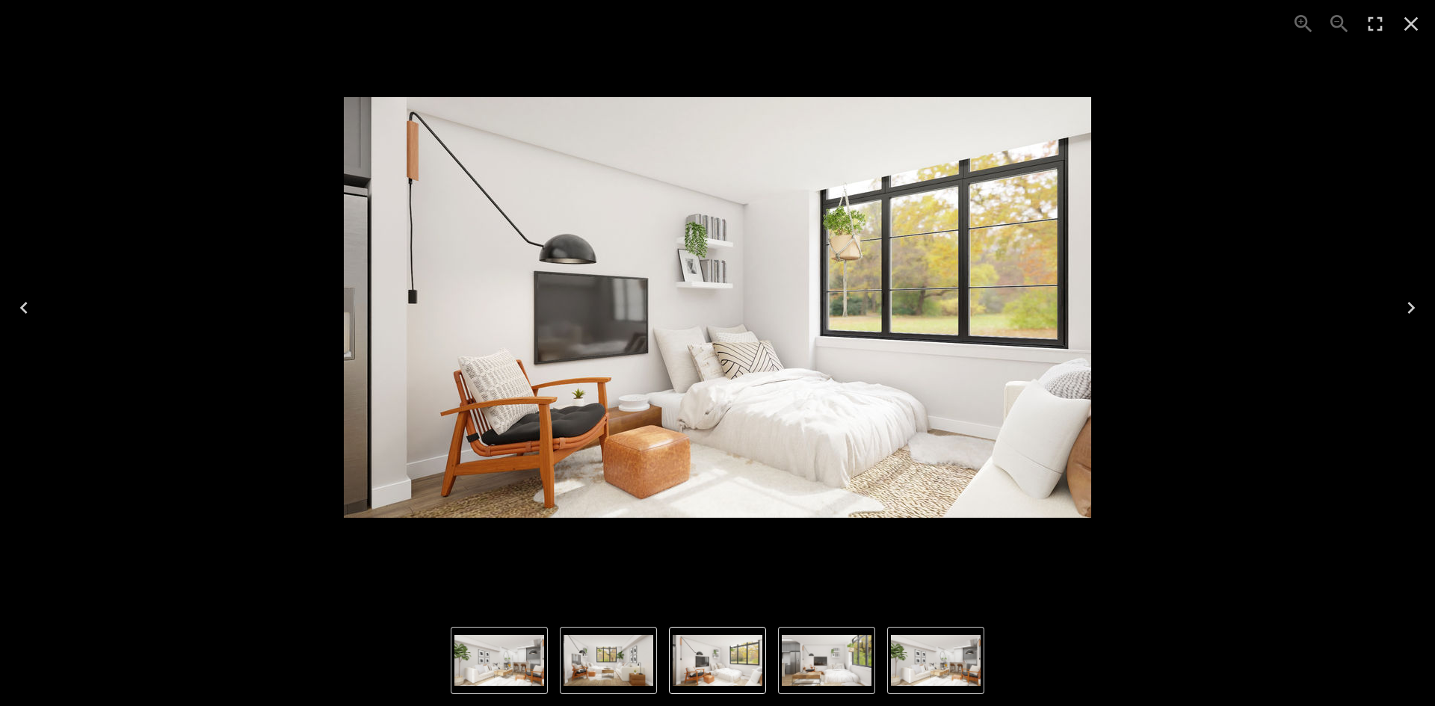
click at [721, 662] on img "2 of 4" at bounding box center [718, 660] width 90 height 51
click at [853, 662] on img "3 of 4" at bounding box center [827, 660] width 90 height 51
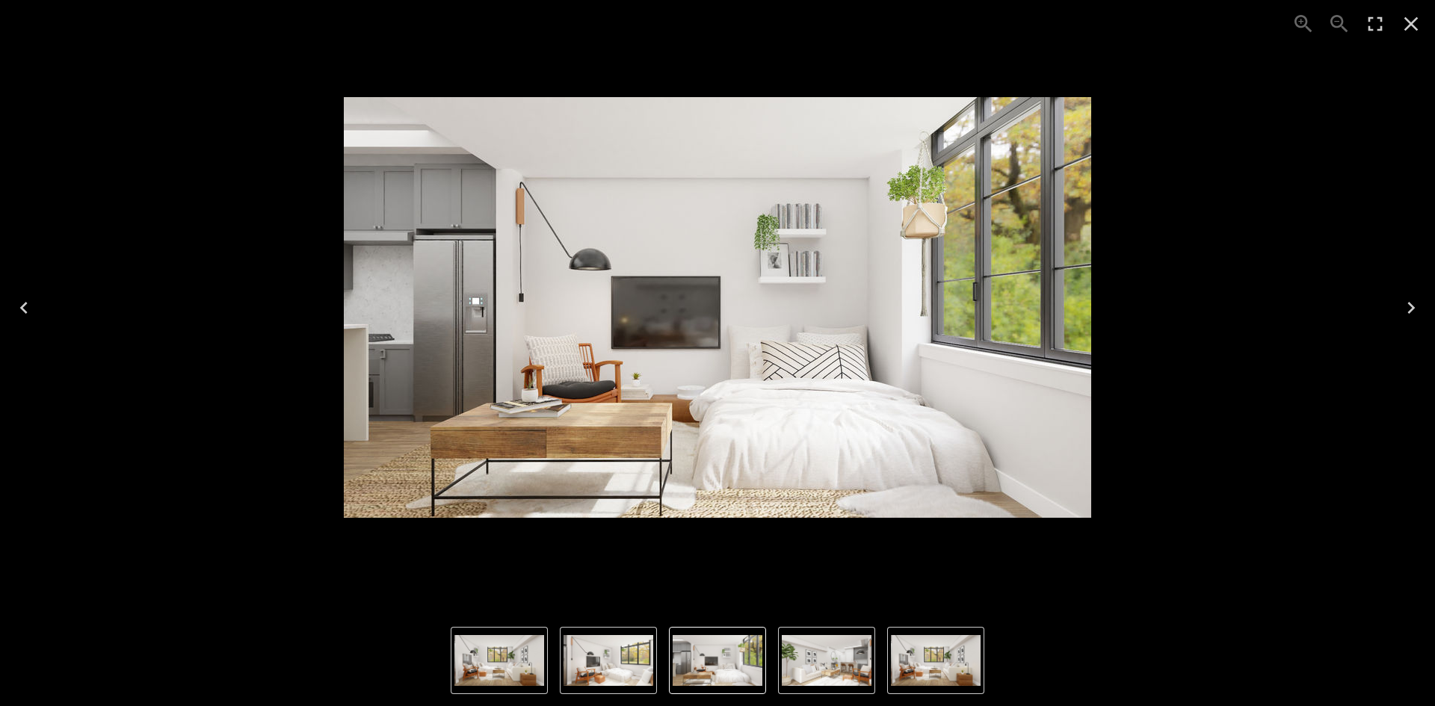
click at [925, 667] on img "1 of 4" at bounding box center [936, 660] width 90 height 51
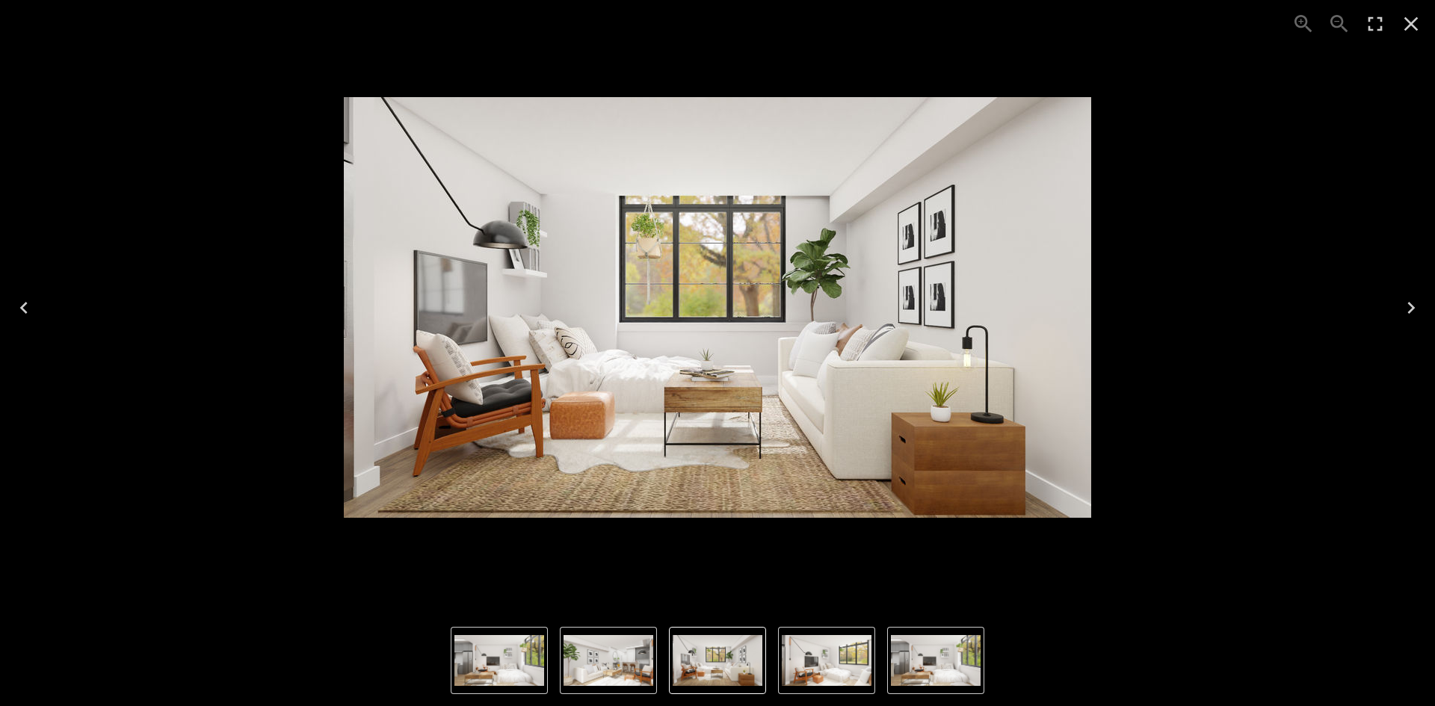
click at [1412, 21] on icon "Close" at bounding box center [1411, 24] width 24 height 24
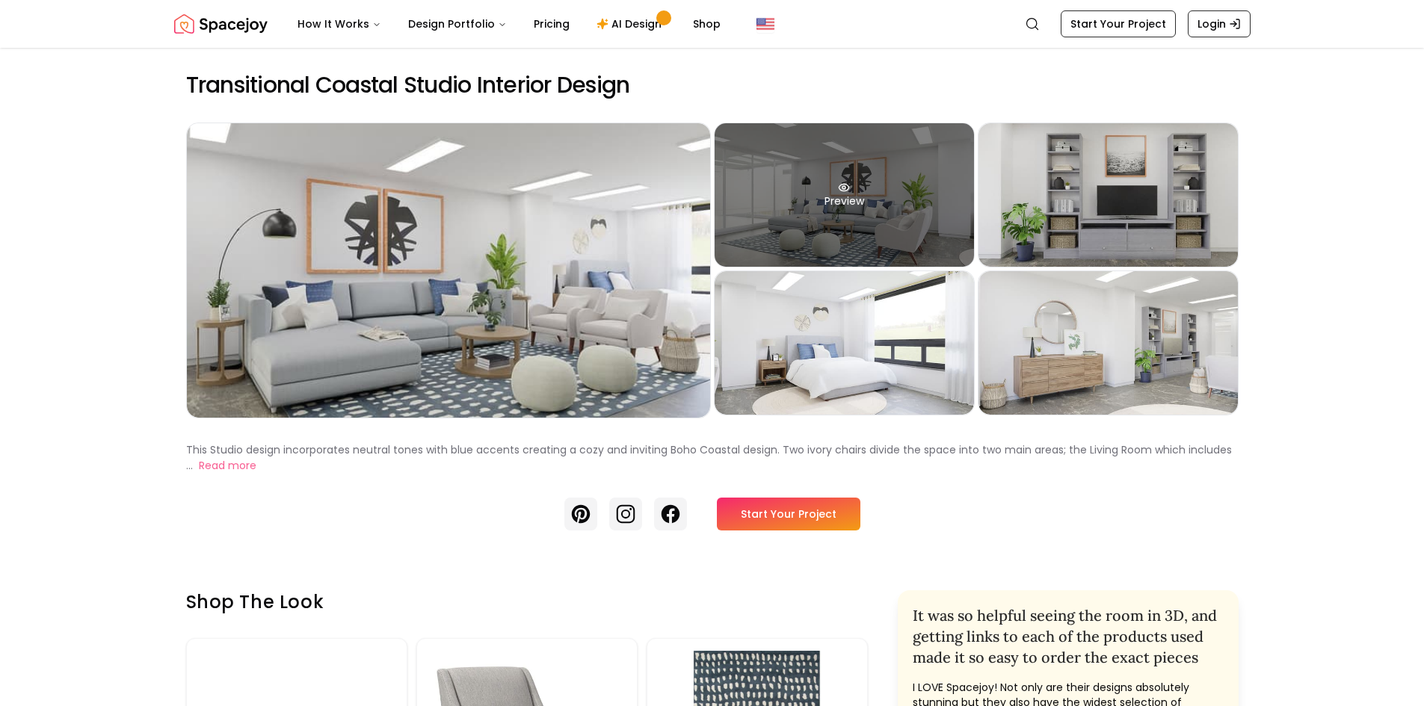
click at [857, 208] on div "Preview" at bounding box center [843, 194] width 259 height 143
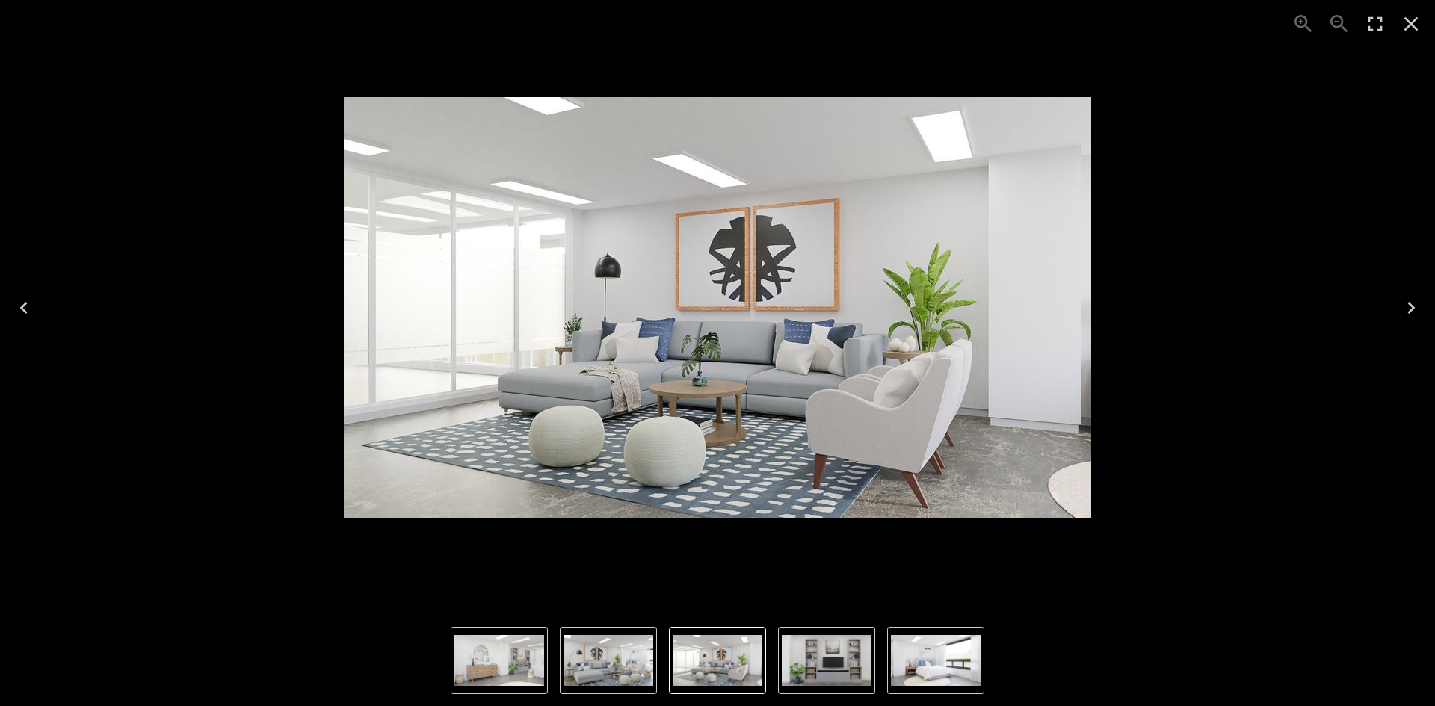
click at [1407, 25] on icon "Close" at bounding box center [1411, 24] width 24 height 24
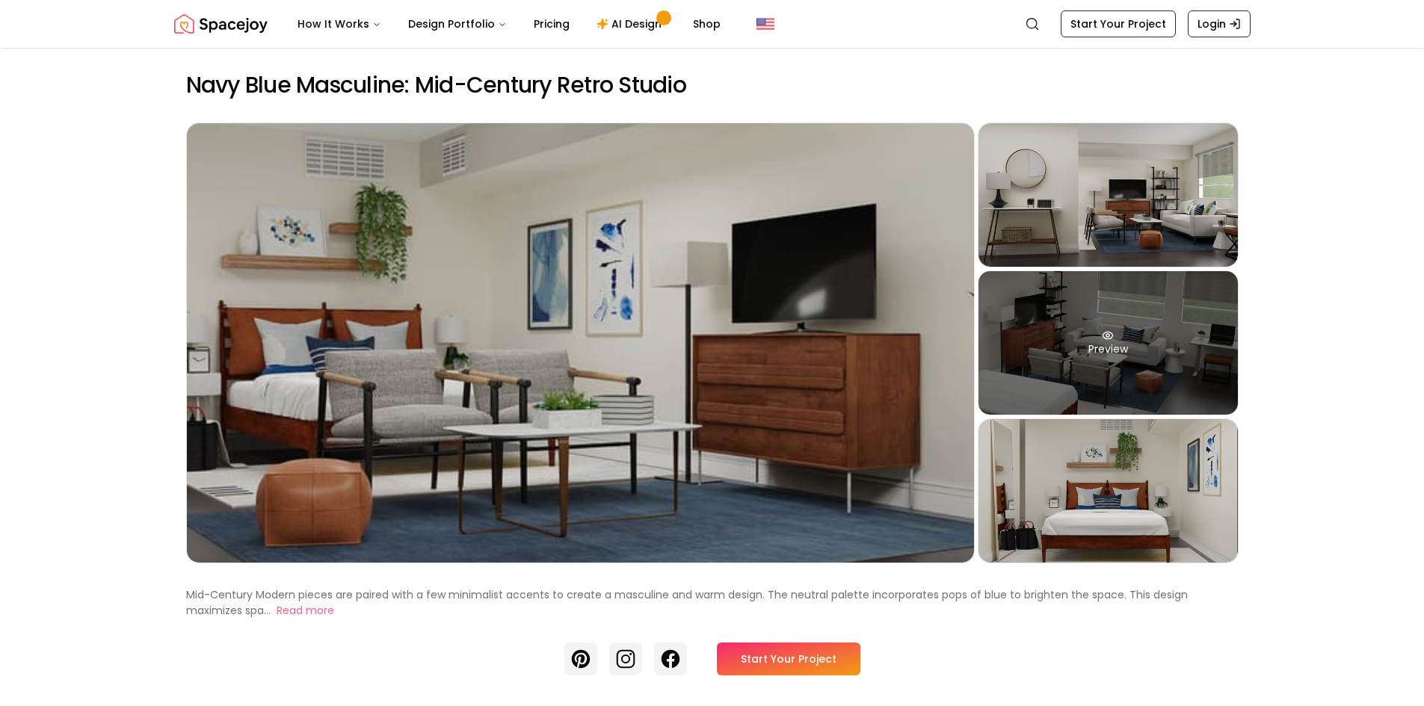
click at [1143, 346] on div "Preview" at bounding box center [1107, 342] width 259 height 143
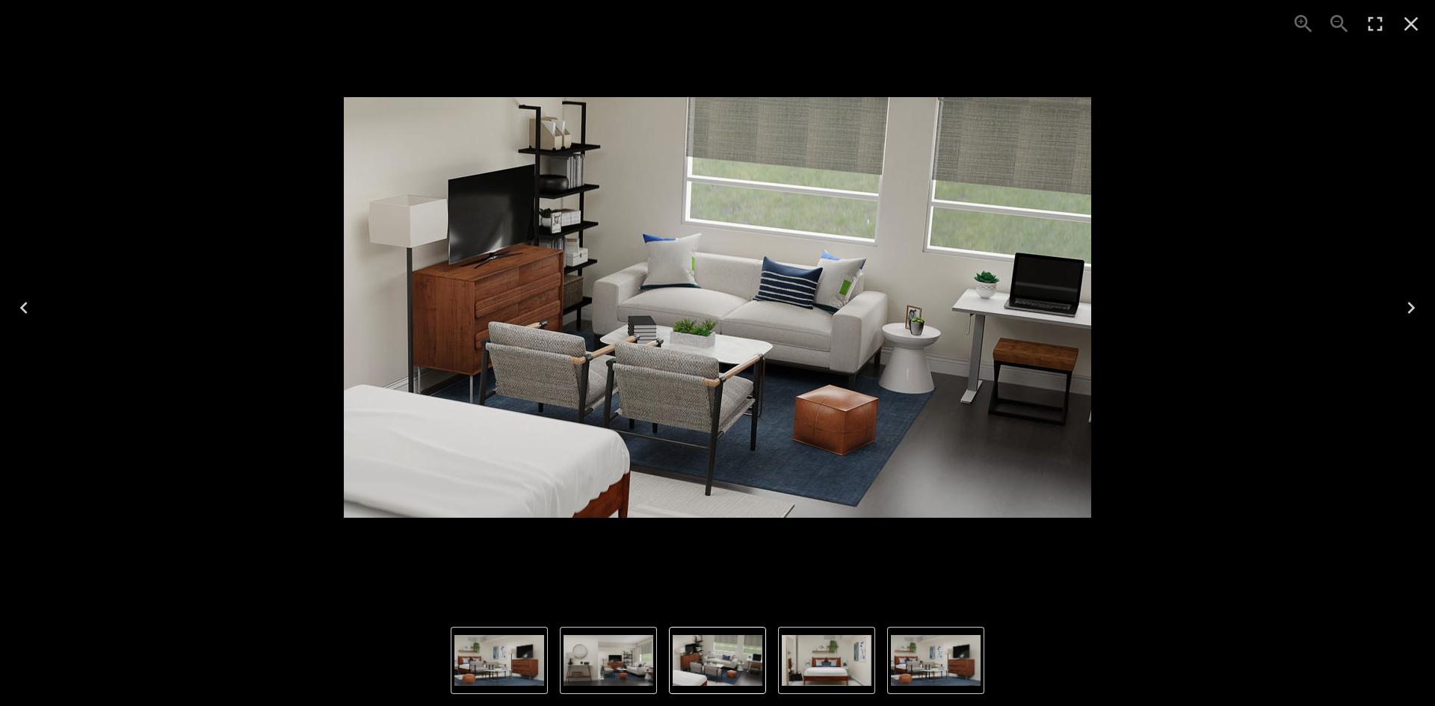
click at [1413, 23] on icon "Close" at bounding box center [1411, 24] width 24 height 24
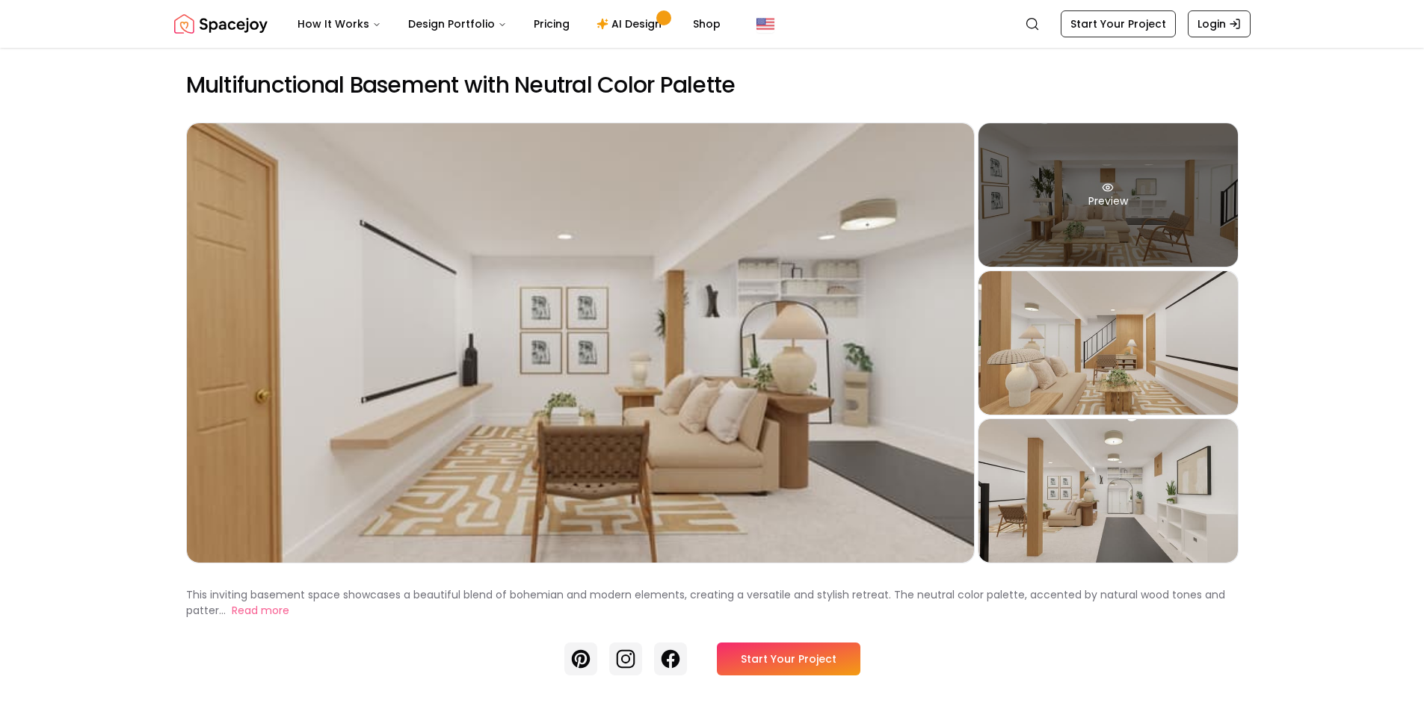
click at [1143, 233] on div "Preview" at bounding box center [1107, 194] width 259 height 143
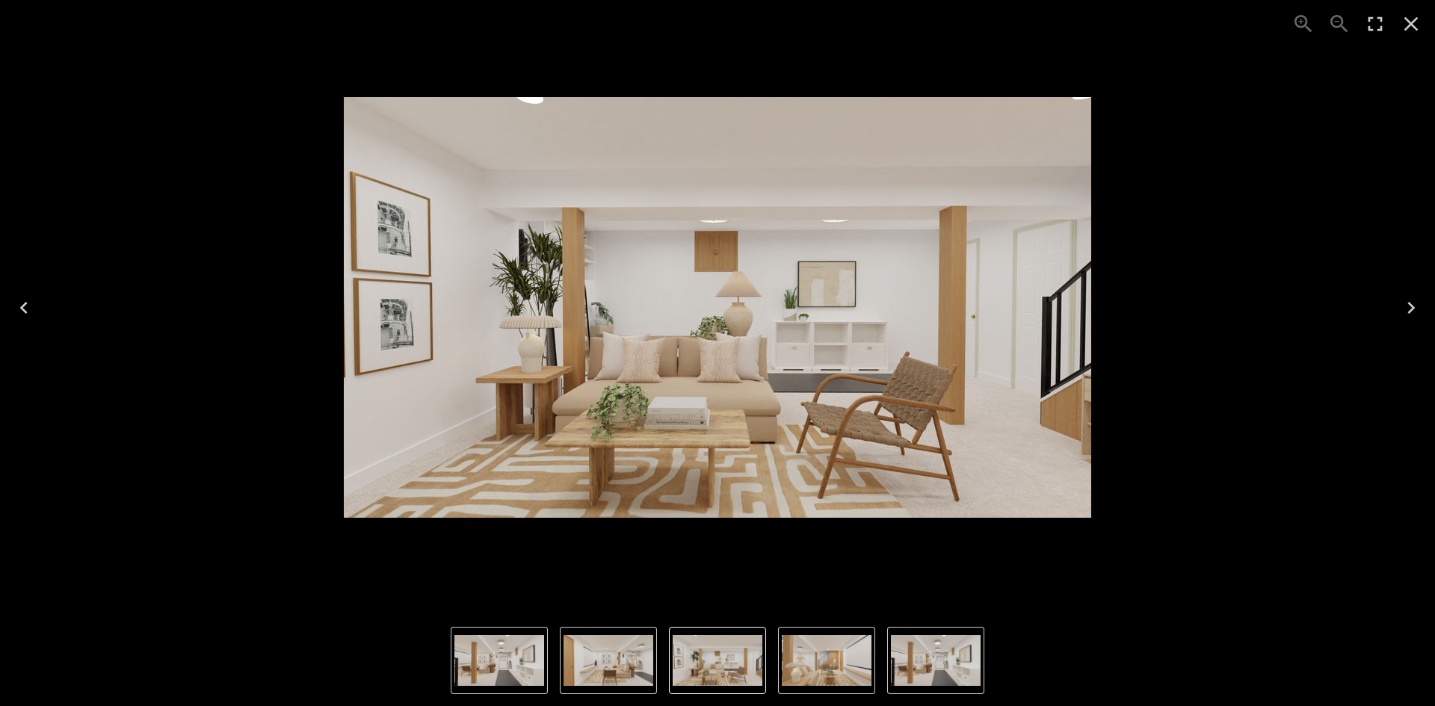
click at [1410, 27] on icon "Close" at bounding box center [1411, 24] width 24 height 24
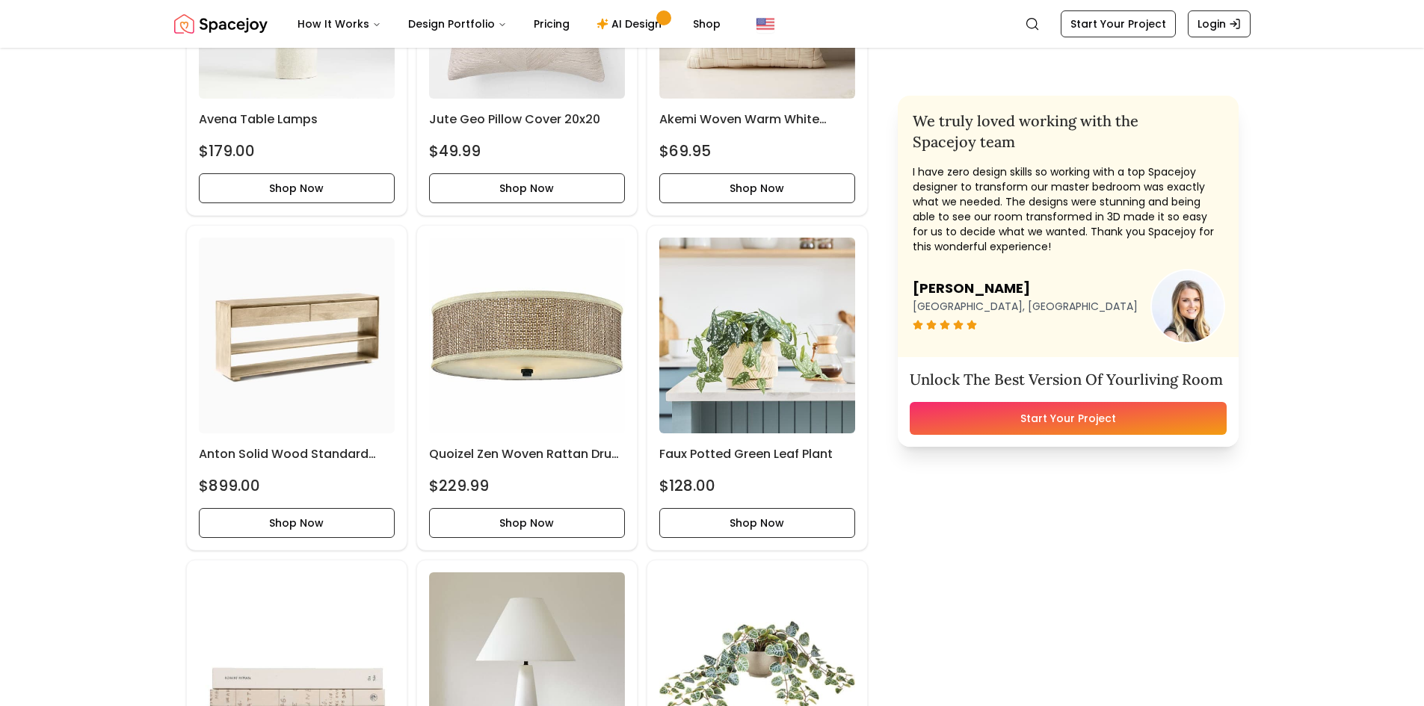
scroll to position [1345, 0]
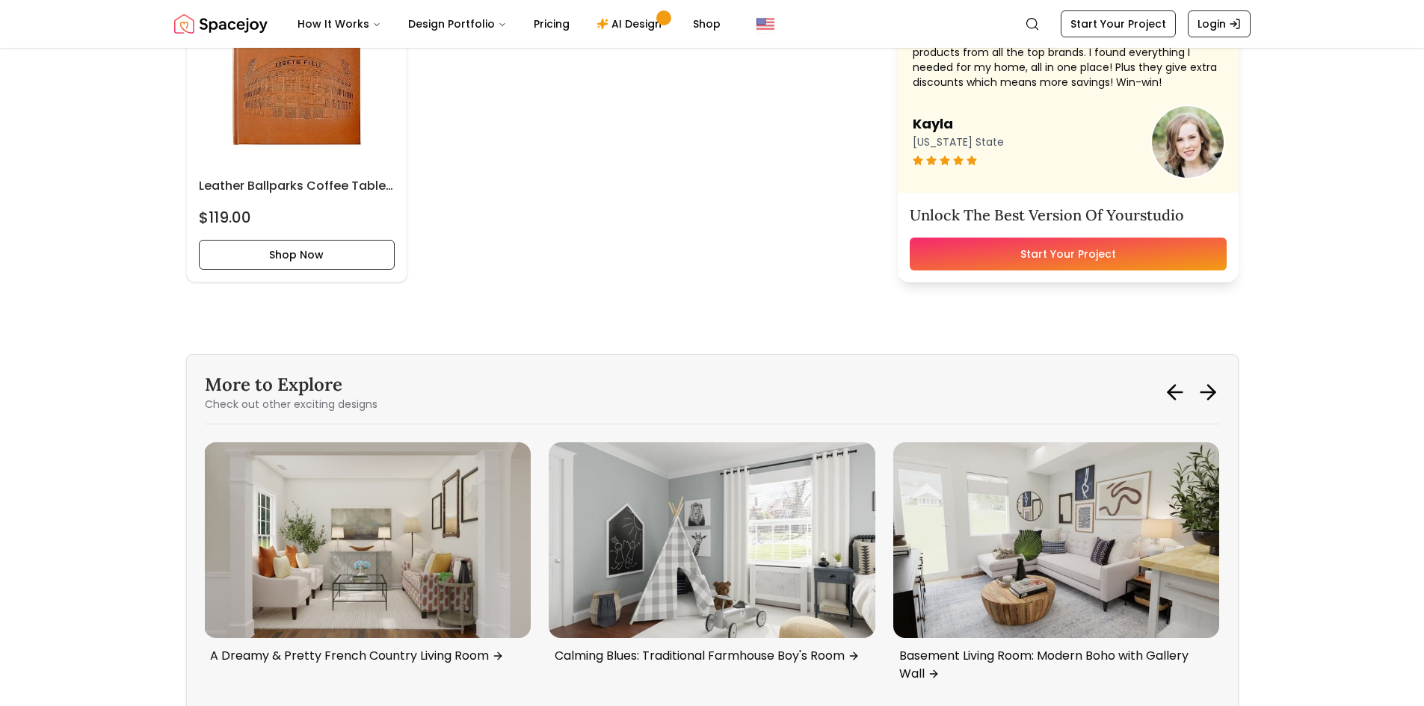
scroll to position [4185, 0]
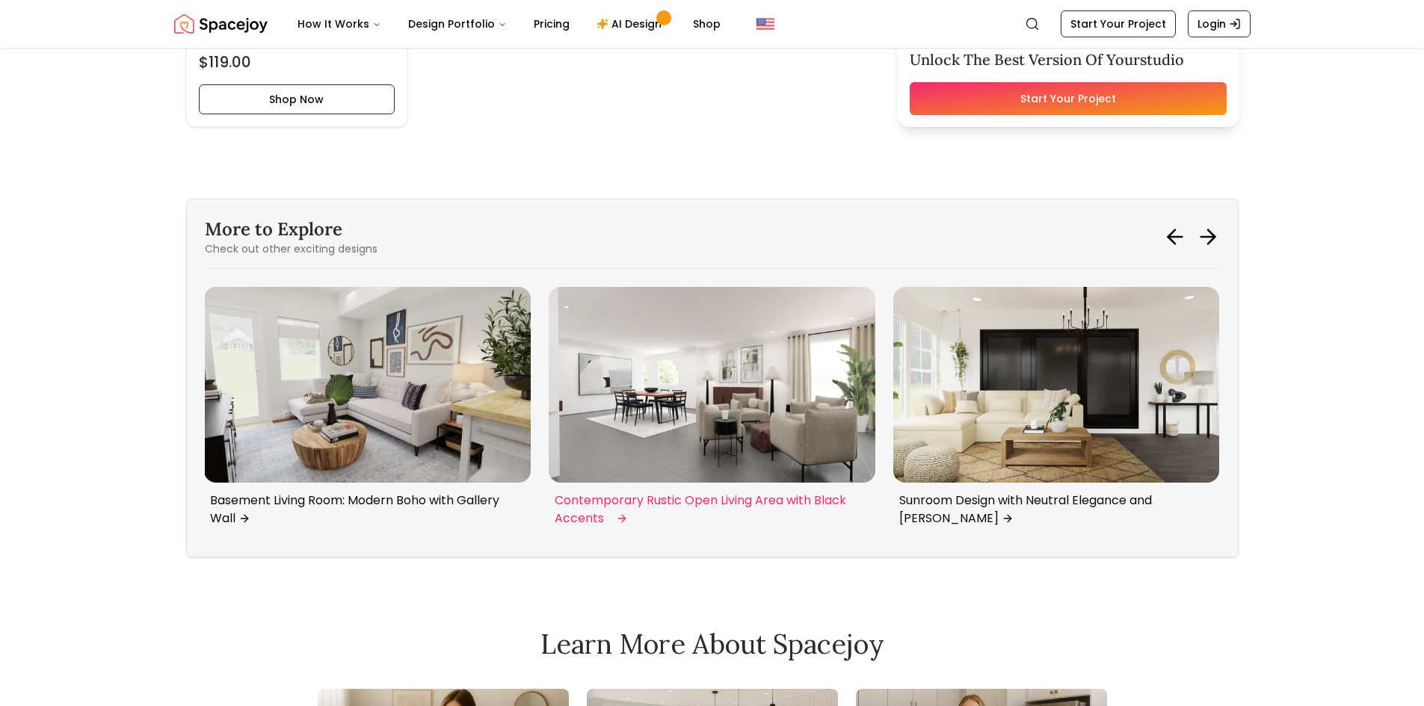
click at [738, 377] on img "1 / 6" at bounding box center [711, 385] width 327 height 196
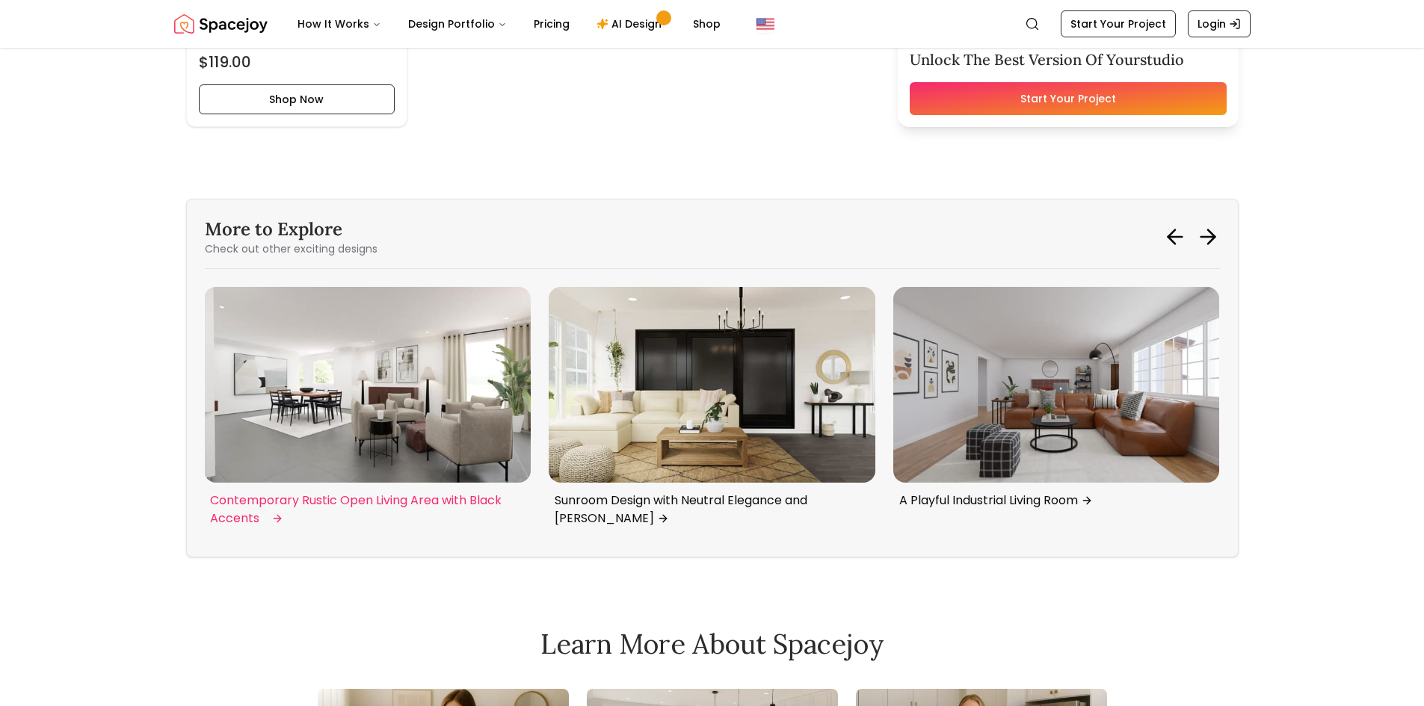
click at [300, 454] on img "1 / 6" at bounding box center [367, 385] width 327 height 196
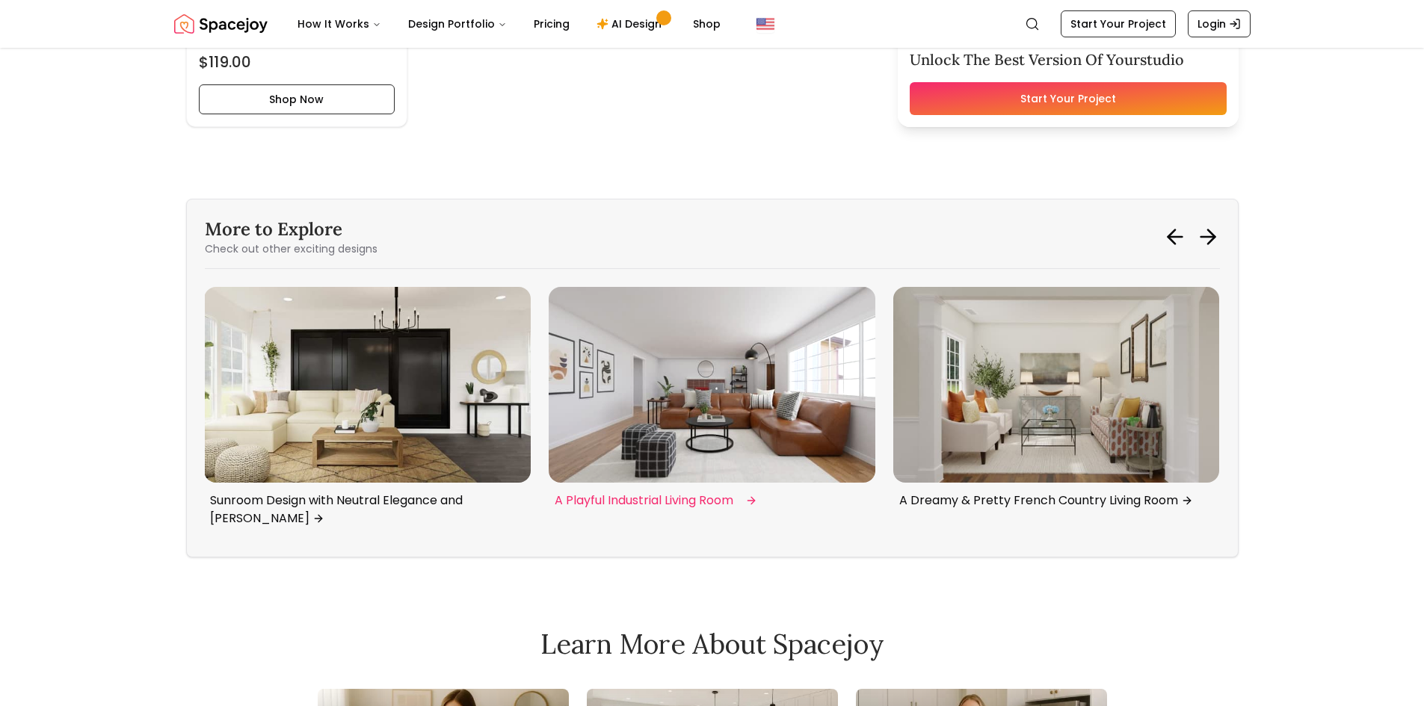
click at [711, 381] on img "3 / 6" at bounding box center [711, 385] width 327 height 196
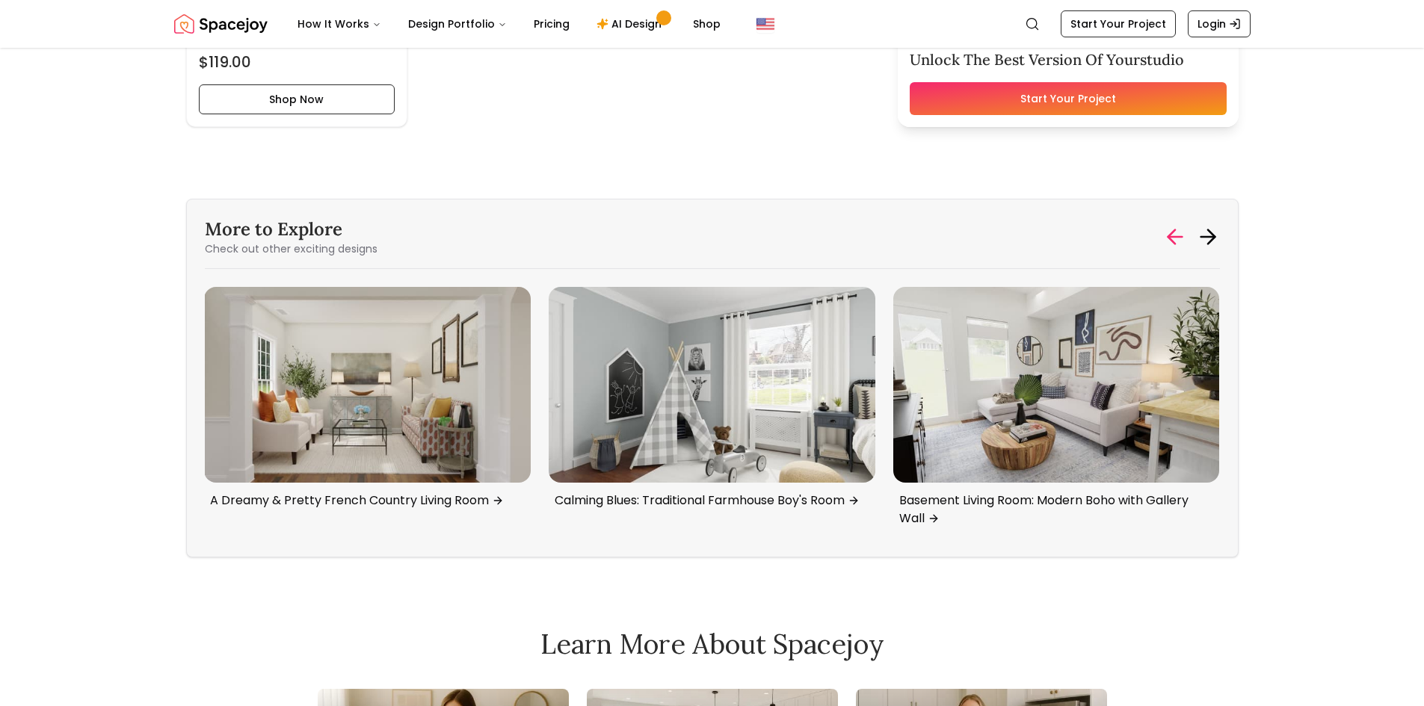
click at [1181, 240] on icon at bounding box center [1175, 237] width 24 height 24
click at [1196, 238] on icon at bounding box center [1208, 237] width 24 height 24
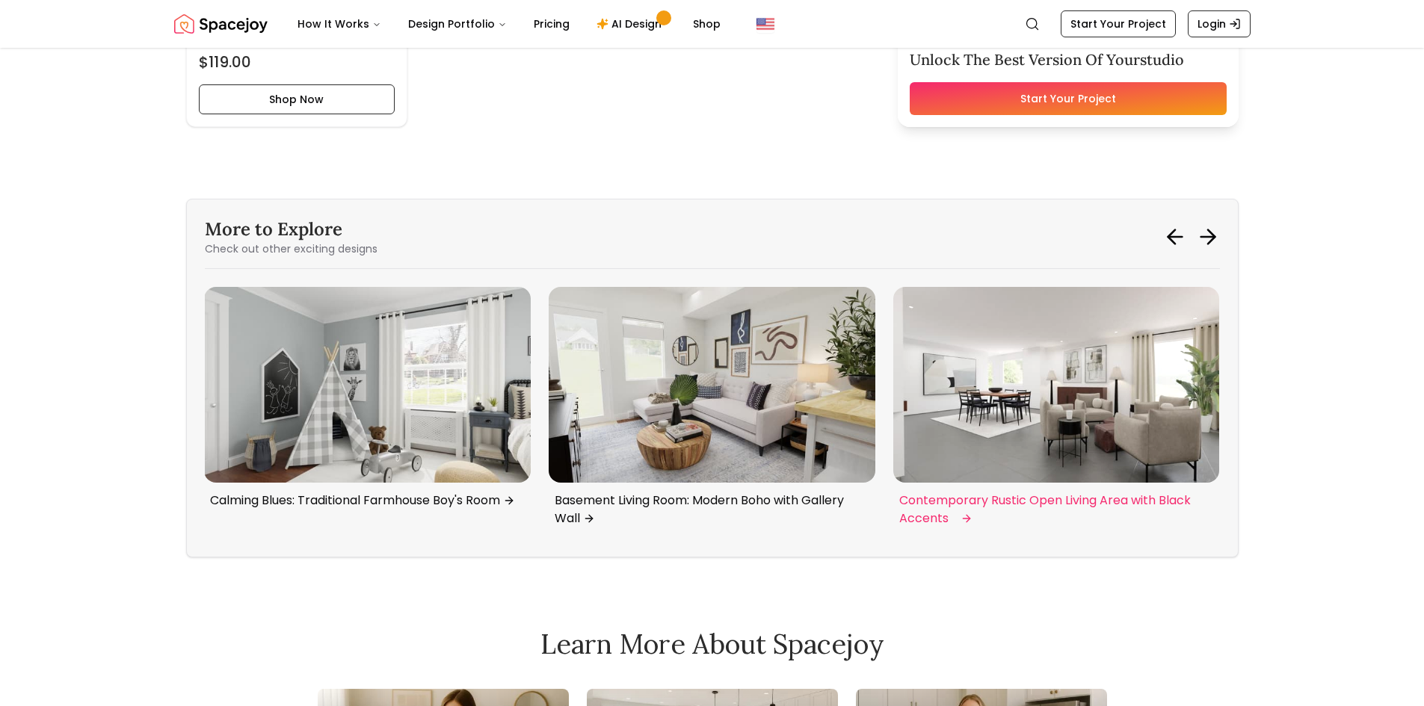
click at [1087, 446] on img "1 / 6" at bounding box center [1056, 385] width 327 height 196
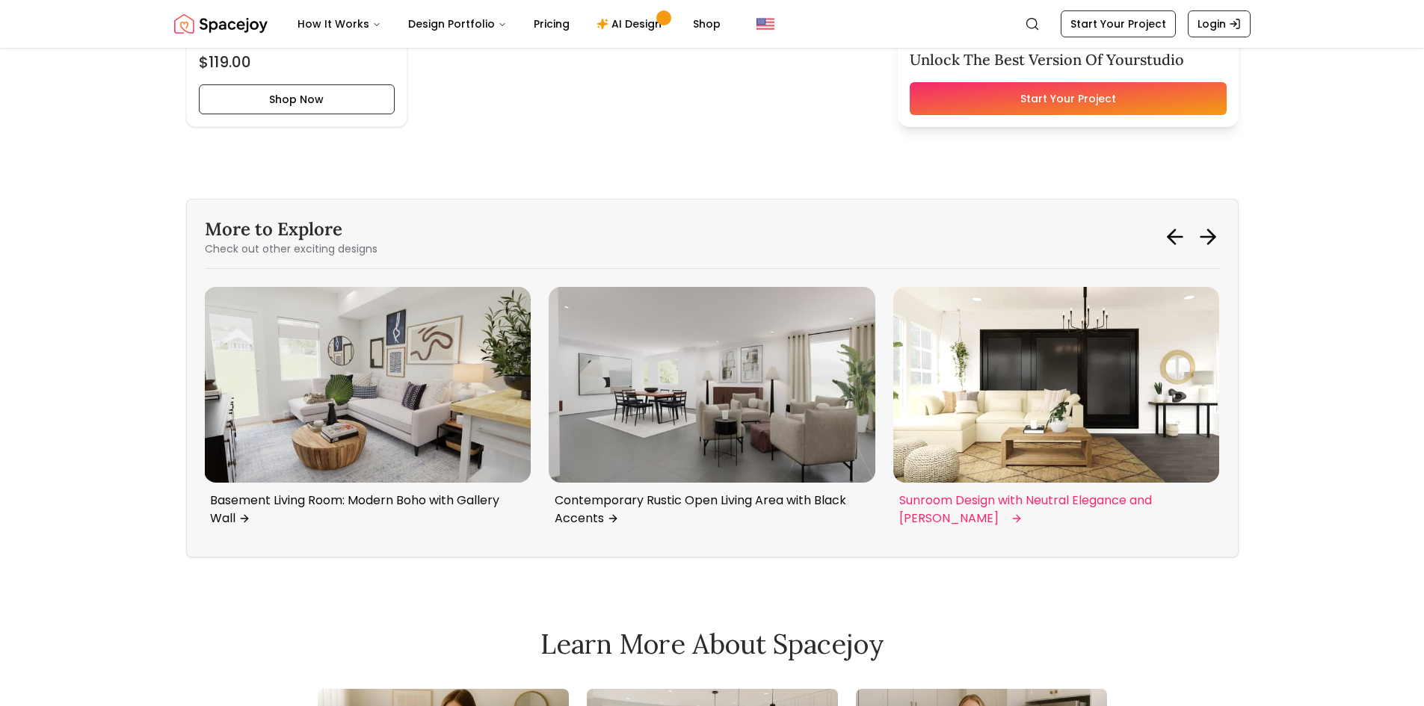
click at [1122, 366] on img "2 / 6" at bounding box center [1056, 385] width 327 height 196
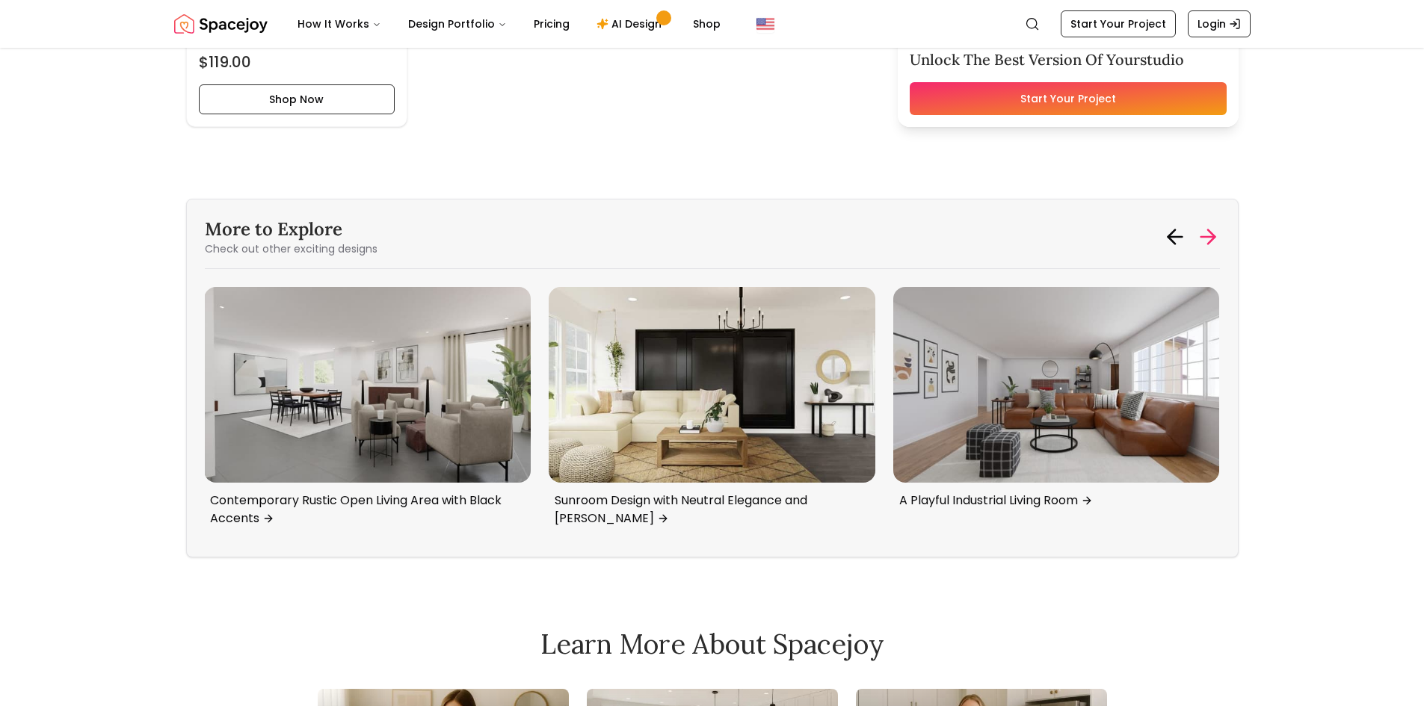
click at [1205, 238] on icon at bounding box center [1208, 237] width 24 height 24
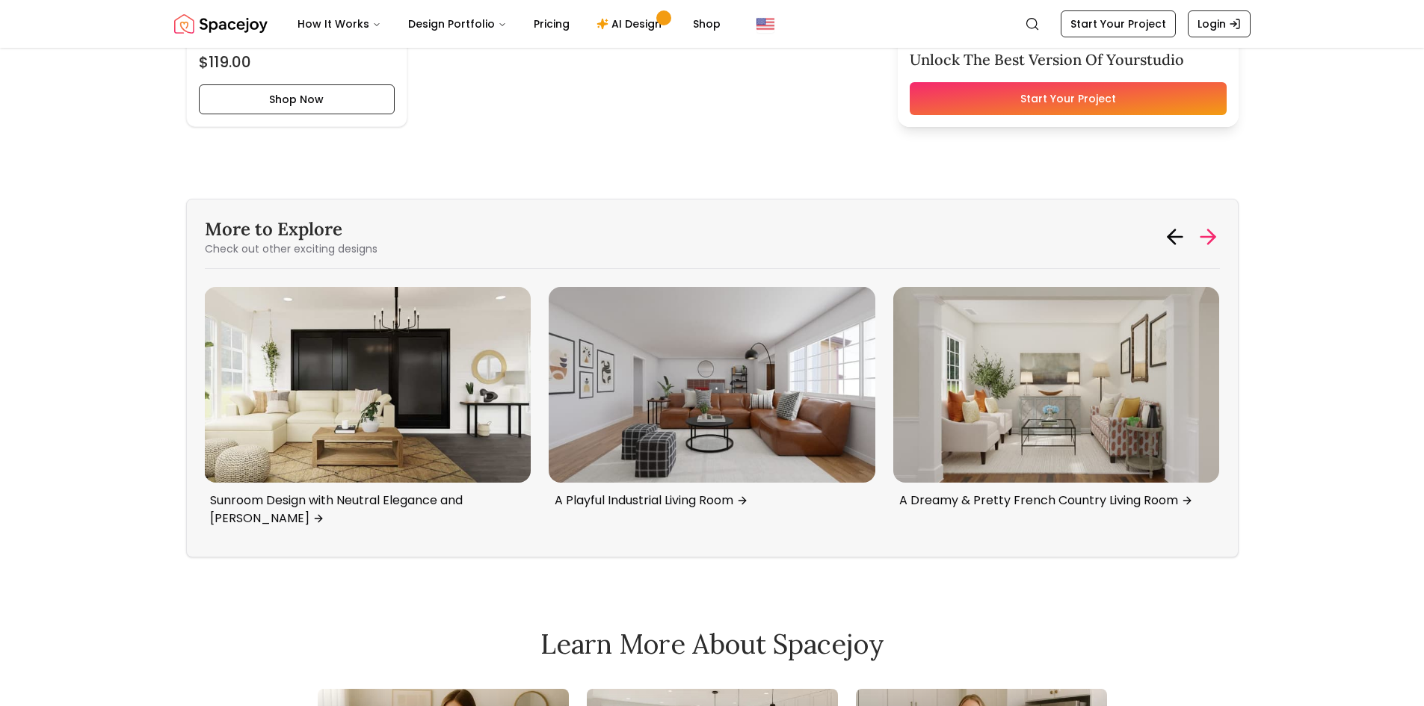
click at [1205, 238] on icon at bounding box center [1208, 237] width 24 height 24
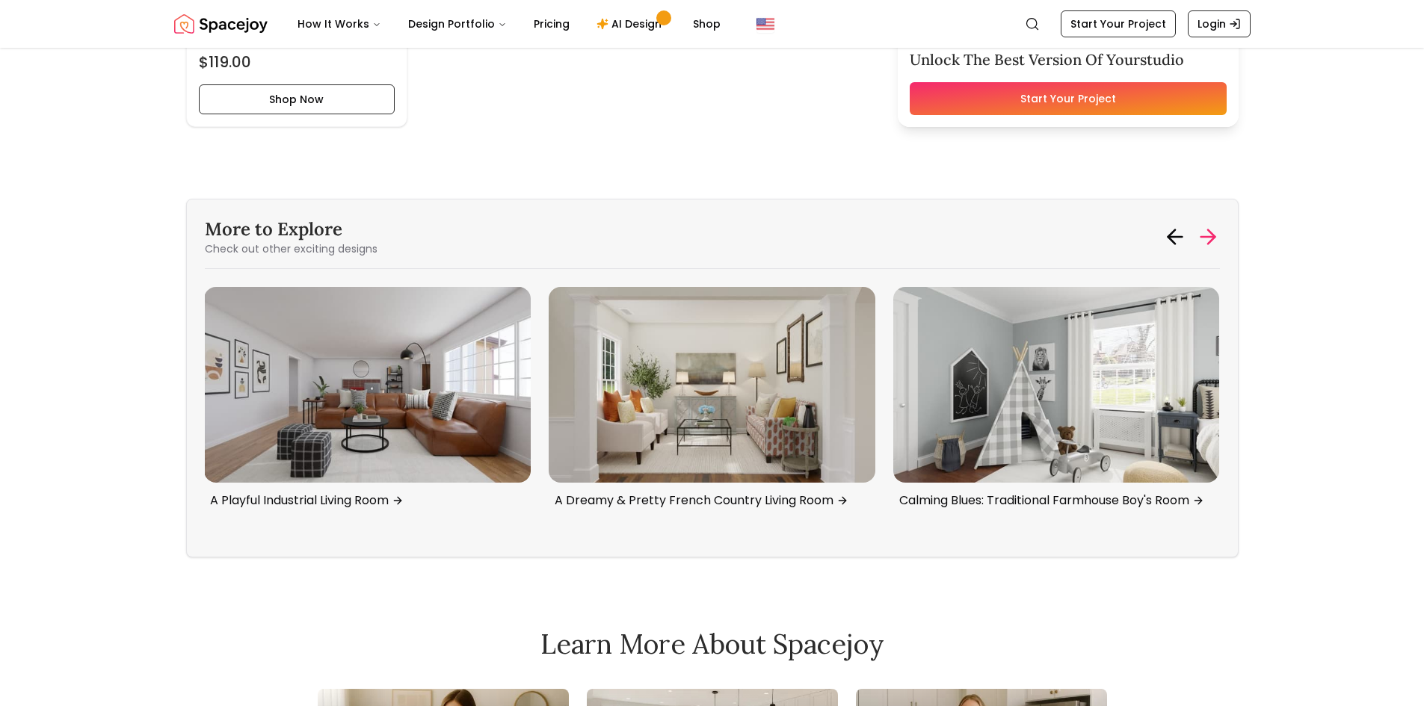
click at [1205, 238] on icon at bounding box center [1208, 237] width 24 height 24
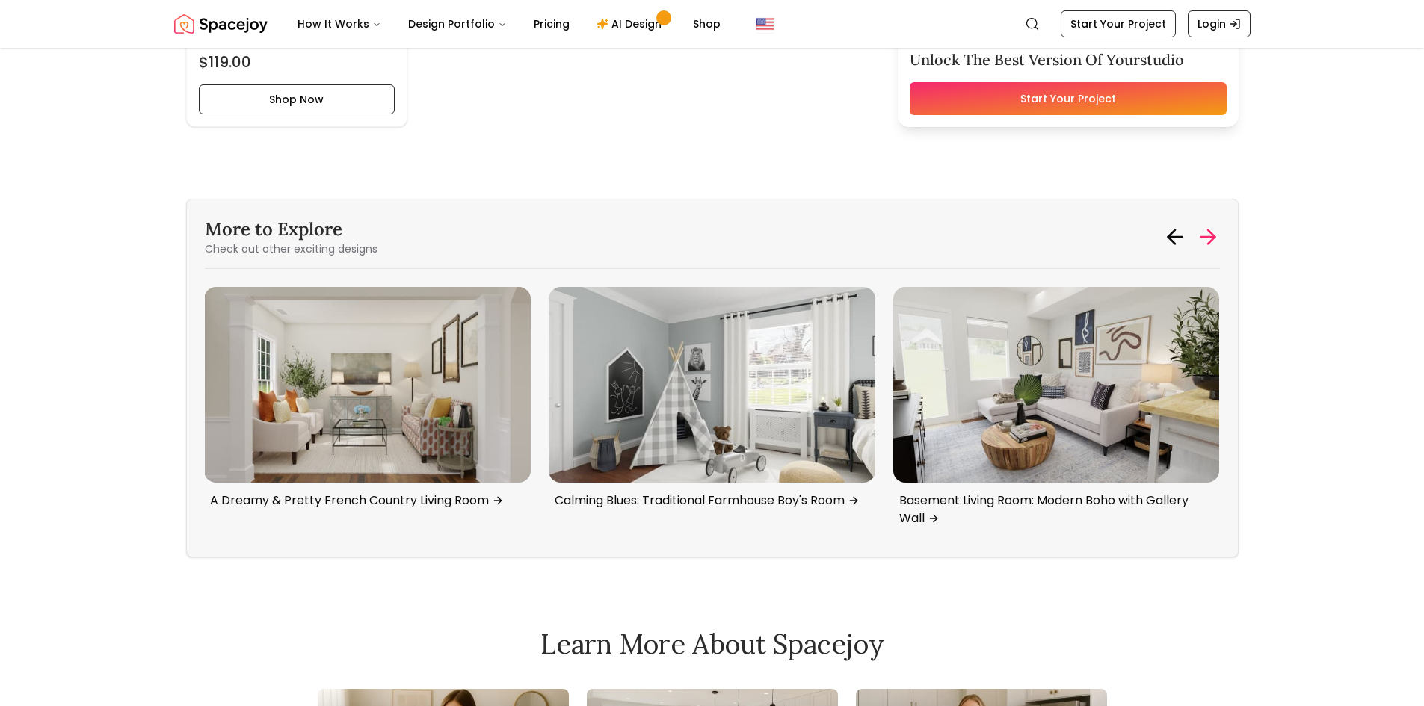
click at [1205, 238] on icon at bounding box center [1208, 237] width 24 height 24
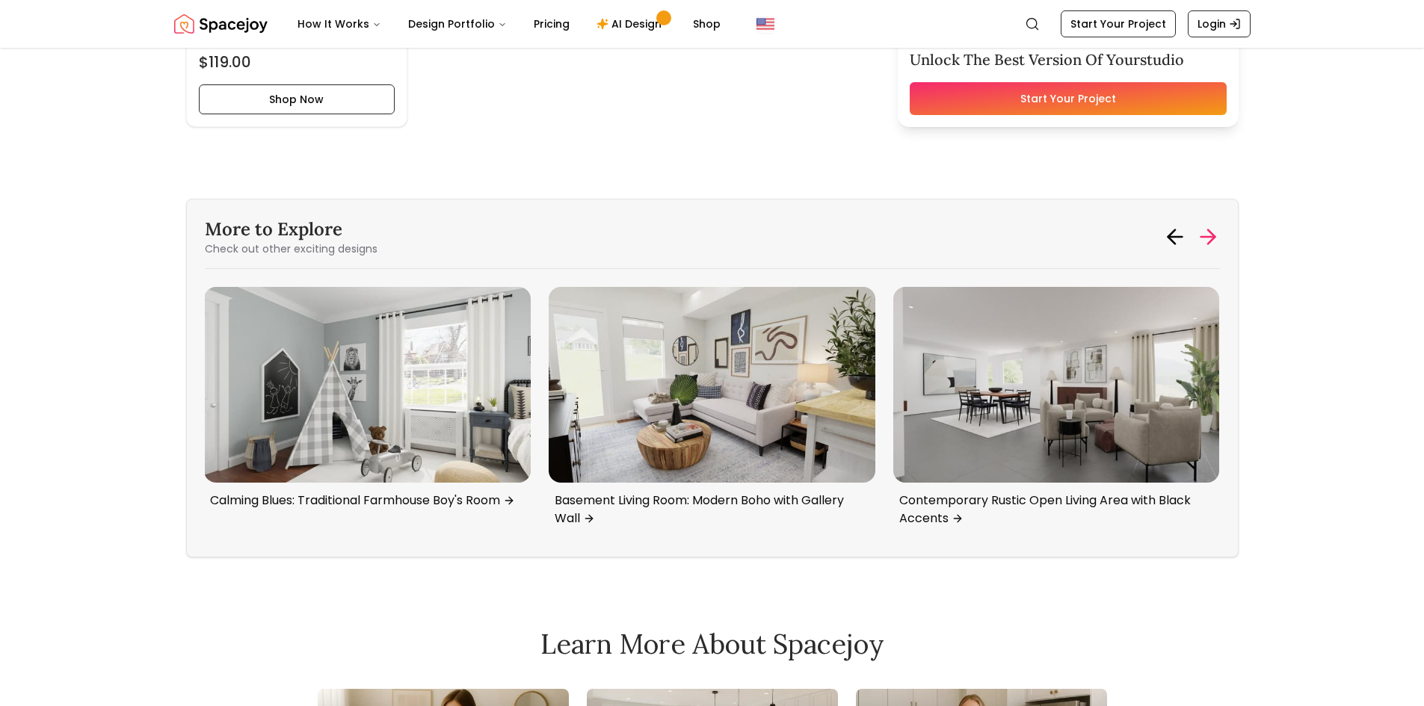
click at [1205, 238] on icon at bounding box center [1208, 237] width 24 height 24
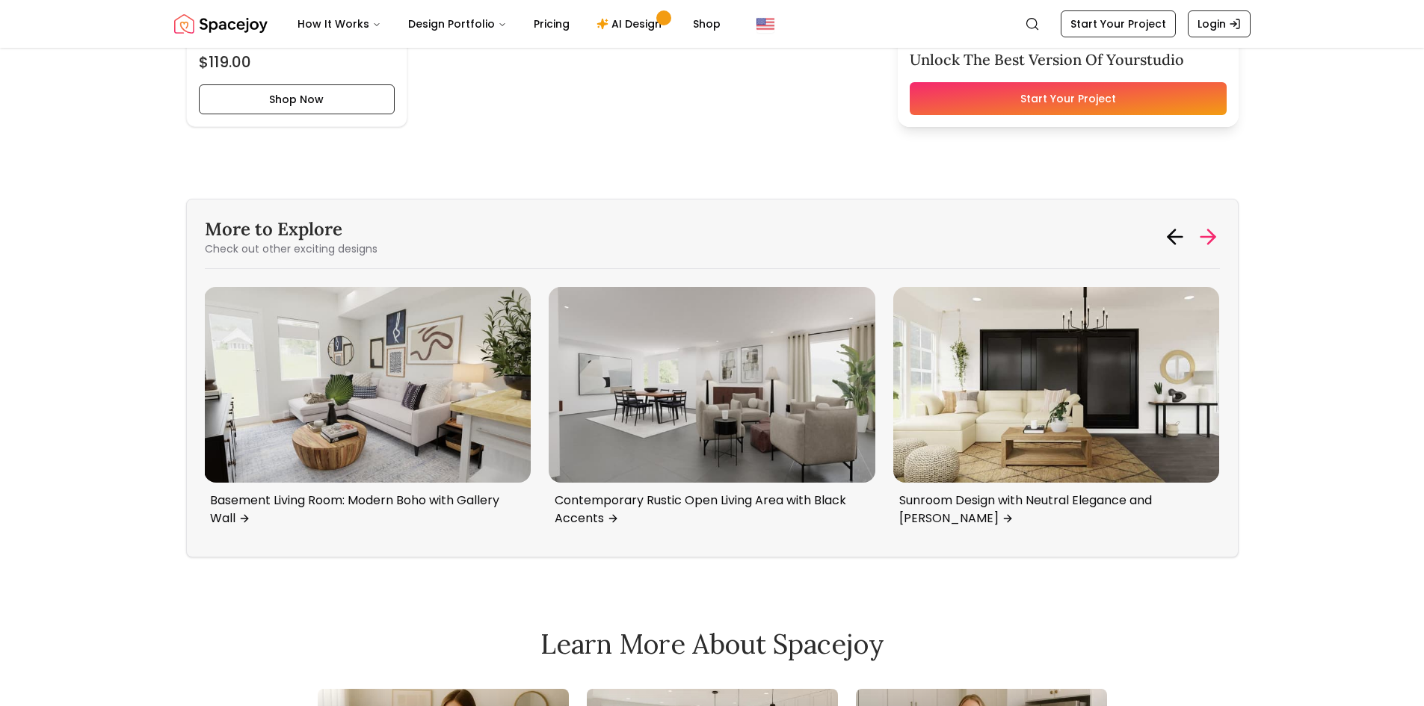
click at [1205, 238] on icon at bounding box center [1208, 237] width 24 height 24
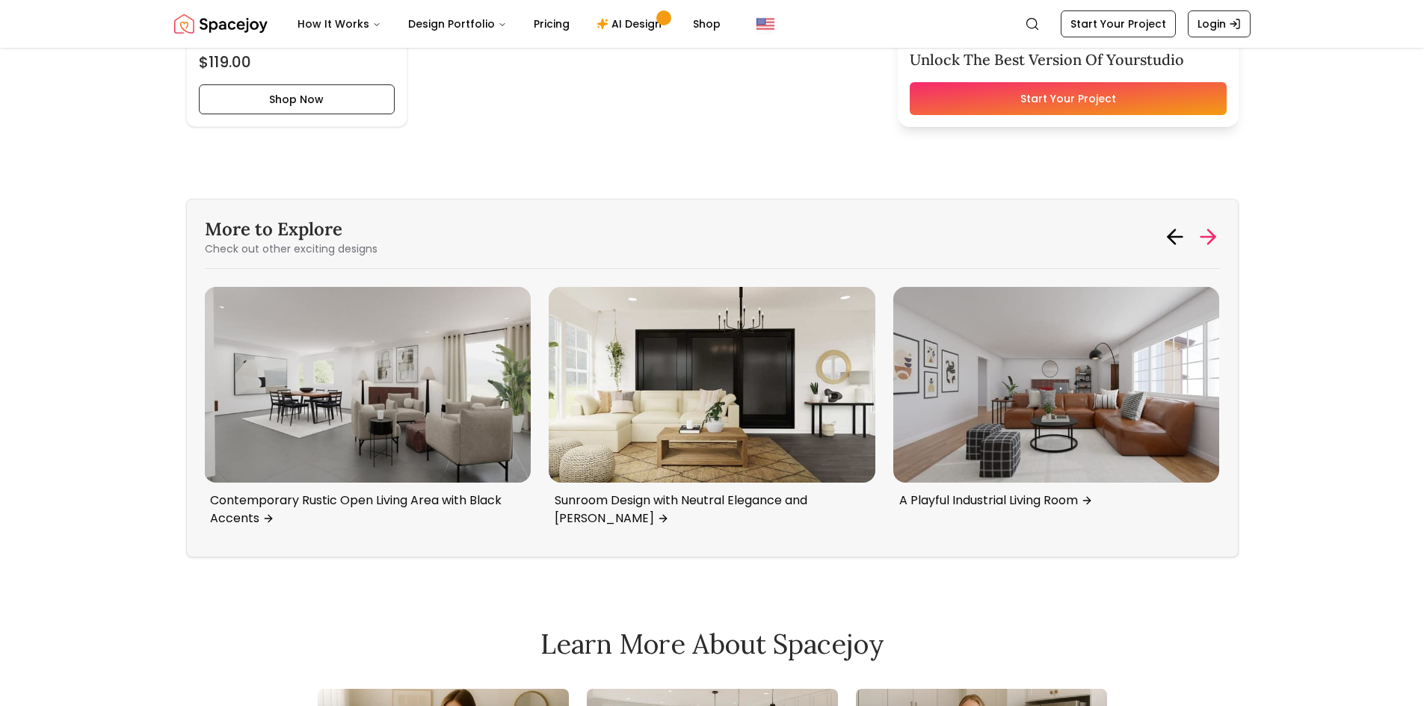
click at [1205, 238] on icon at bounding box center [1208, 237] width 24 height 24
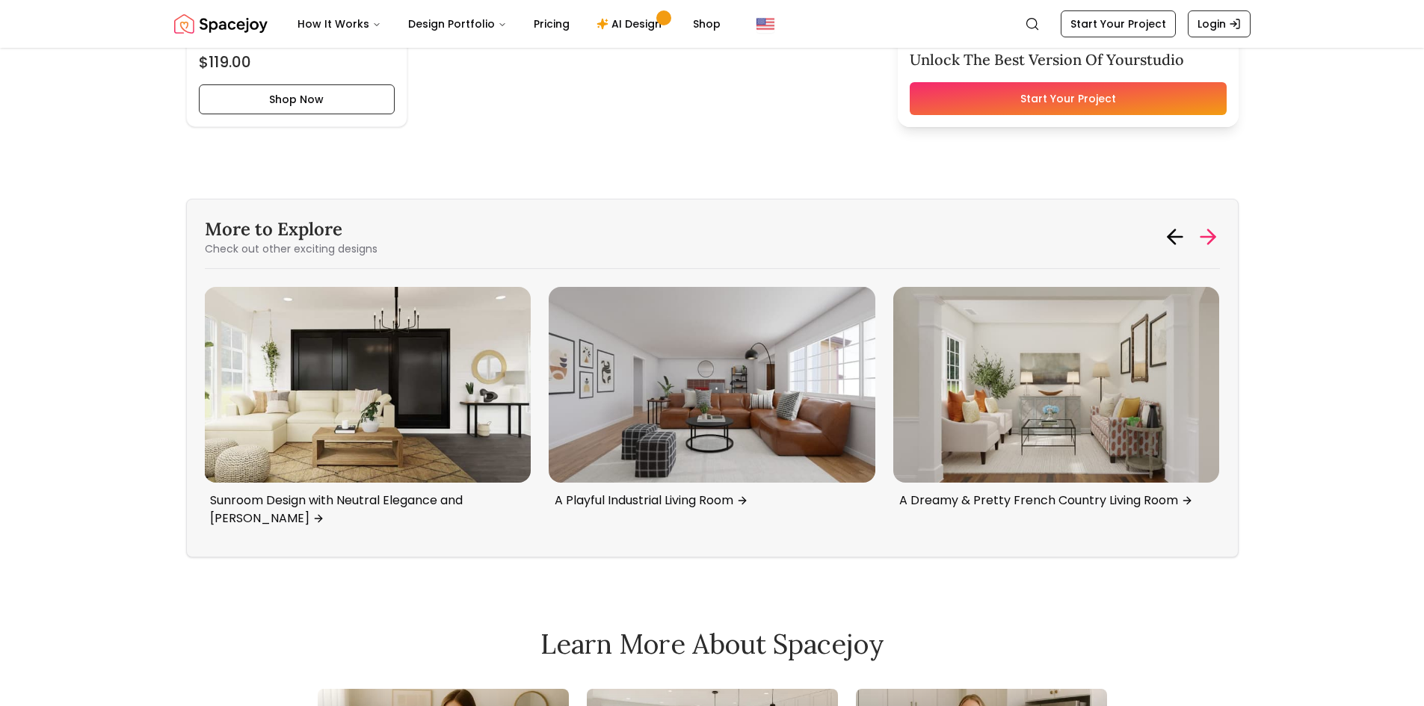
click at [1205, 238] on icon at bounding box center [1208, 237] width 24 height 24
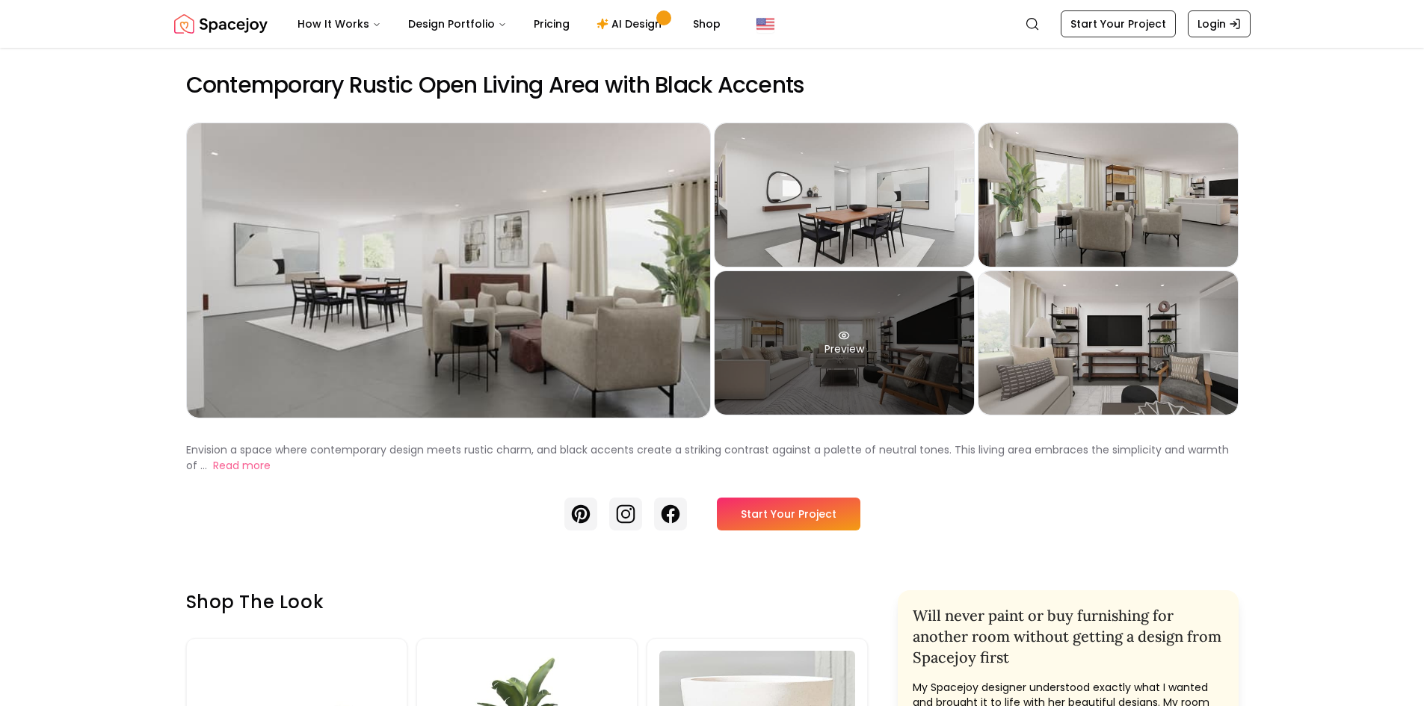
click at [850, 330] on div "Preview" at bounding box center [843, 342] width 259 height 143
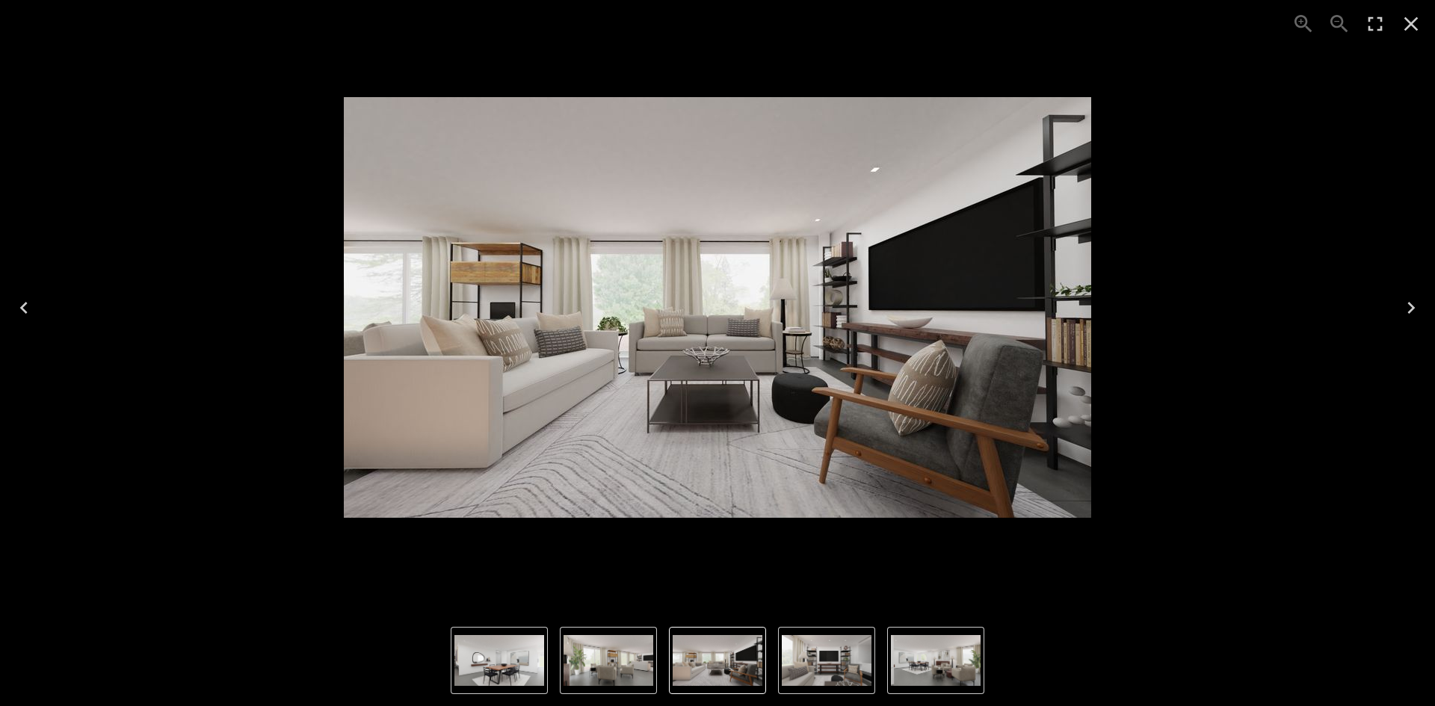
click at [917, 664] on img "1 of 5" at bounding box center [936, 660] width 90 height 51
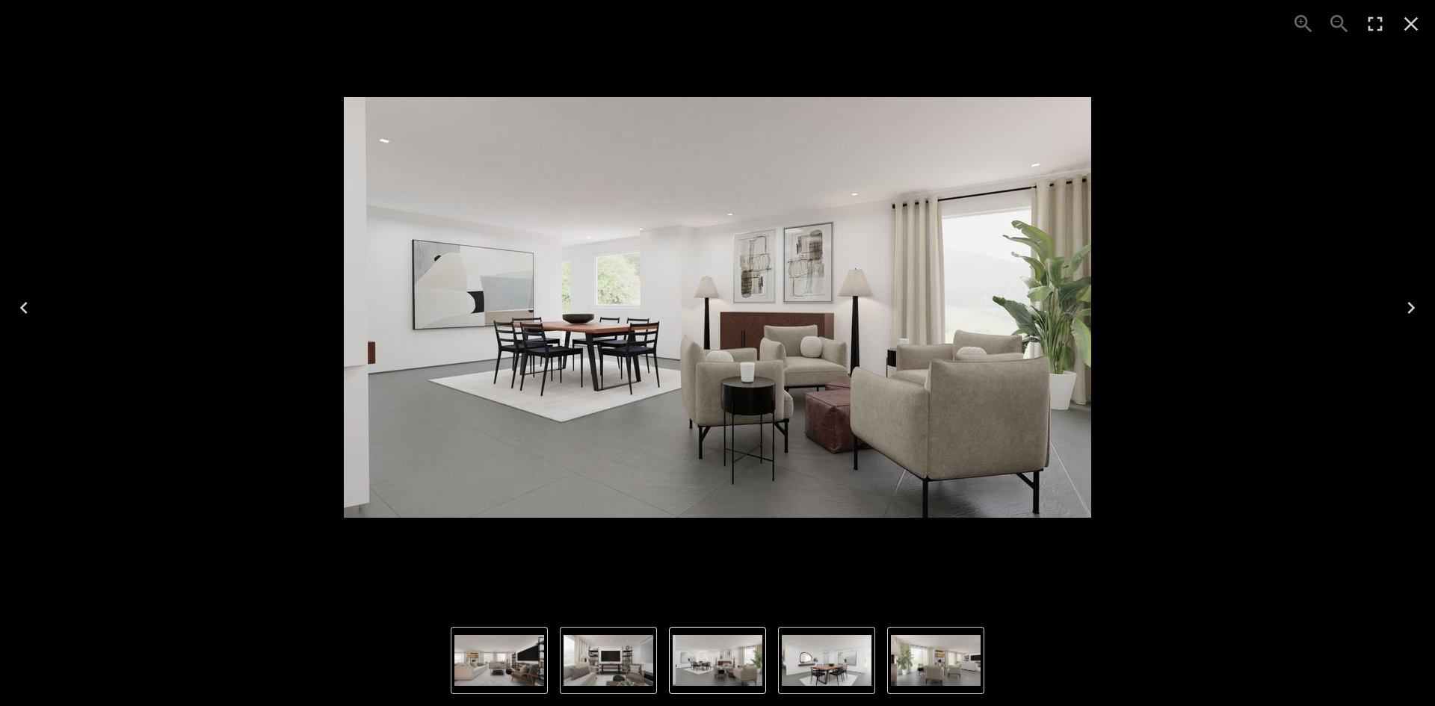
click at [836, 664] on img "2 of 5" at bounding box center [827, 660] width 90 height 51
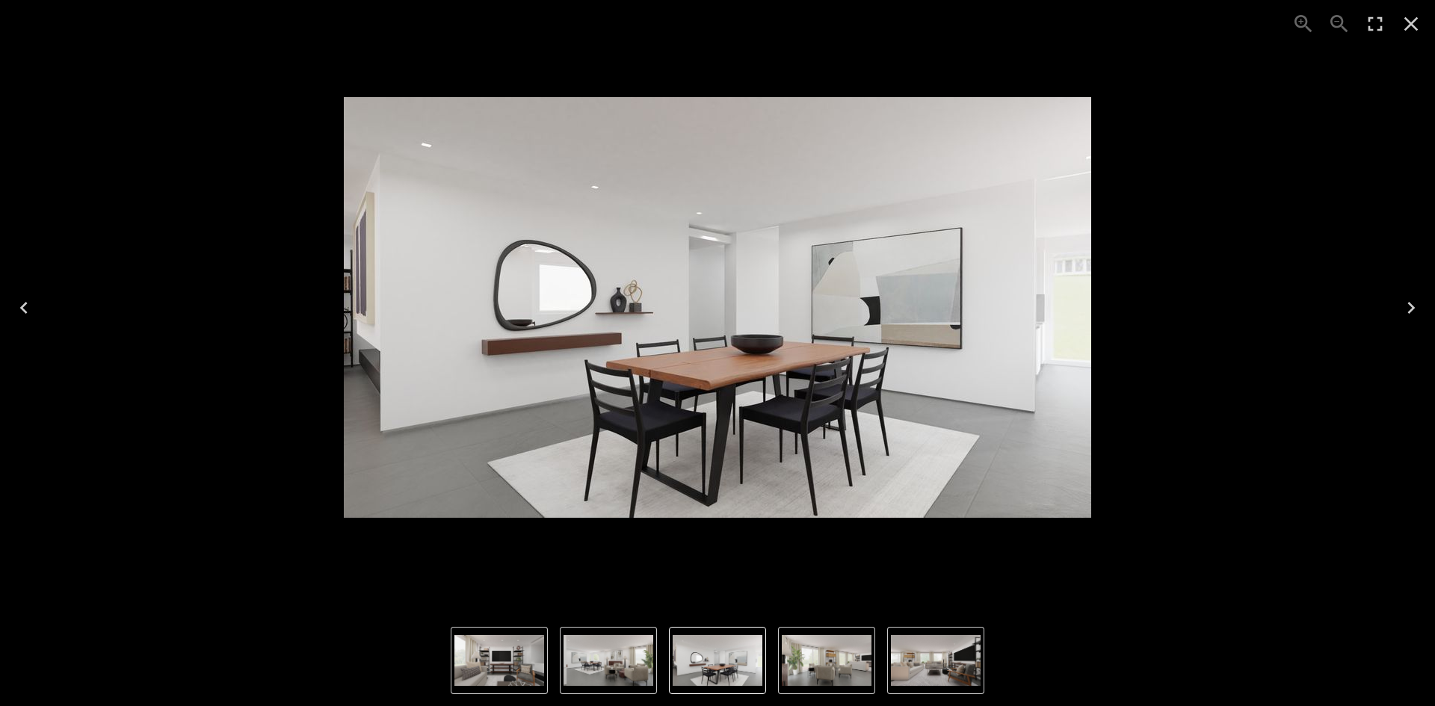
click at [711, 655] on img "2 of 5" at bounding box center [718, 660] width 90 height 51
click at [571, 653] on img "1 of 5" at bounding box center [608, 660] width 90 height 51
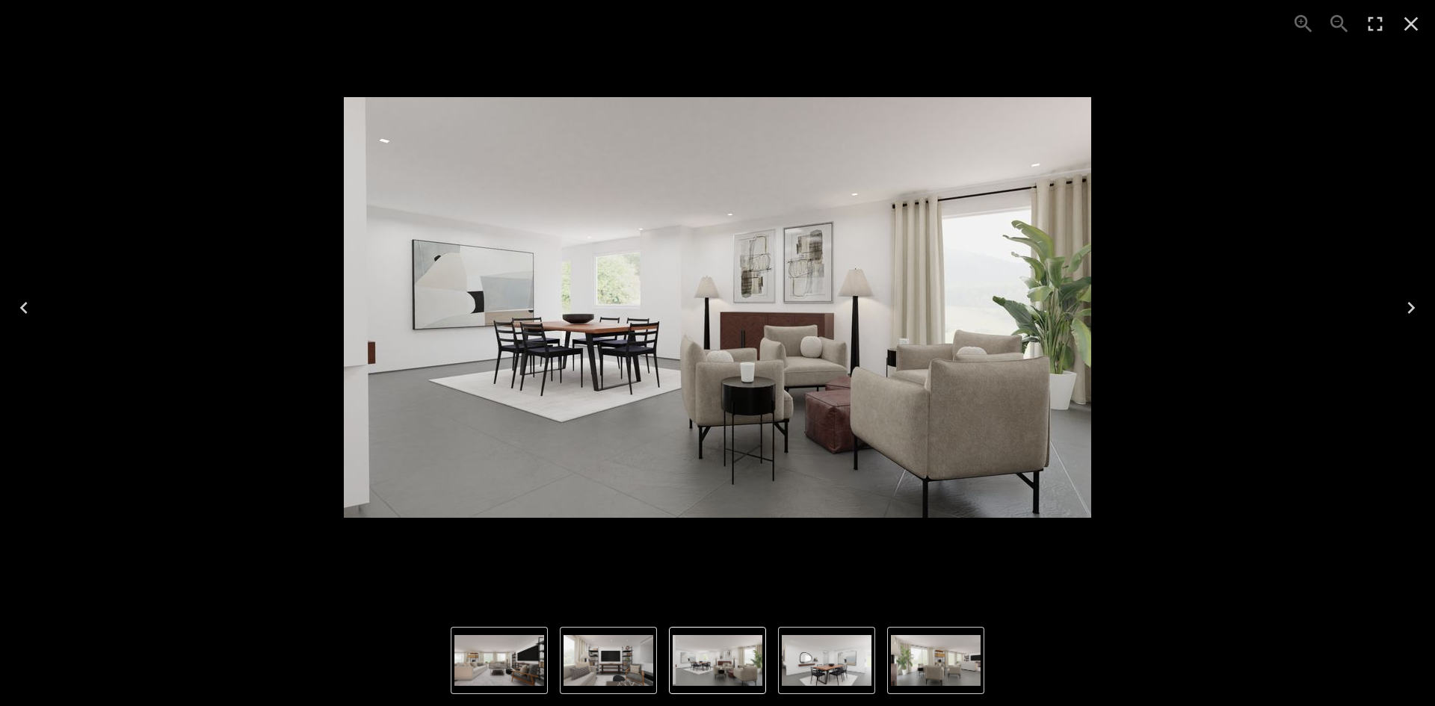
click at [496, 652] on img "4 of 5" at bounding box center [499, 660] width 90 height 51
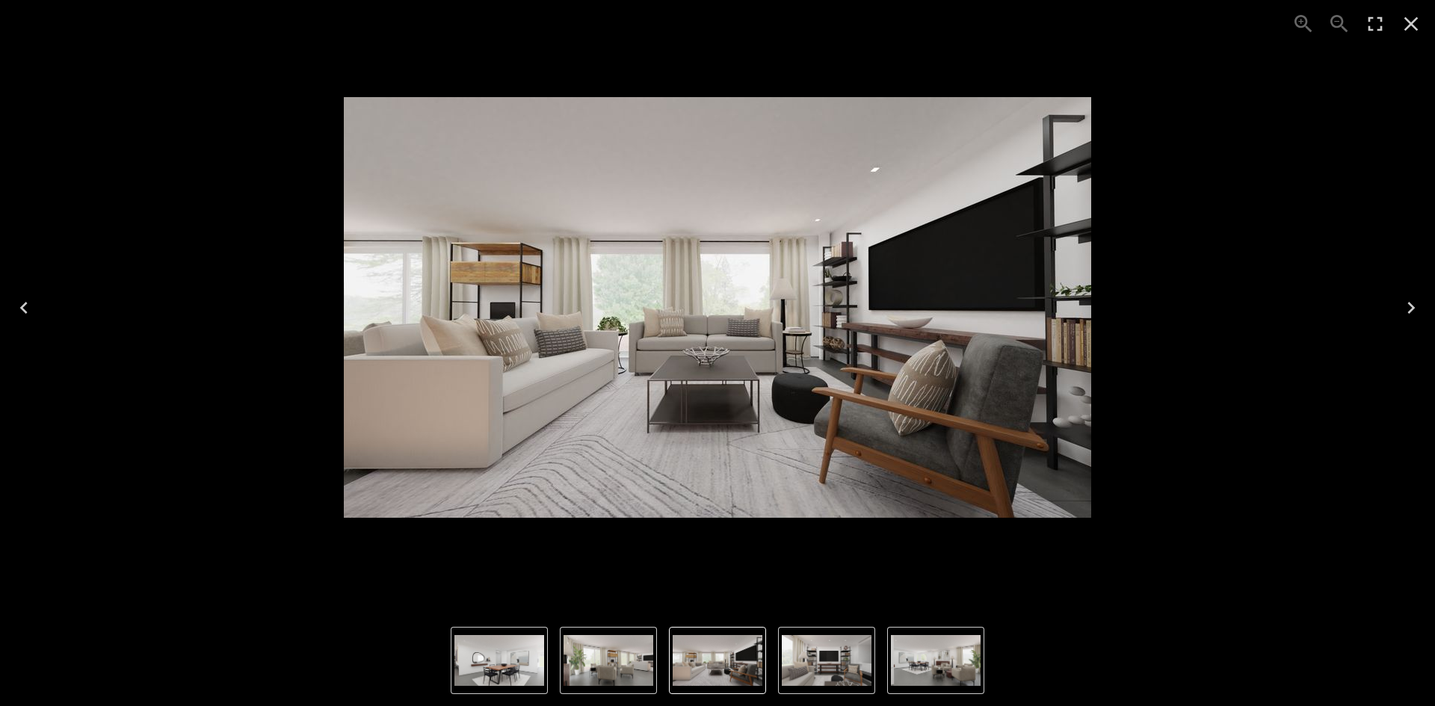
click at [1406, 19] on icon "Close" at bounding box center [1411, 24] width 14 height 14
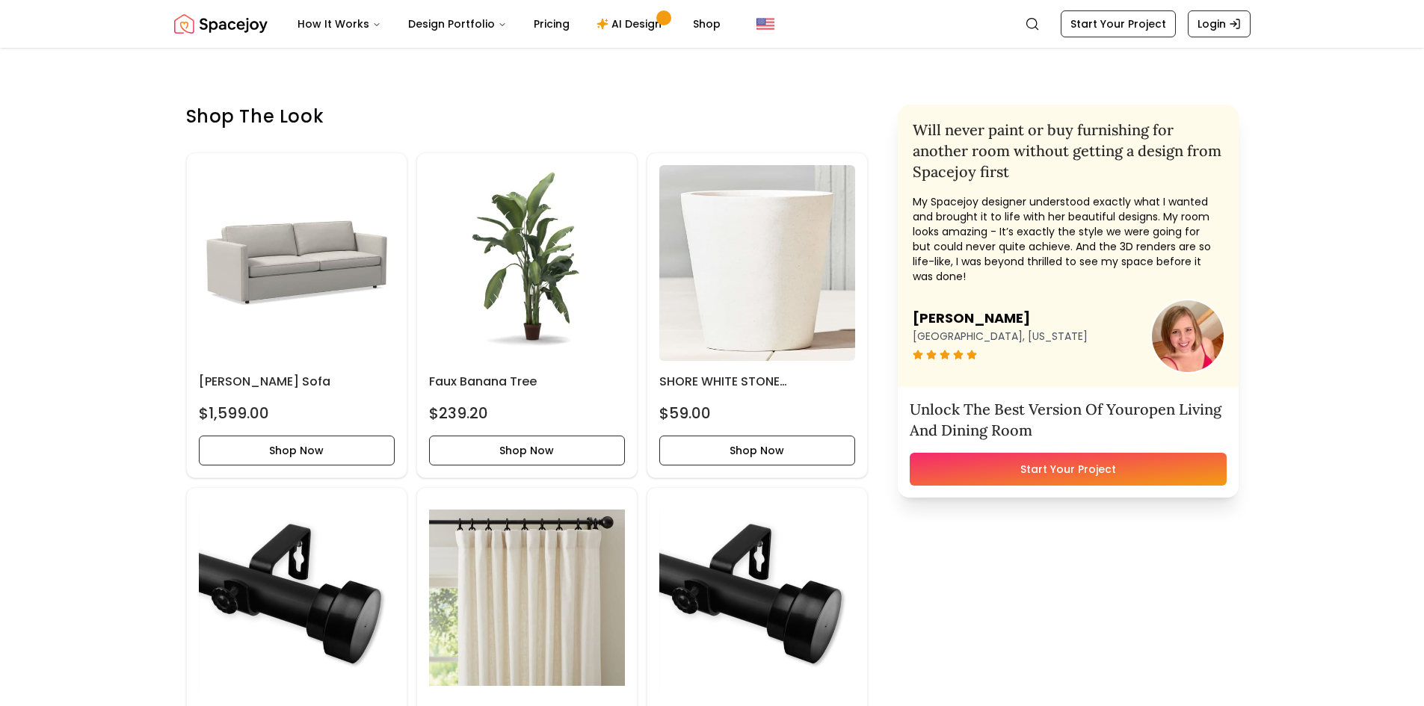
scroll to position [598, 0]
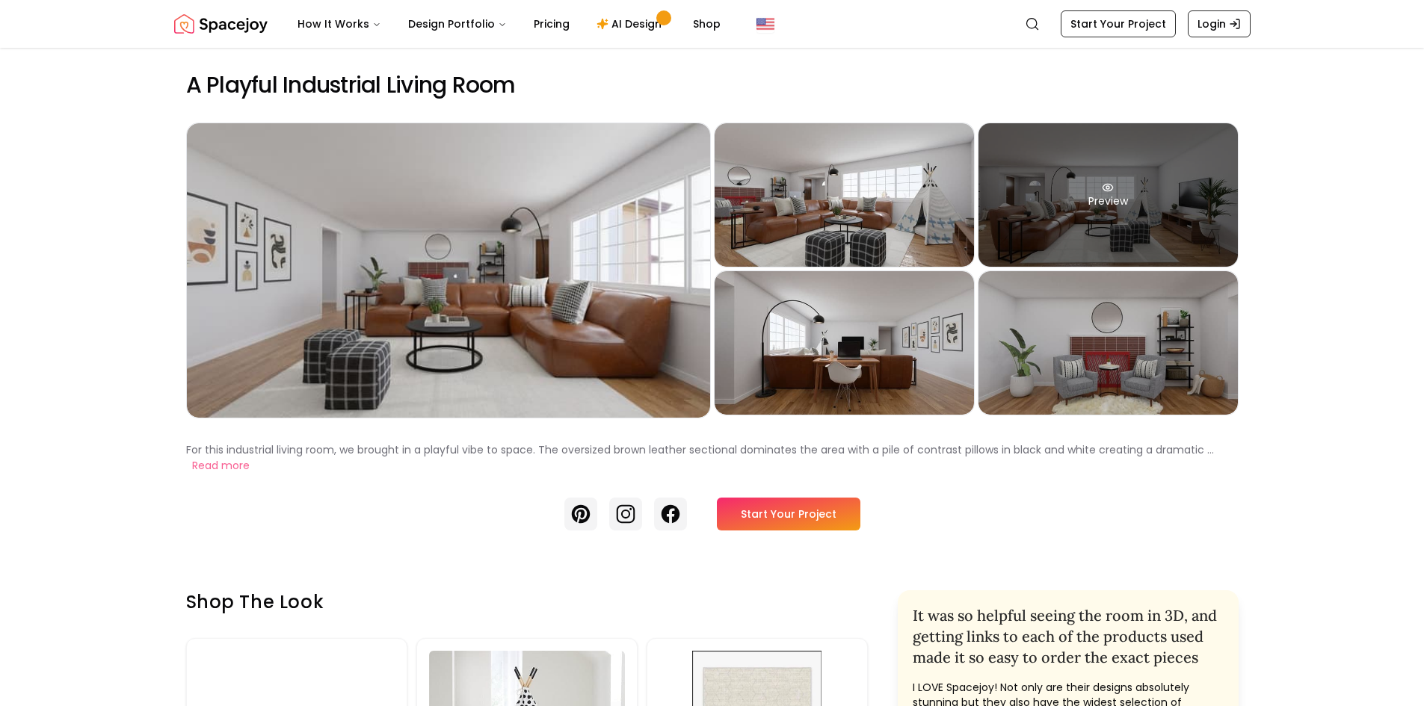
click at [1084, 235] on div "Preview" at bounding box center [1107, 194] width 259 height 143
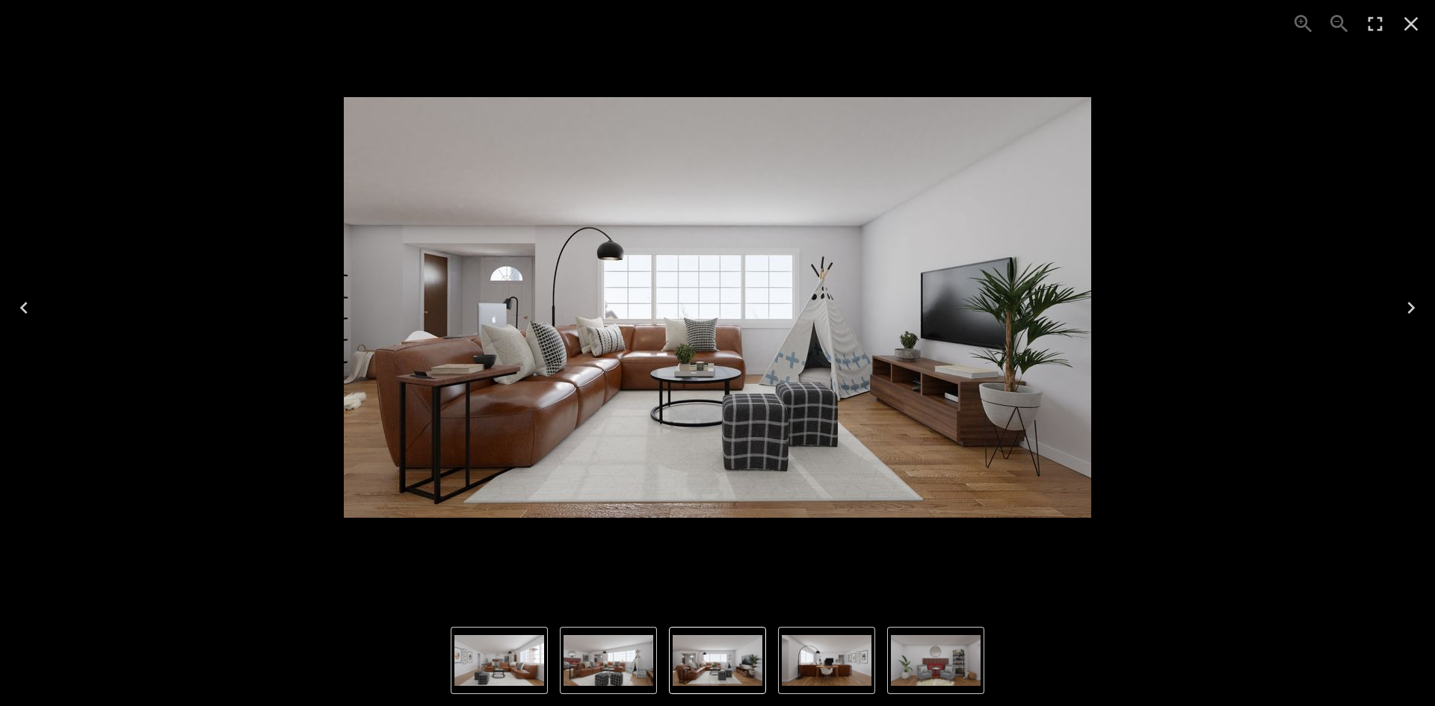
click at [816, 655] on img "4 of 5" at bounding box center [827, 660] width 90 height 51
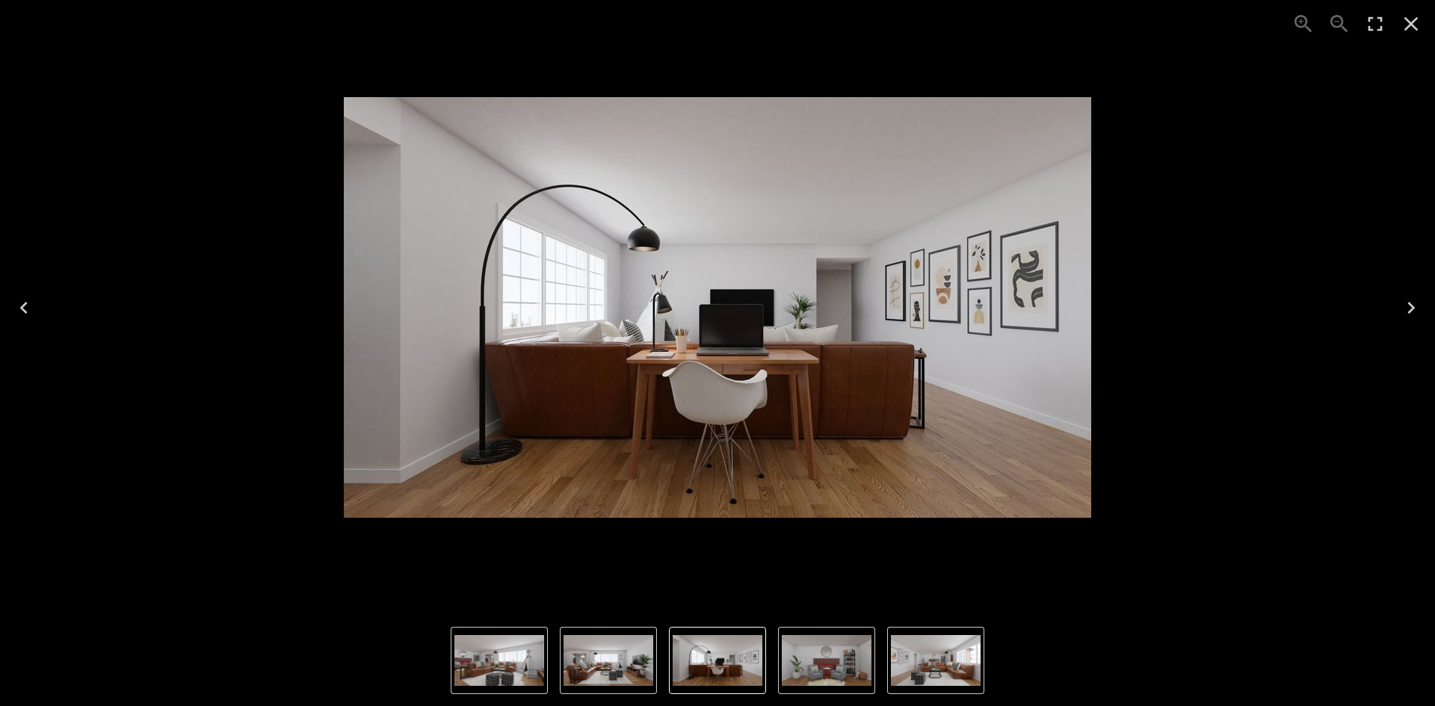
click at [912, 659] on img "1 of 5" at bounding box center [936, 660] width 90 height 51
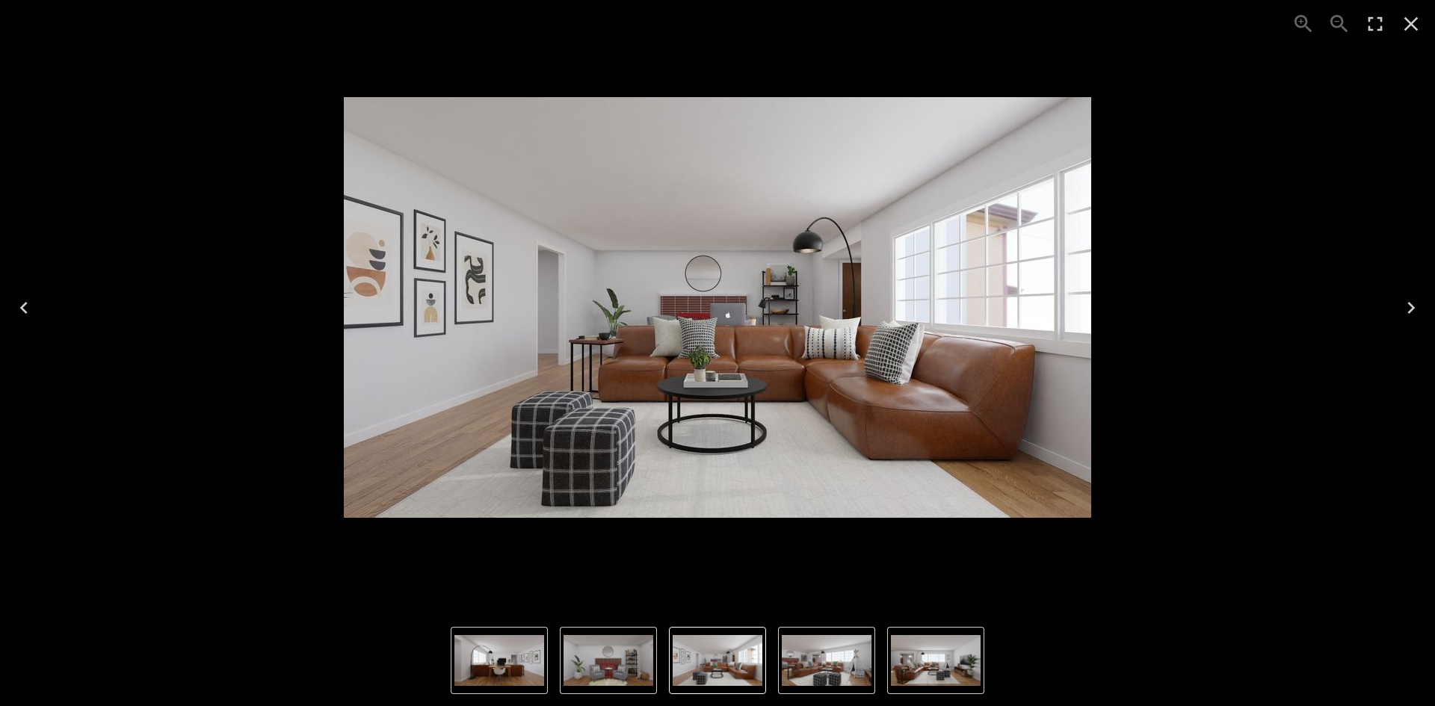
click at [735, 664] on img "1 of 5" at bounding box center [718, 660] width 90 height 51
click at [608, 662] on img "5 of 5" at bounding box center [608, 660] width 90 height 51
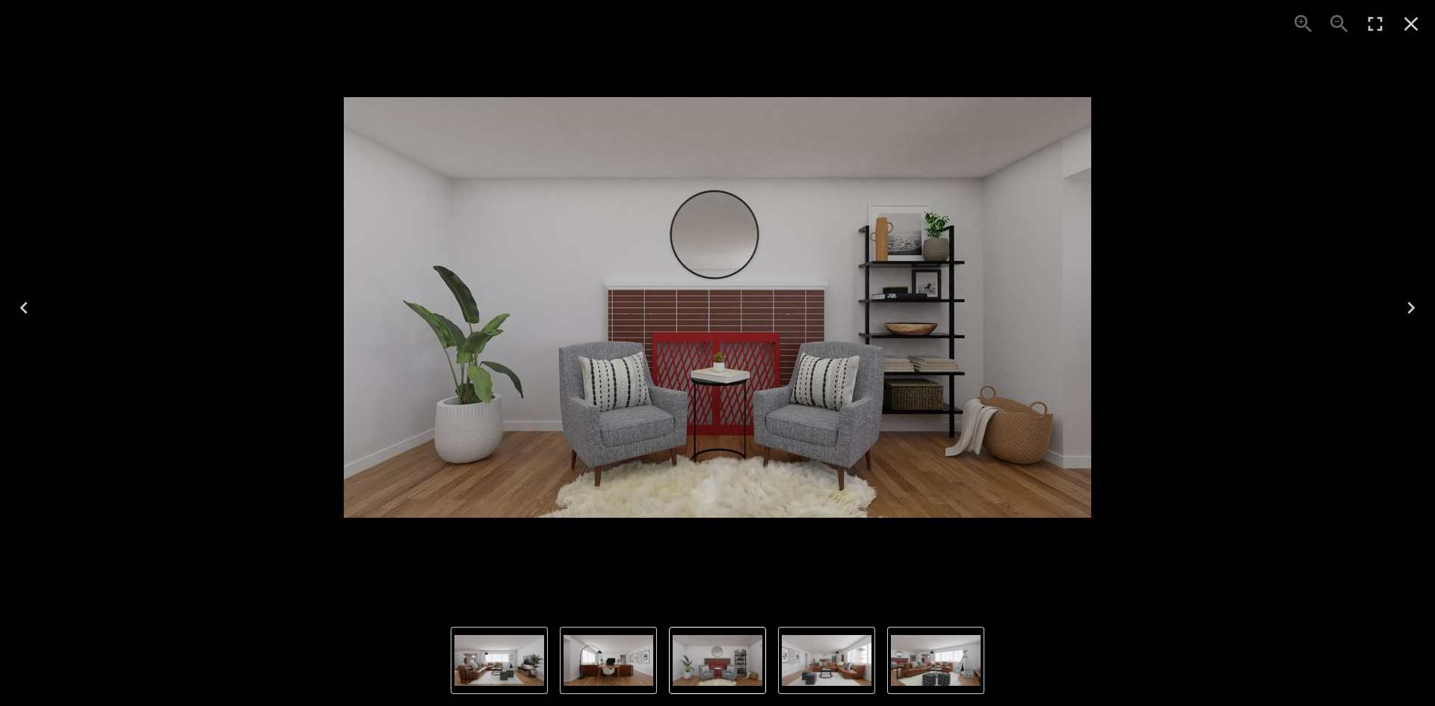
click at [507, 665] on img "3 of 5" at bounding box center [499, 660] width 90 height 51
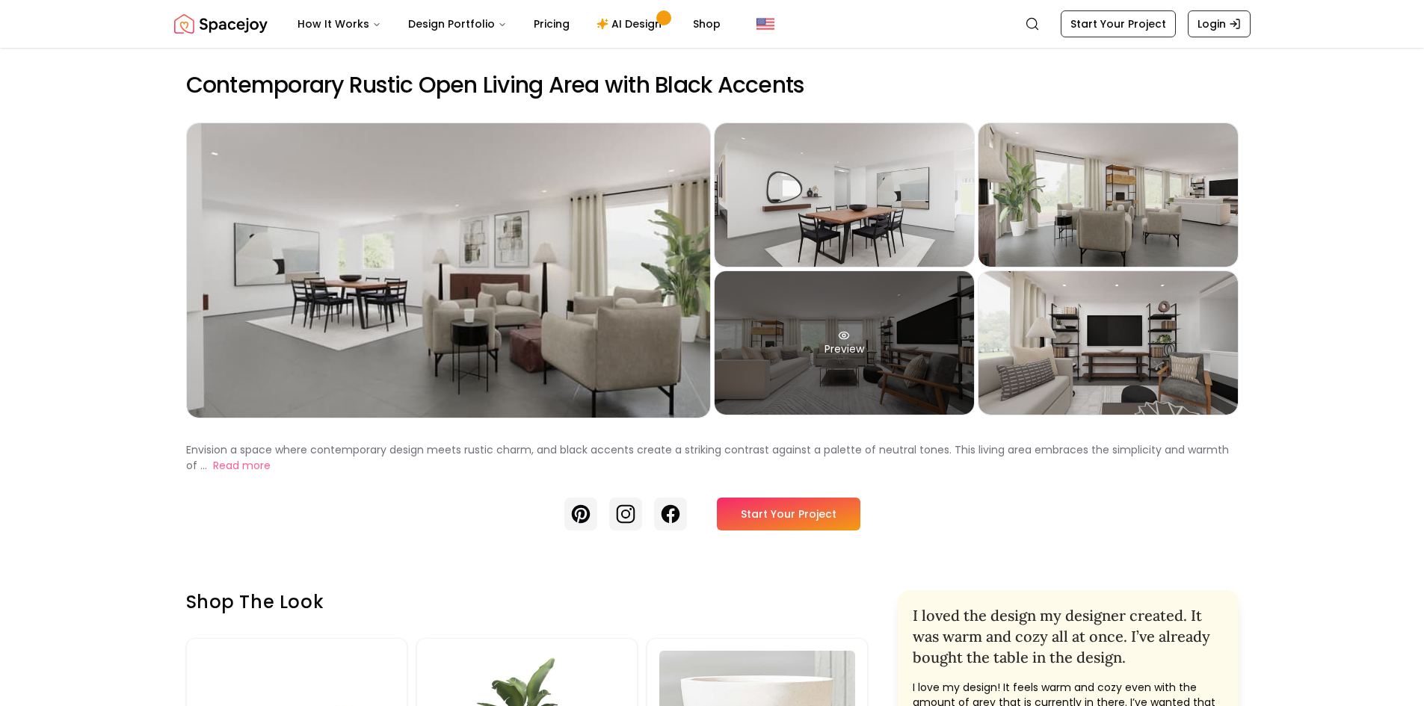
click at [873, 356] on div "Preview" at bounding box center [843, 342] width 259 height 143
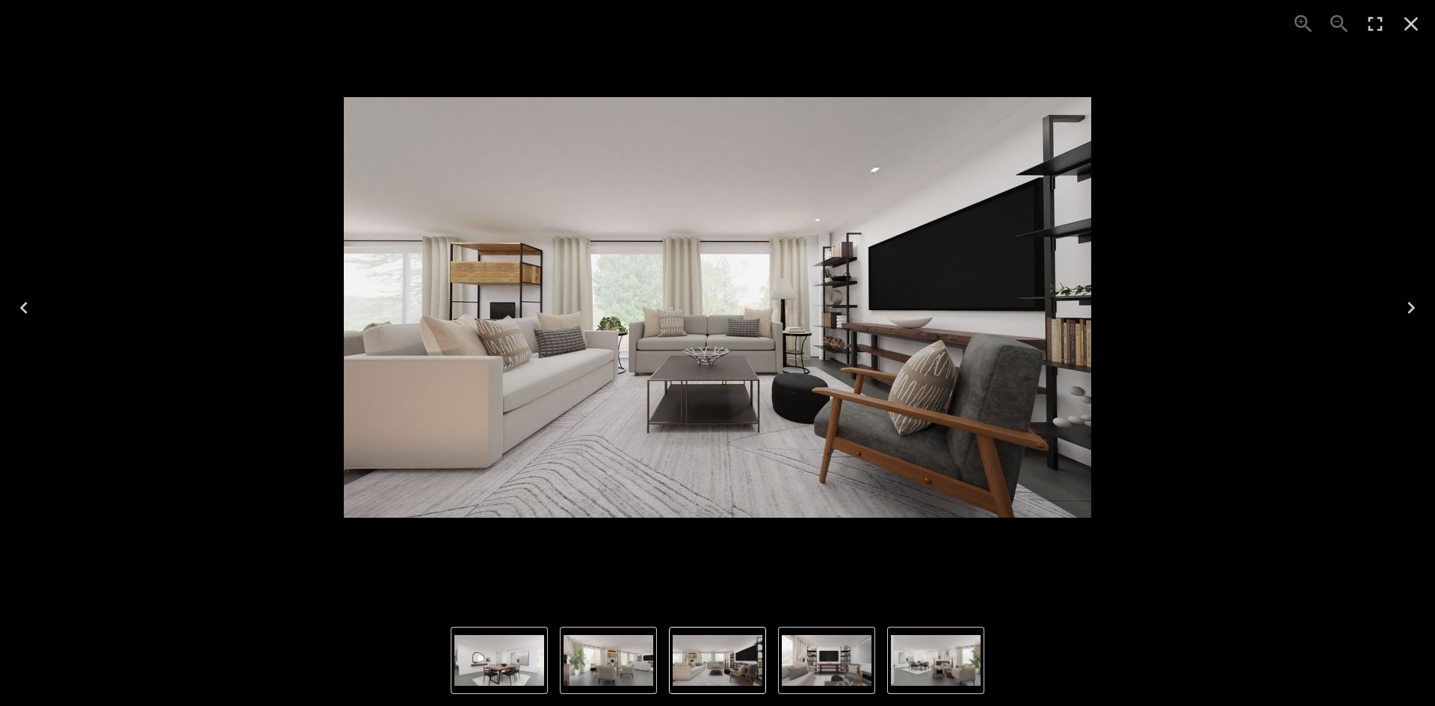
click at [1413, 31] on icon "Close" at bounding box center [1411, 24] width 24 height 24
